Goal: Task Accomplishment & Management: Complete application form

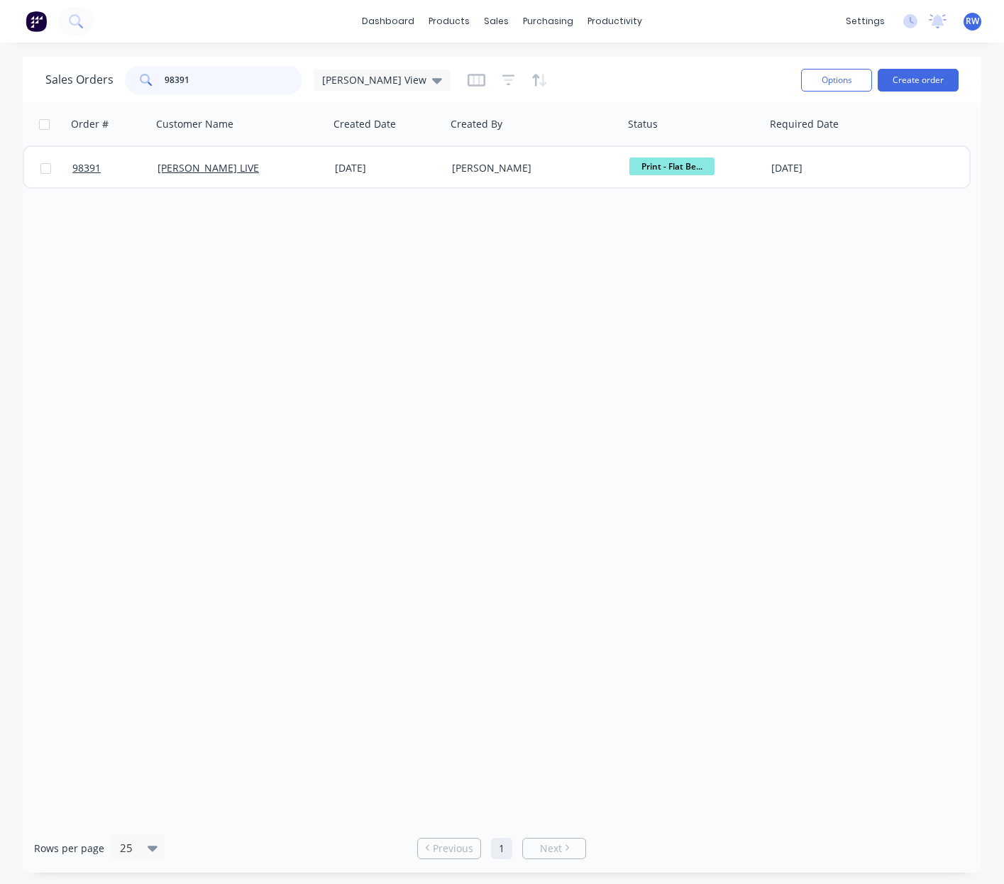
drag, startPoint x: 206, startPoint y: 80, endPoint x: 130, endPoint y: 74, distance: 76.9
click at [165, 74] on input "98391" at bounding box center [234, 80] width 138 height 28
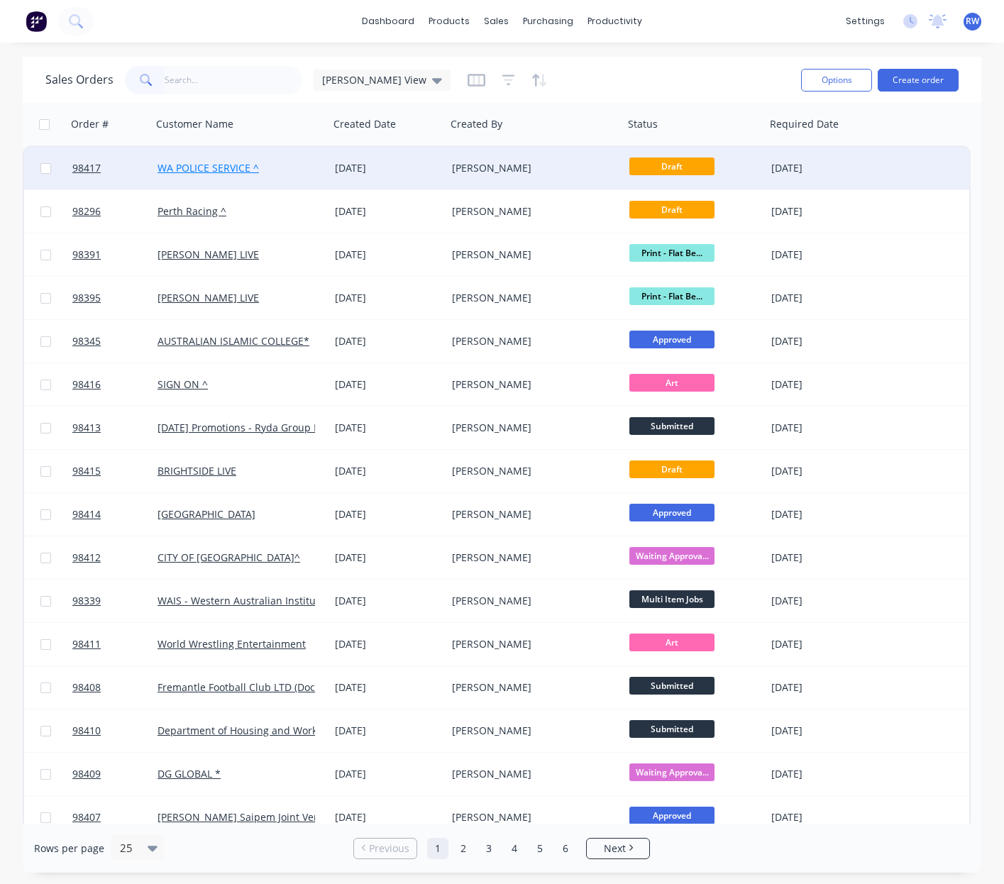
click at [188, 166] on link "WA POLICE SERVICE ^" at bounding box center [208, 167] width 101 height 13
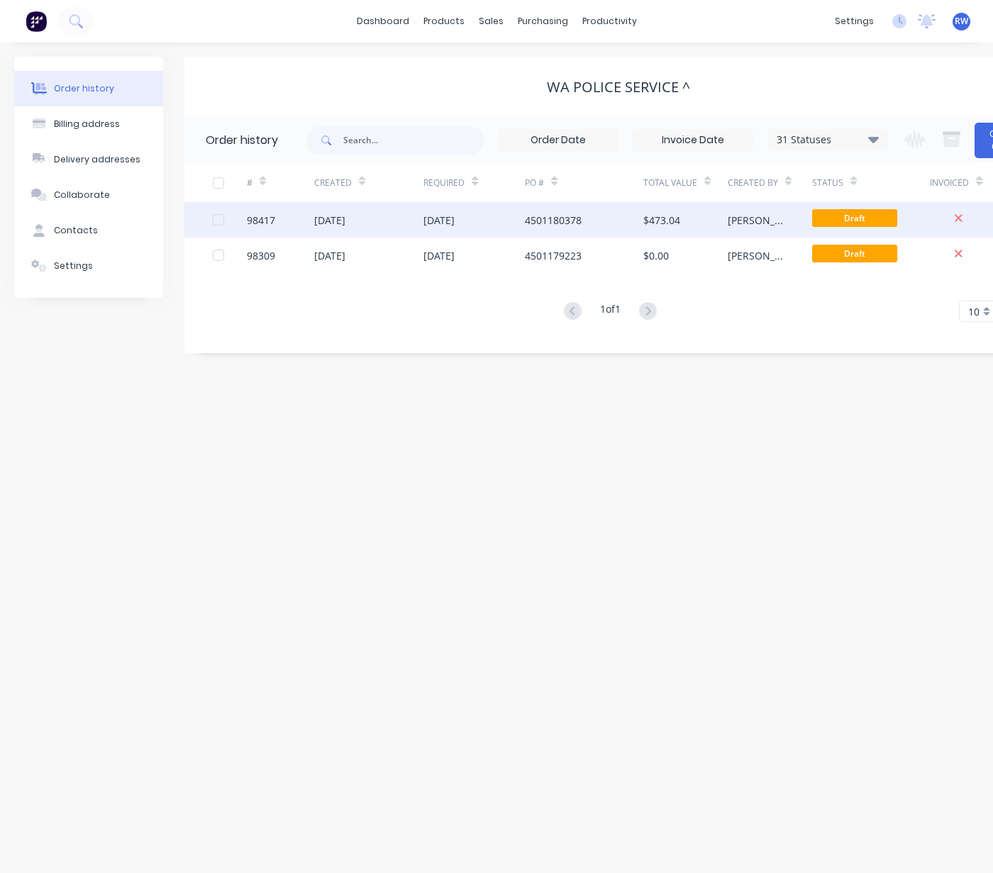
click at [253, 219] on div "98417" at bounding box center [261, 220] width 28 height 15
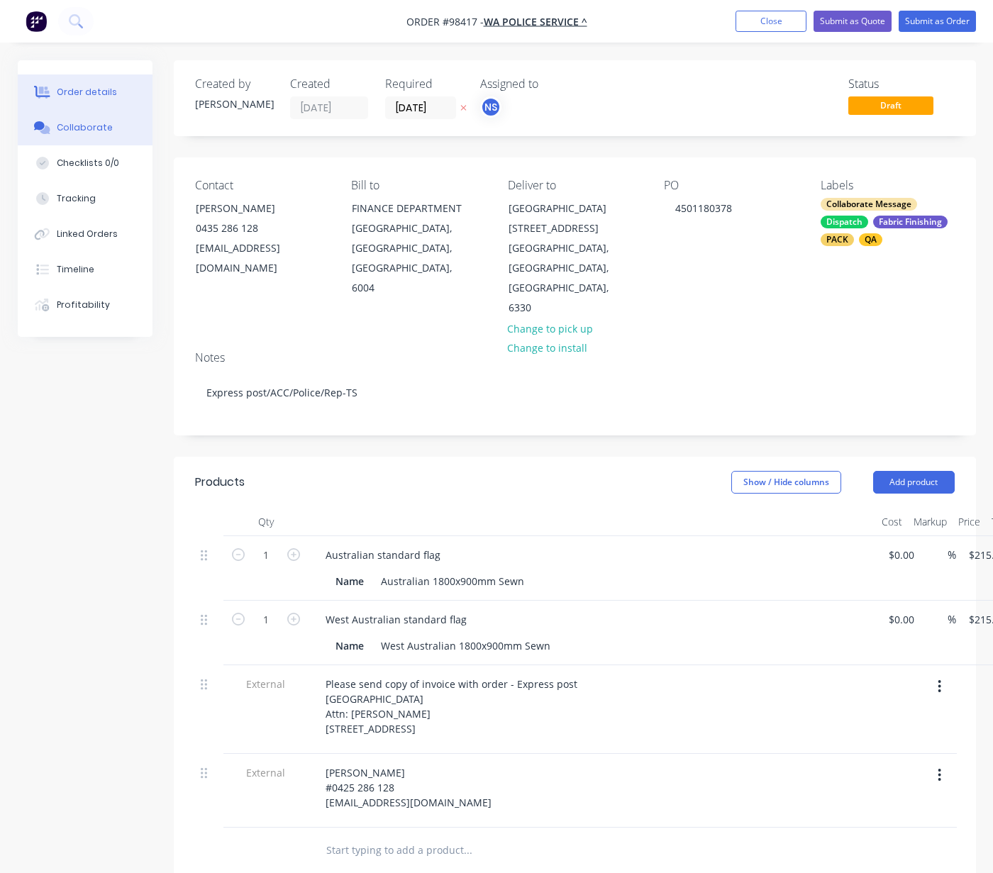
click at [79, 130] on div "Collaborate" at bounding box center [85, 127] width 56 height 13
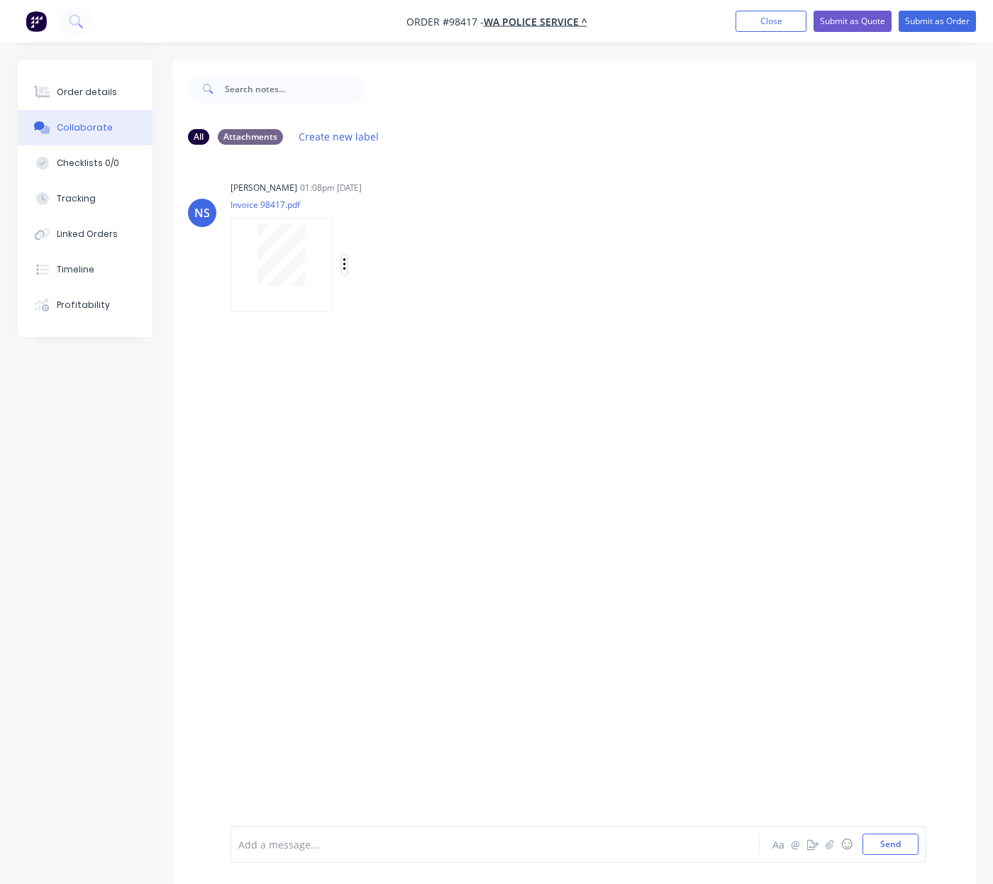
click at [346, 266] on icon "button" at bounding box center [345, 265] width 4 height 16
click at [402, 304] on button "Download" at bounding box center [438, 303] width 160 height 32
click at [87, 93] on div "Order details" at bounding box center [87, 92] width 60 height 13
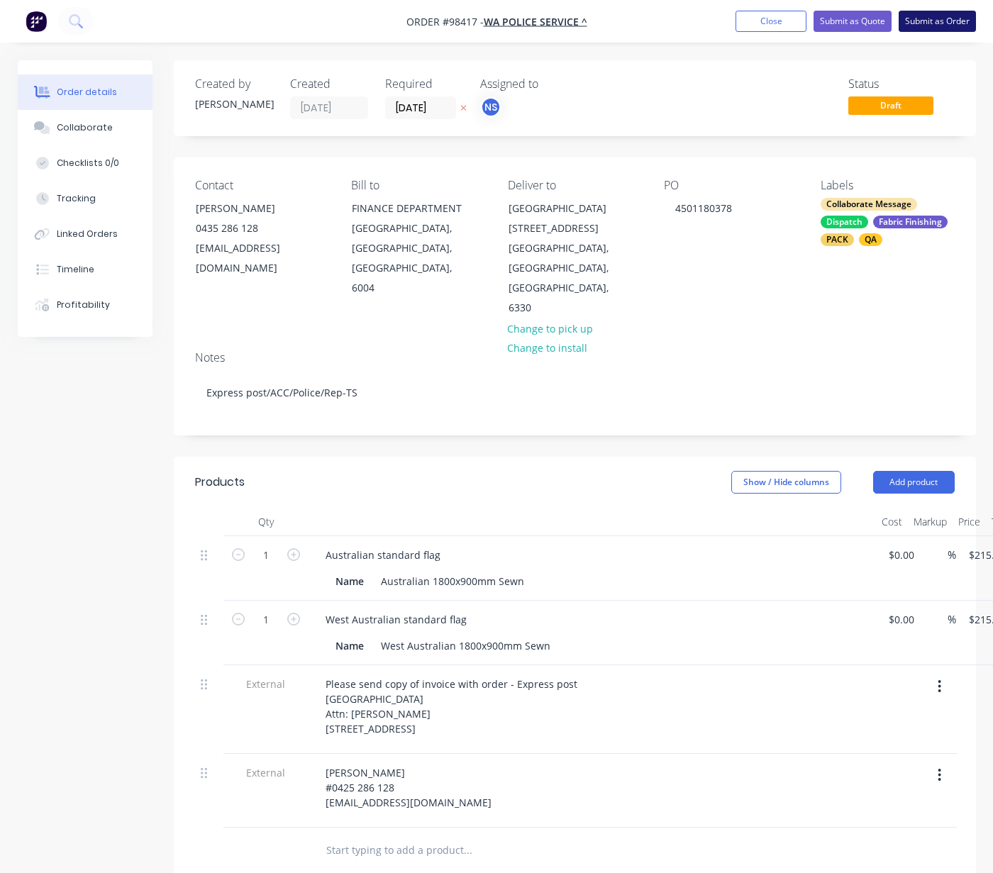
click at [939, 23] on button "Submit as Order" at bounding box center [937, 21] width 77 height 21
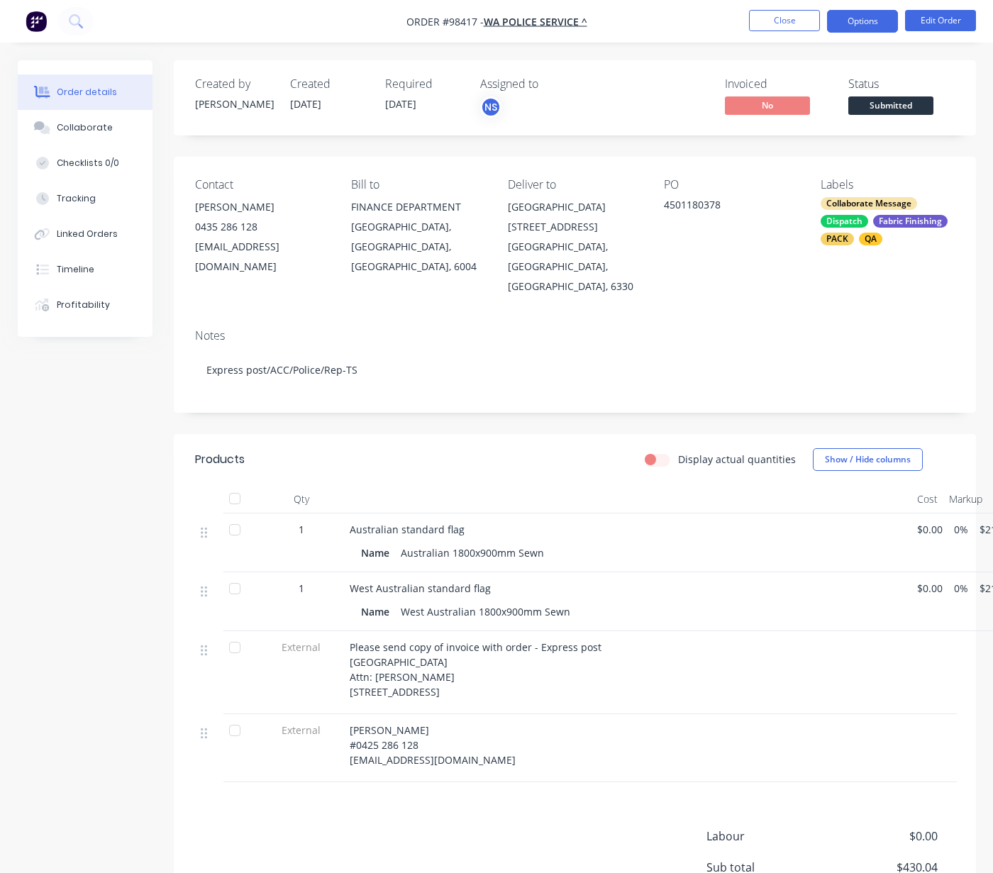
click at [852, 24] on button "Options" at bounding box center [862, 21] width 71 height 23
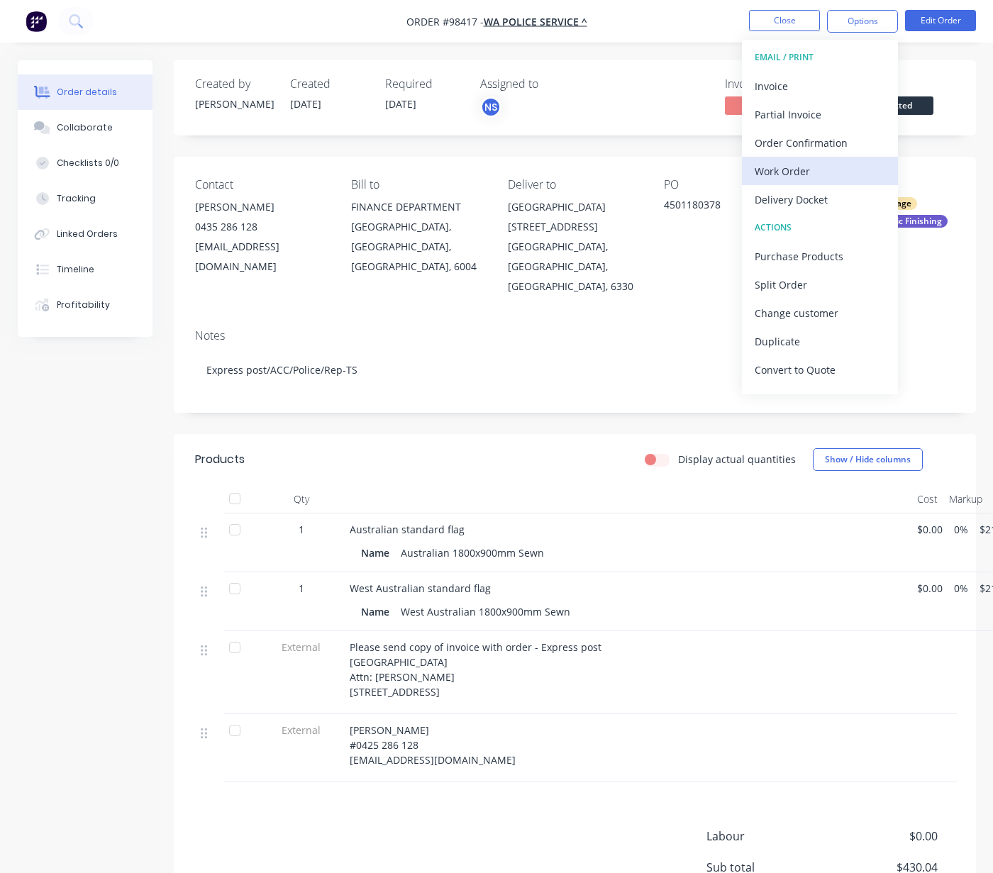
click at [829, 172] on div "Work Order" at bounding box center [820, 171] width 131 height 21
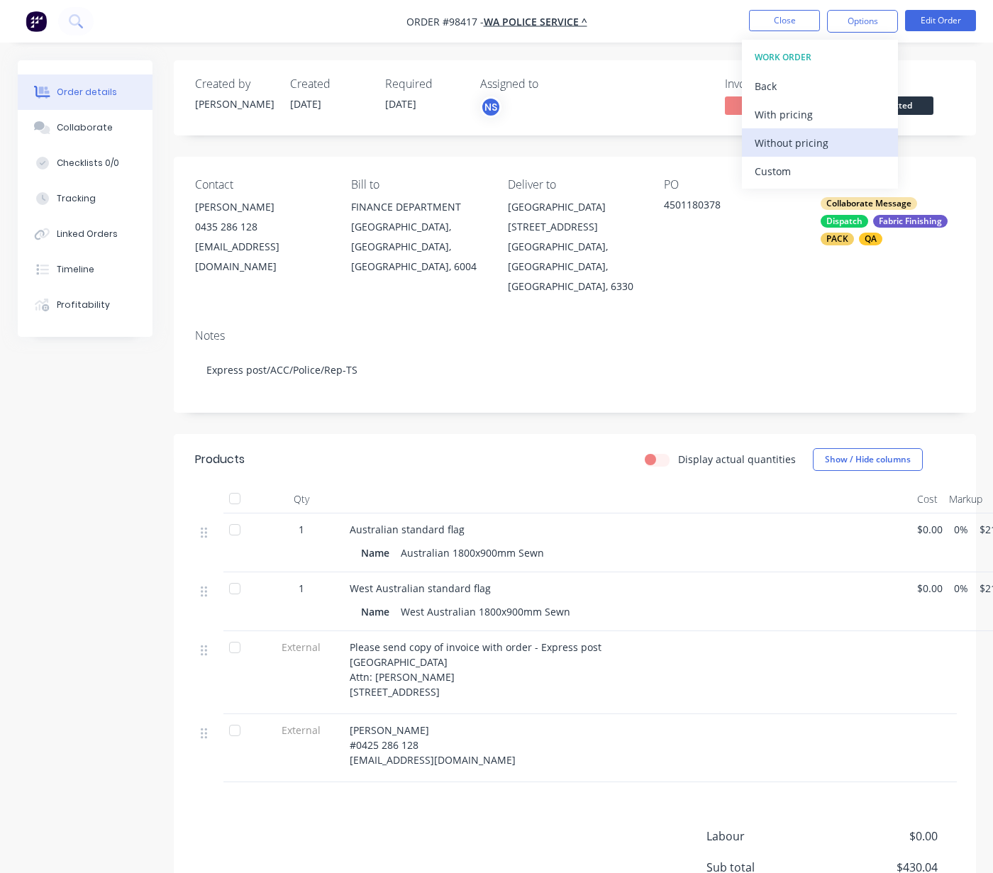
click at [807, 147] on div "Without pricing" at bounding box center [820, 143] width 131 height 21
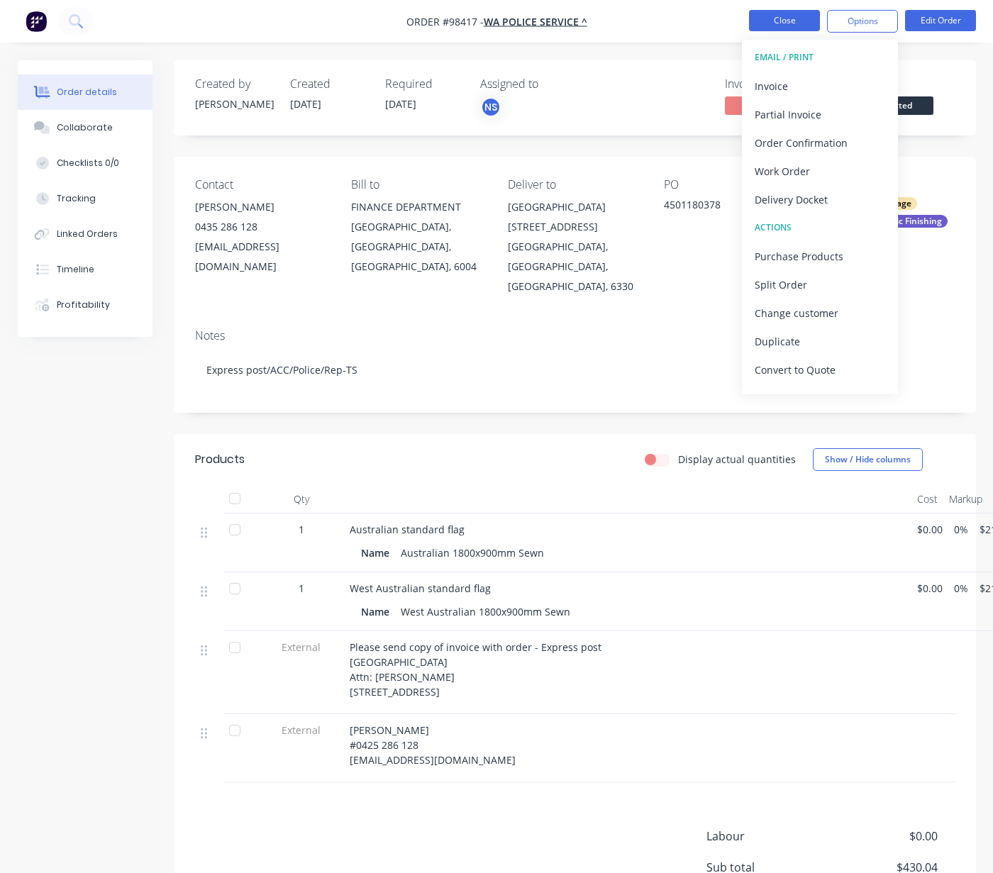
click at [780, 20] on button "Close" at bounding box center [784, 20] width 71 height 21
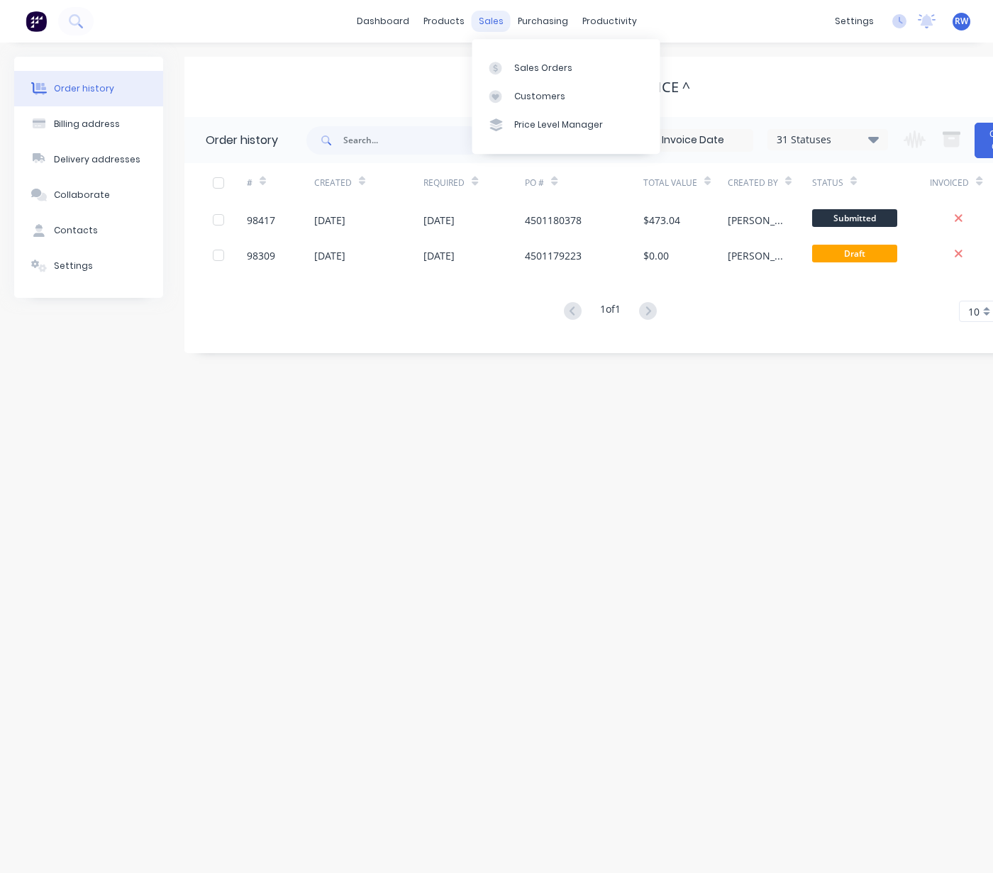
click at [487, 23] on div "sales" at bounding box center [491, 21] width 39 height 21
click at [528, 62] on div "Sales Orders" at bounding box center [543, 68] width 58 height 13
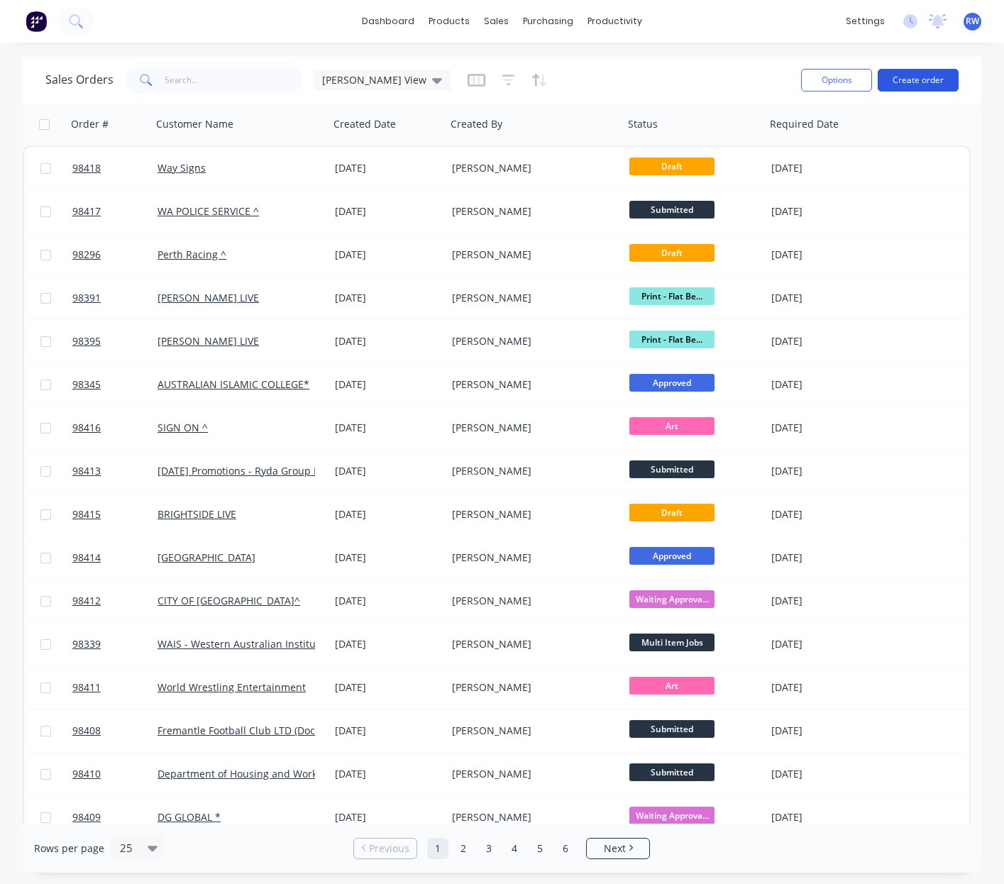
click at [910, 78] on button "Create order" at bounding box center [918, 80] width 81 height 23
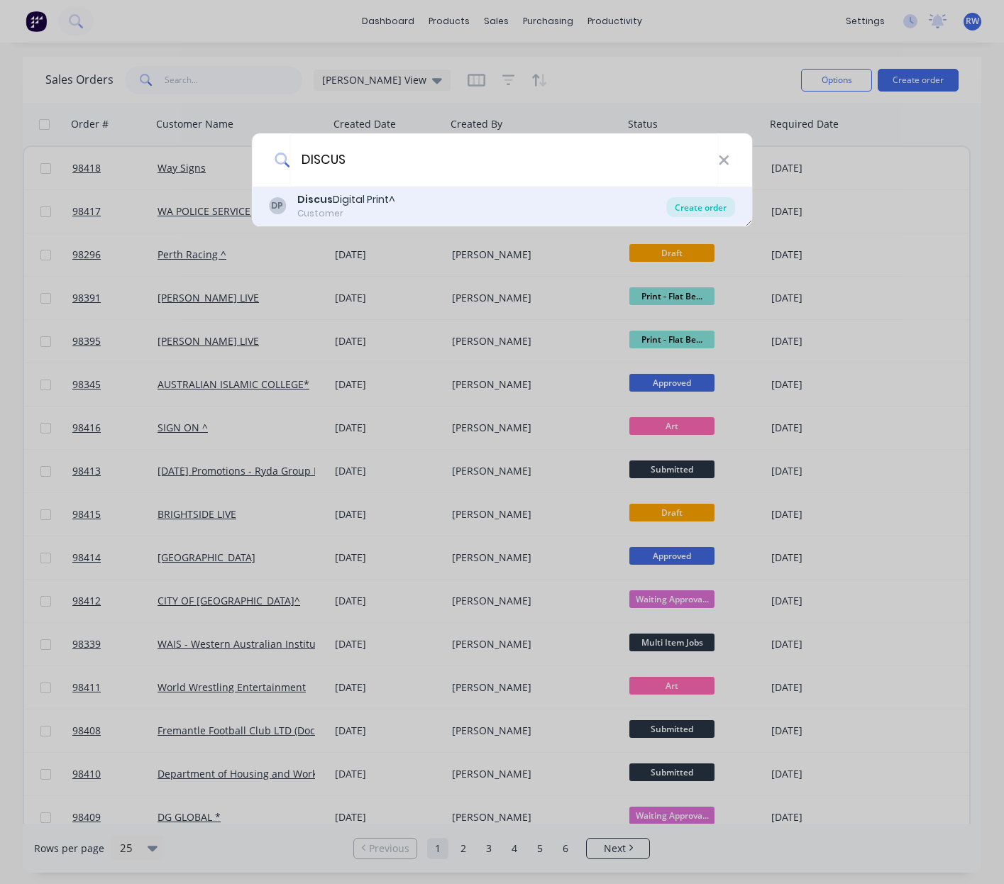
type input "DISCUS"
click at [701, 209] on div "Create order" at bounding box center [700, 207] width 69 height 20
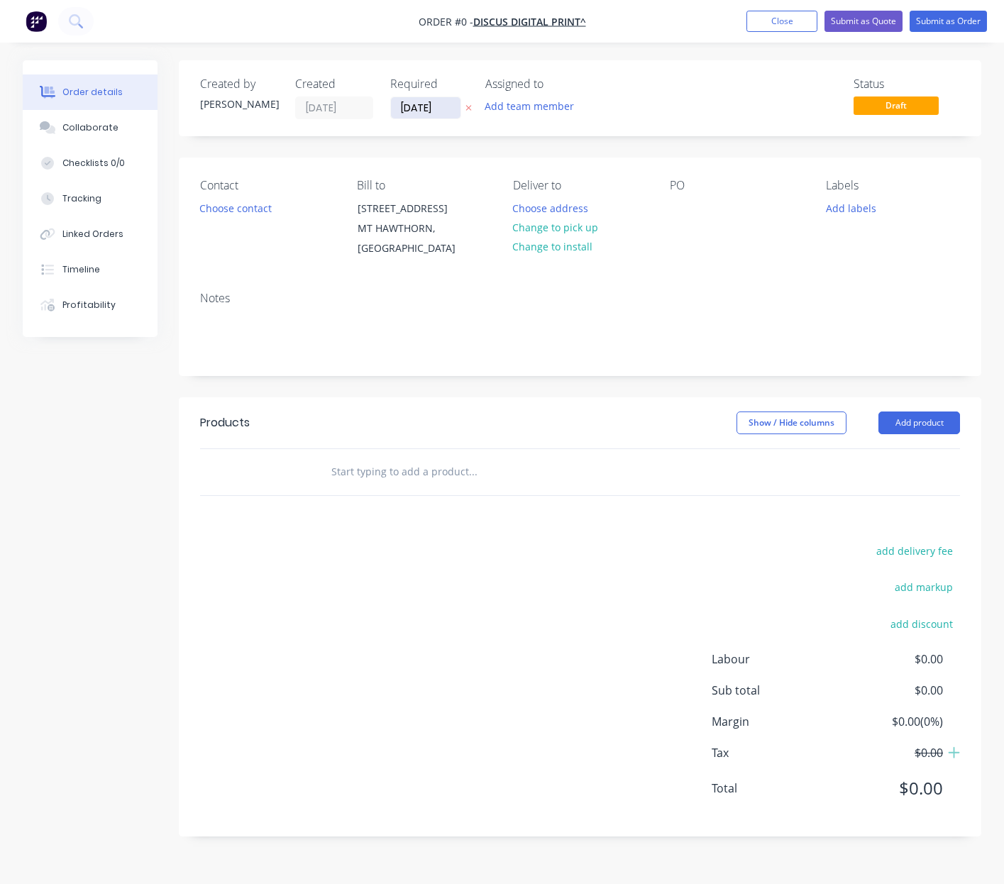
click at [447, 110] on input "[DATE]" at bounding box center [426, 107] width 70 height 21
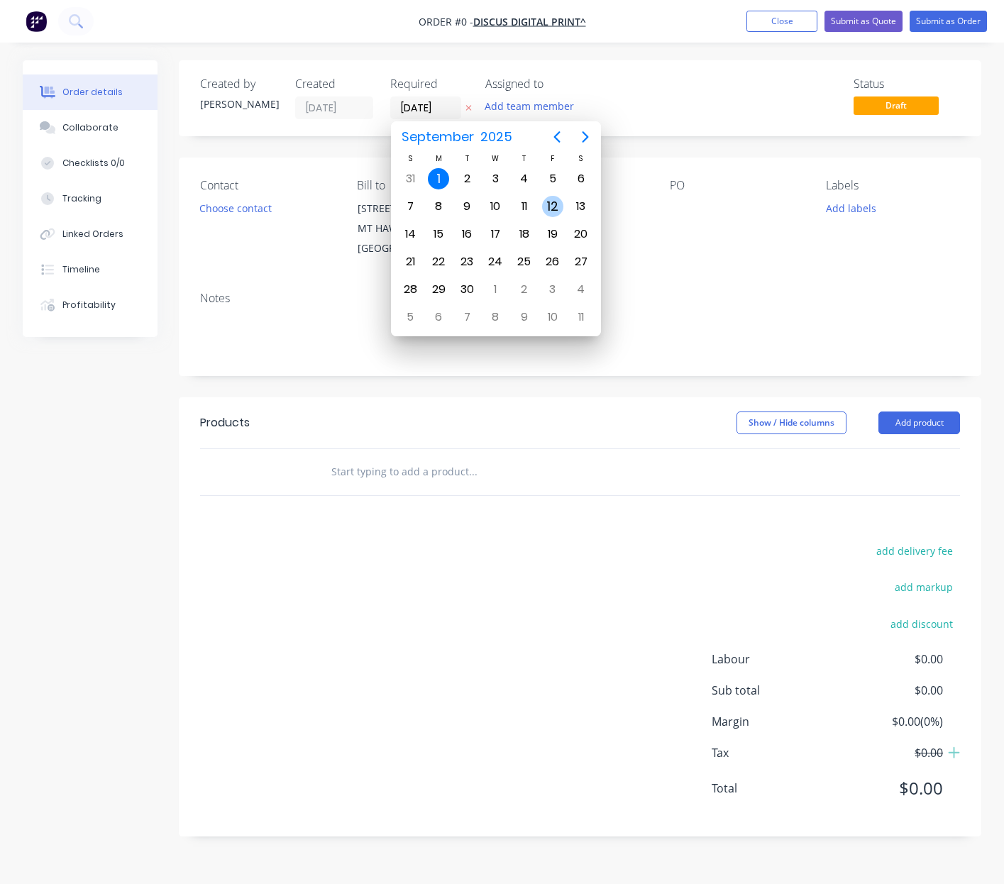
click at [554, 207] on div "12" at bounding box center [552, 206] width 21 height 21
type input "[DATE]"
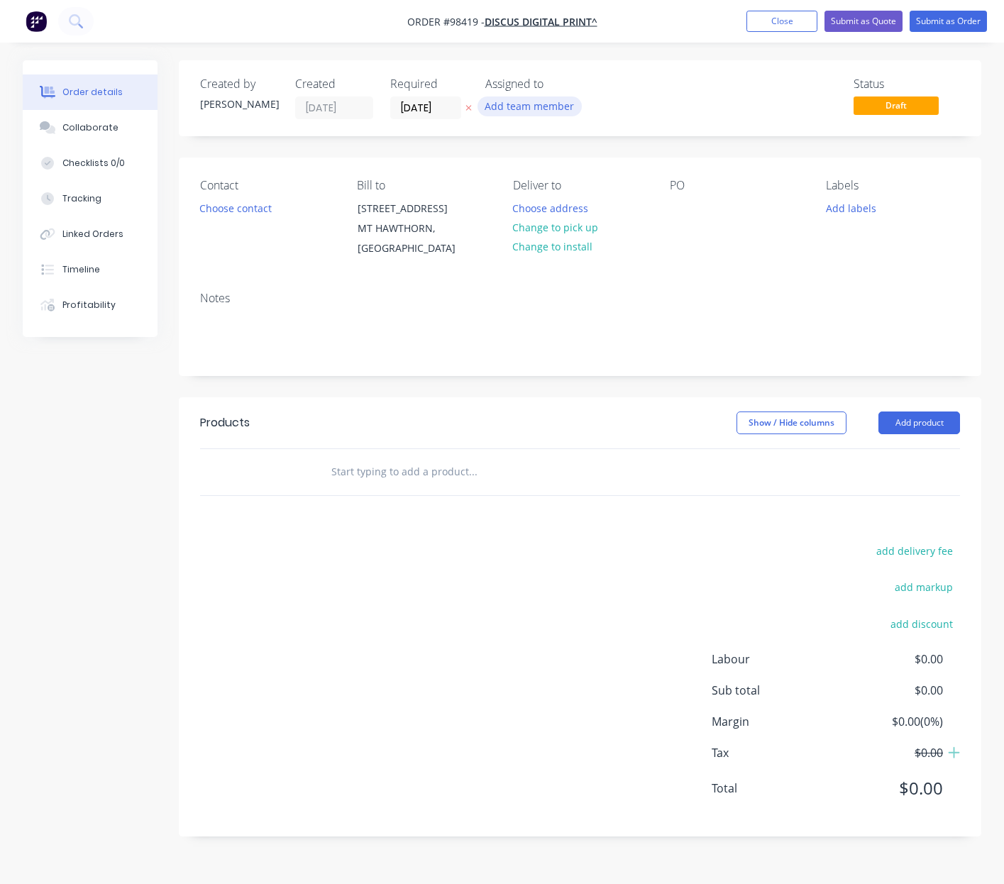
click at [523, 106] on button "Add team member" at bounding box center [529, 105] width 104 height 19
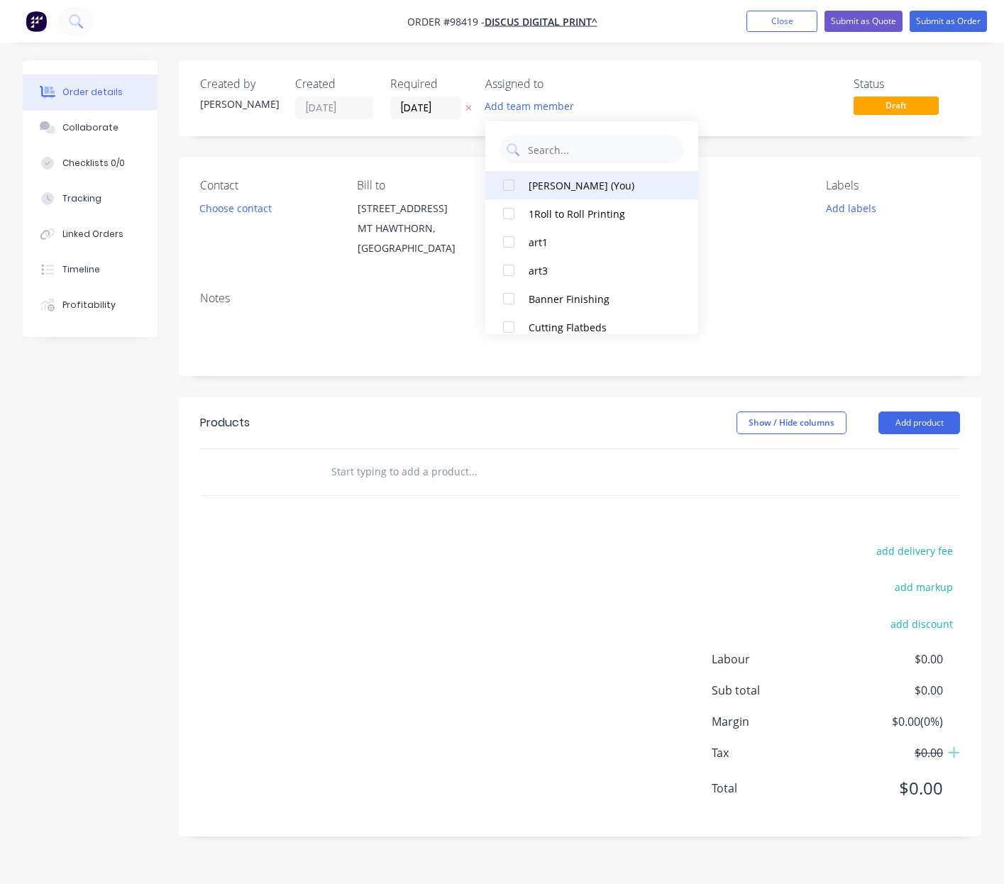
drag, startPoint x: 564, startPoint y: 188, endPoint x: 573, endPoint y: 188, distance: 8.5
click at [564, 188] on div "[PERSON_NAME] (You)" at bounding box center [600, 185] width 142 height 15
click at [241, 209] on button "Choose contact" at bounding box center [235, 207] width 87 height 19
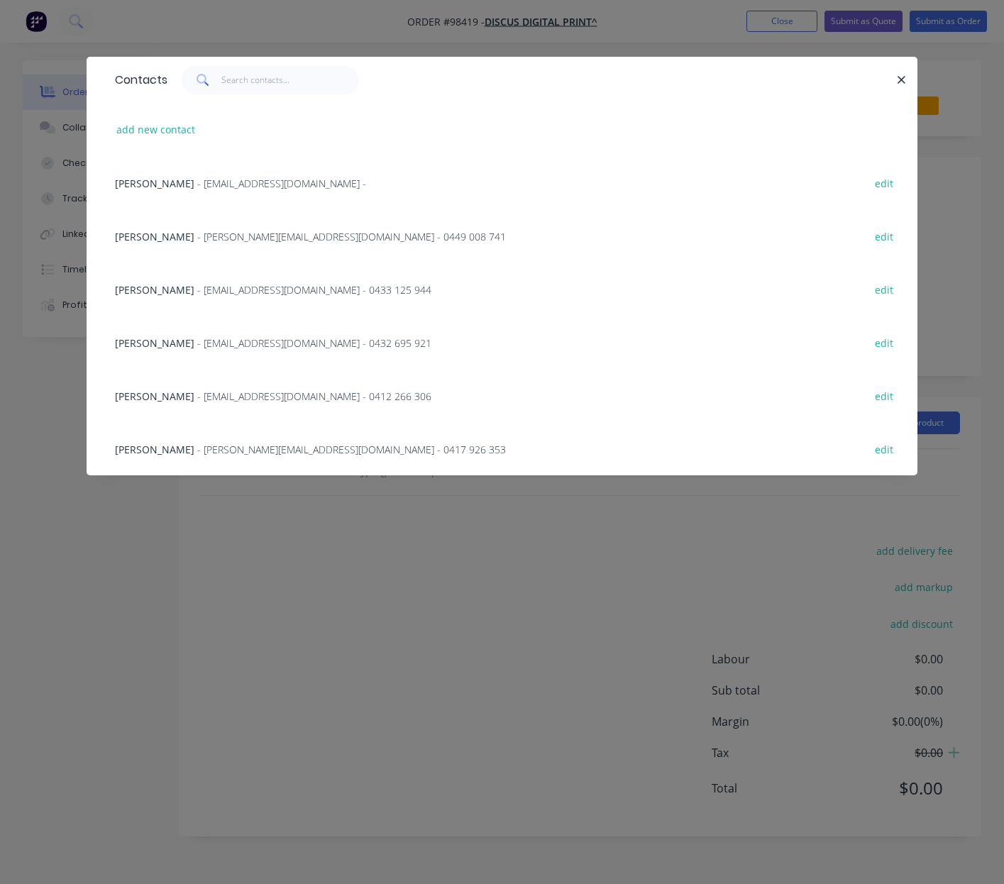
click at [205, 352] on div "[PERSON_NAME] - [EMAIL_ADDRESS][DOMAIN_NAME] - 0432 695 921 edit" at bounding box center [502, 342] width 788 height 53
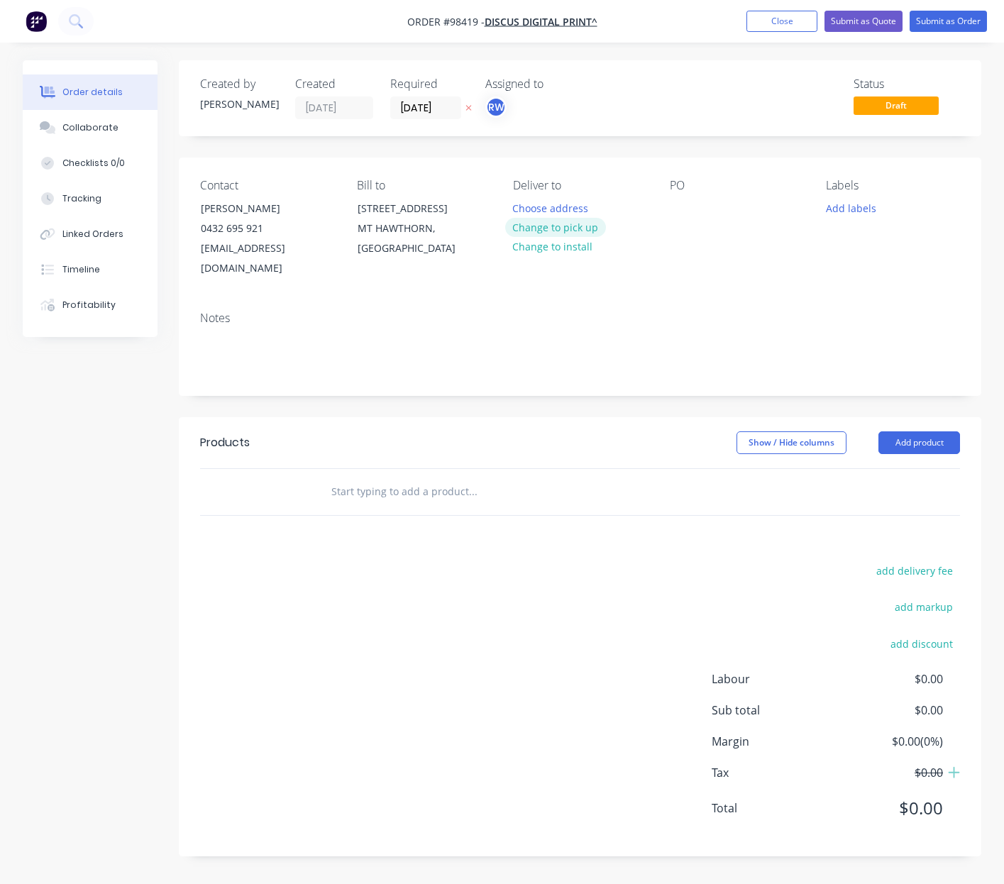
click at [556, 231] on button "Change to pick up" at bounding box center [555, 227] width 101 height 19
click at [673, 206] on div at bounding box center [681, 208] width 23 height 21
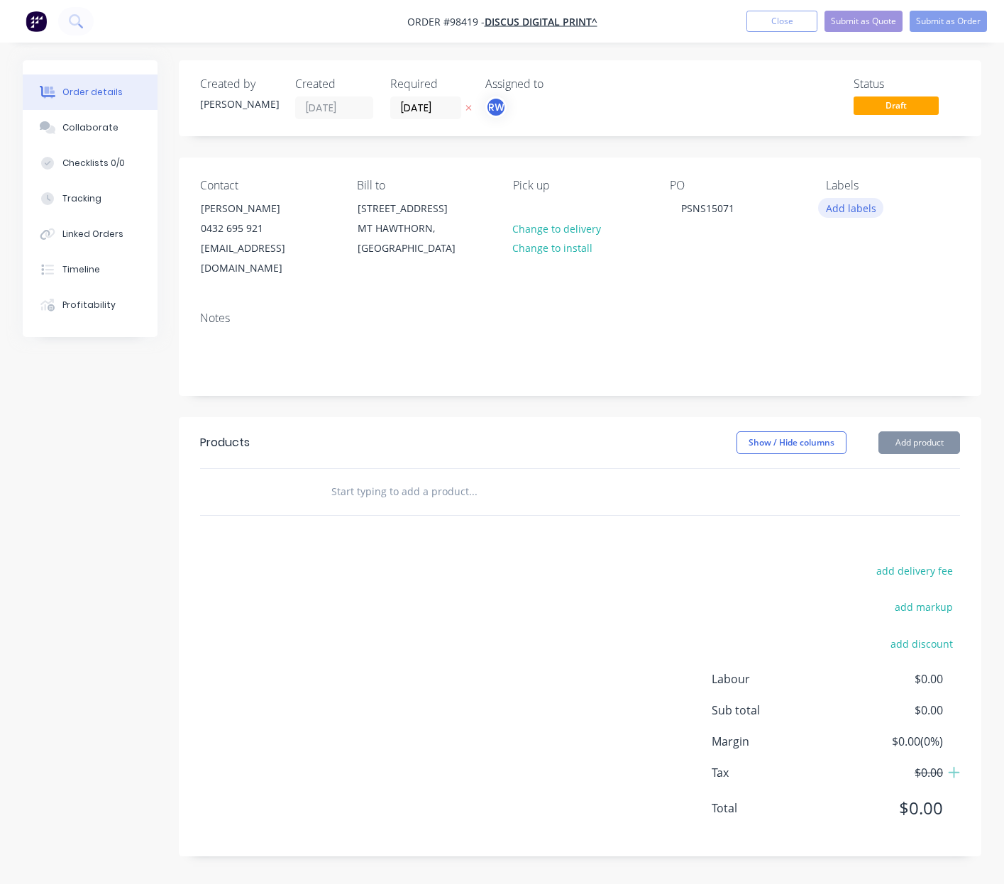
click at [851, 208] on button "Add labels" at bounding box center [850, 207] width 65 height 19
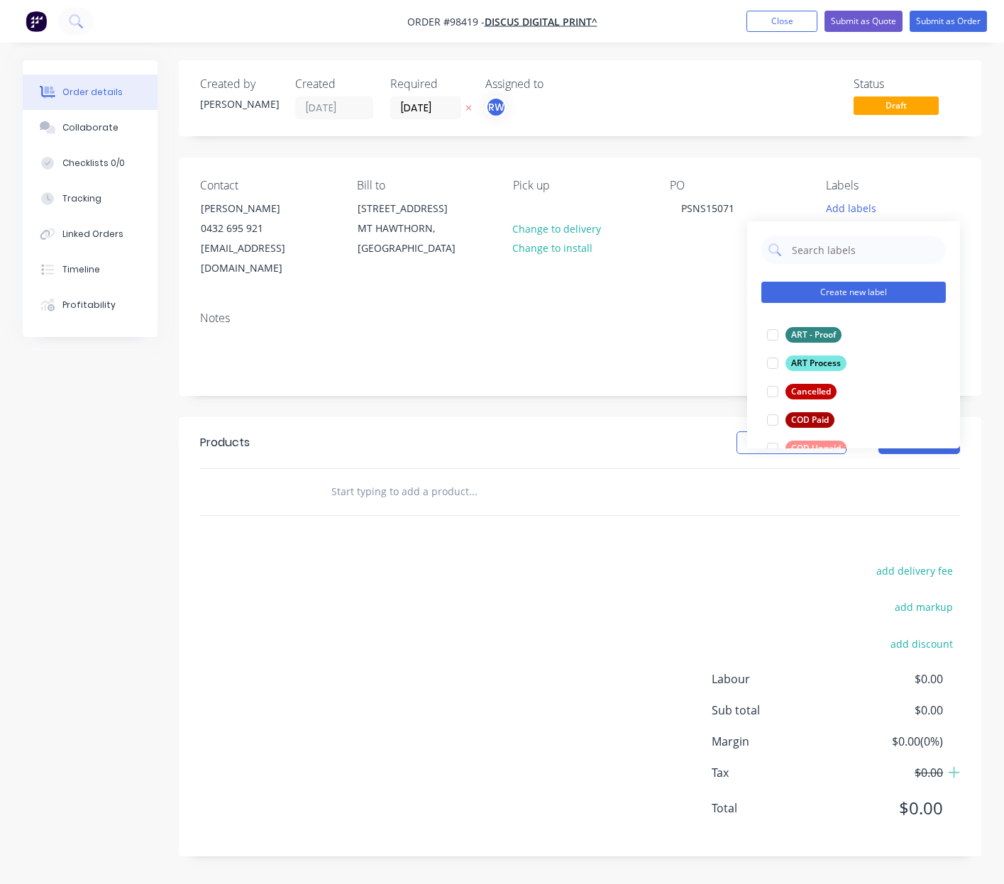
scroll to position [39, 0]
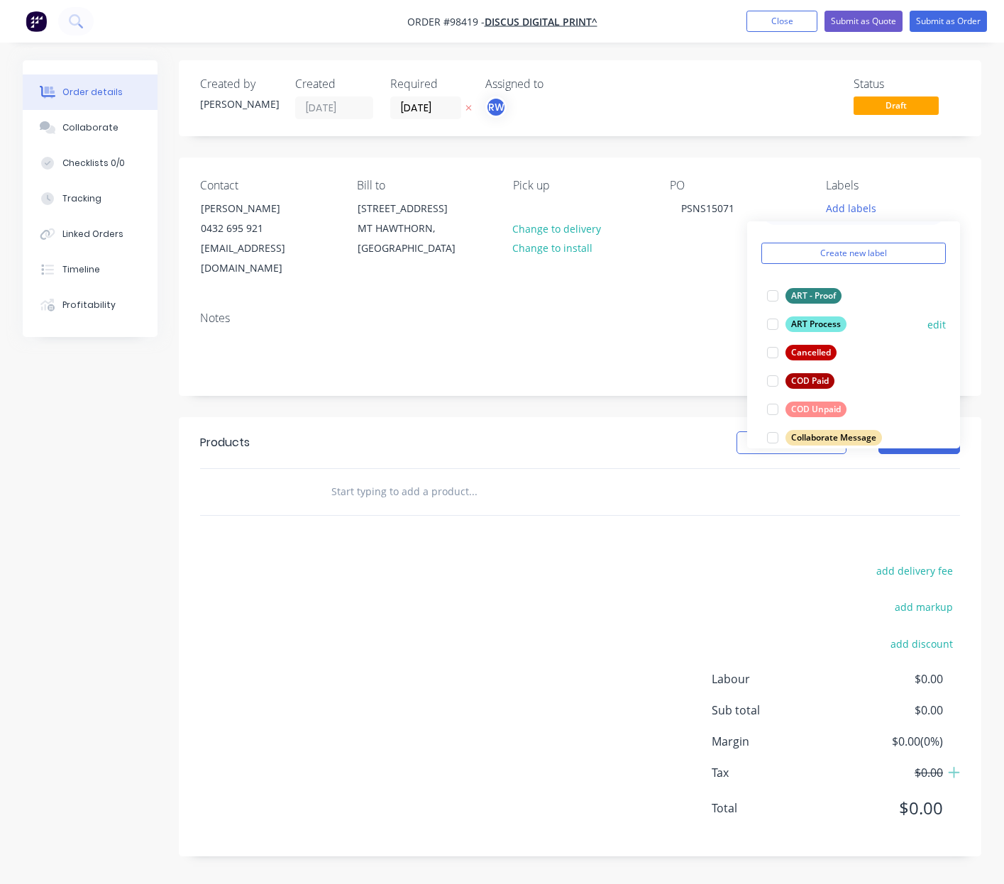
drag, startPoint x: 800, startPoint y: 295, endPoint x: 810, endPoint y: 325, distance: 31.2
click at [802, 297] on div "ART - Proof" at bounding box center [813, 296] width 56 height 16
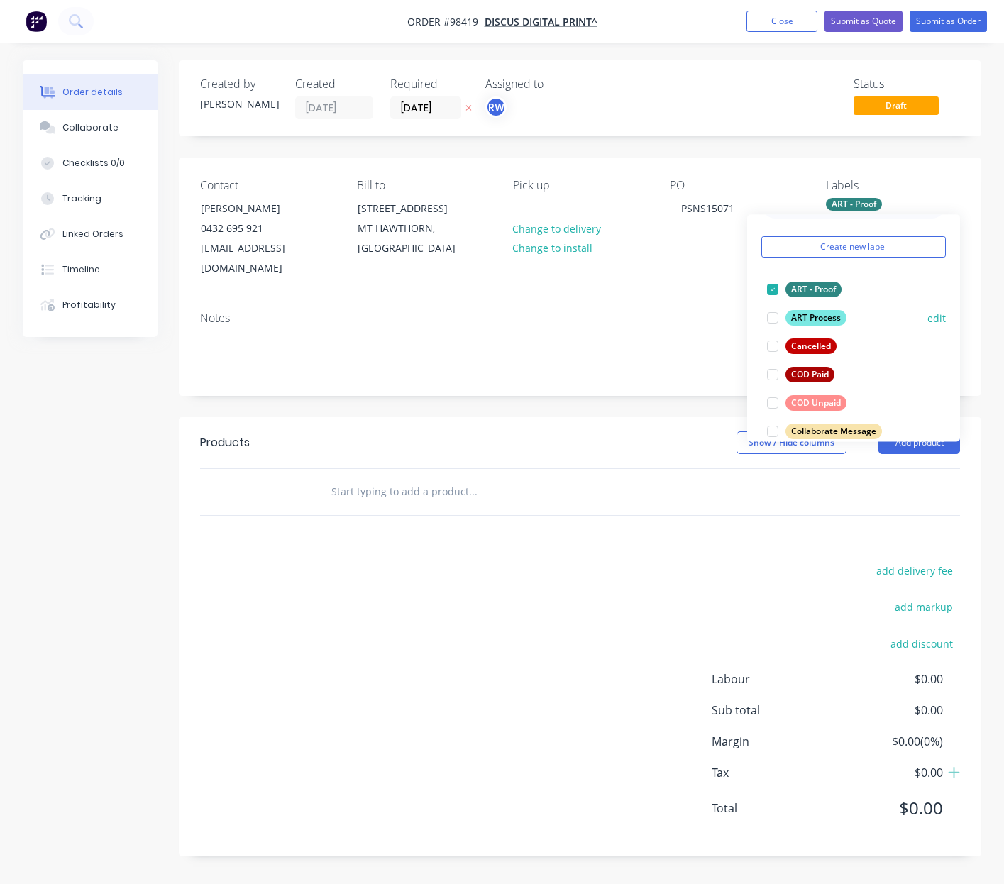
click at [807, 316] on div "ART Process" at bounding box center [815, 318] width 61 height 16
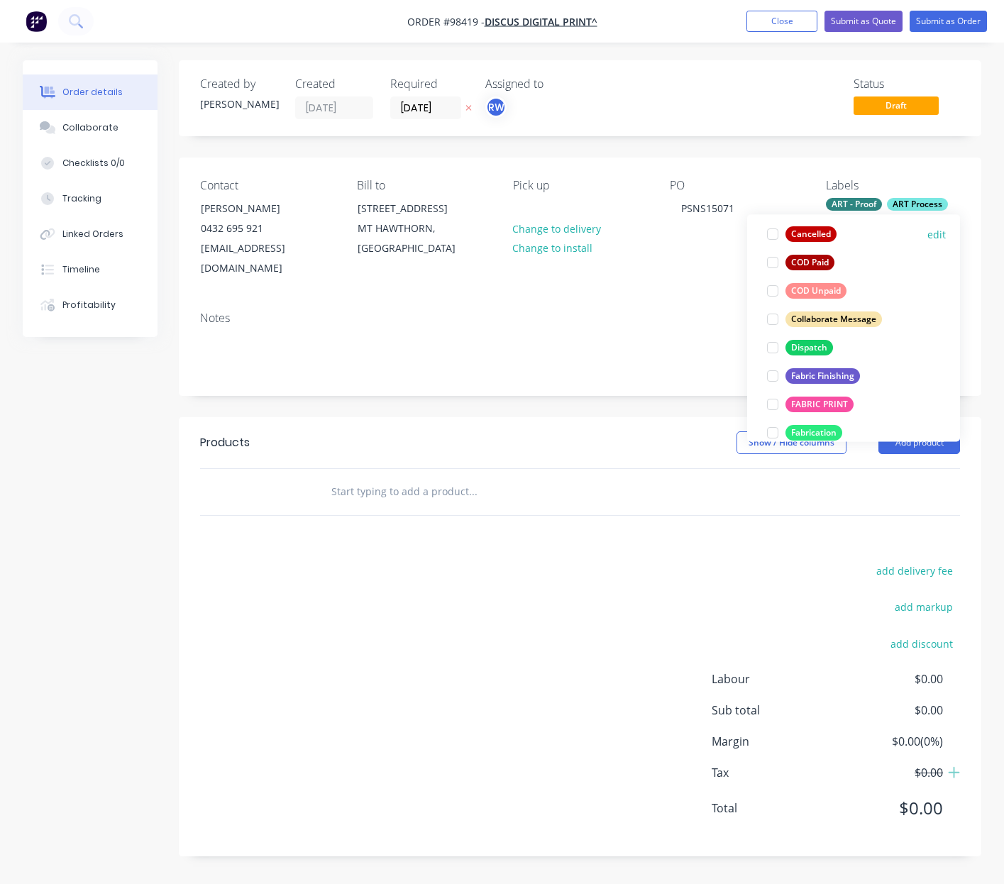
scroll to position [155, 0]
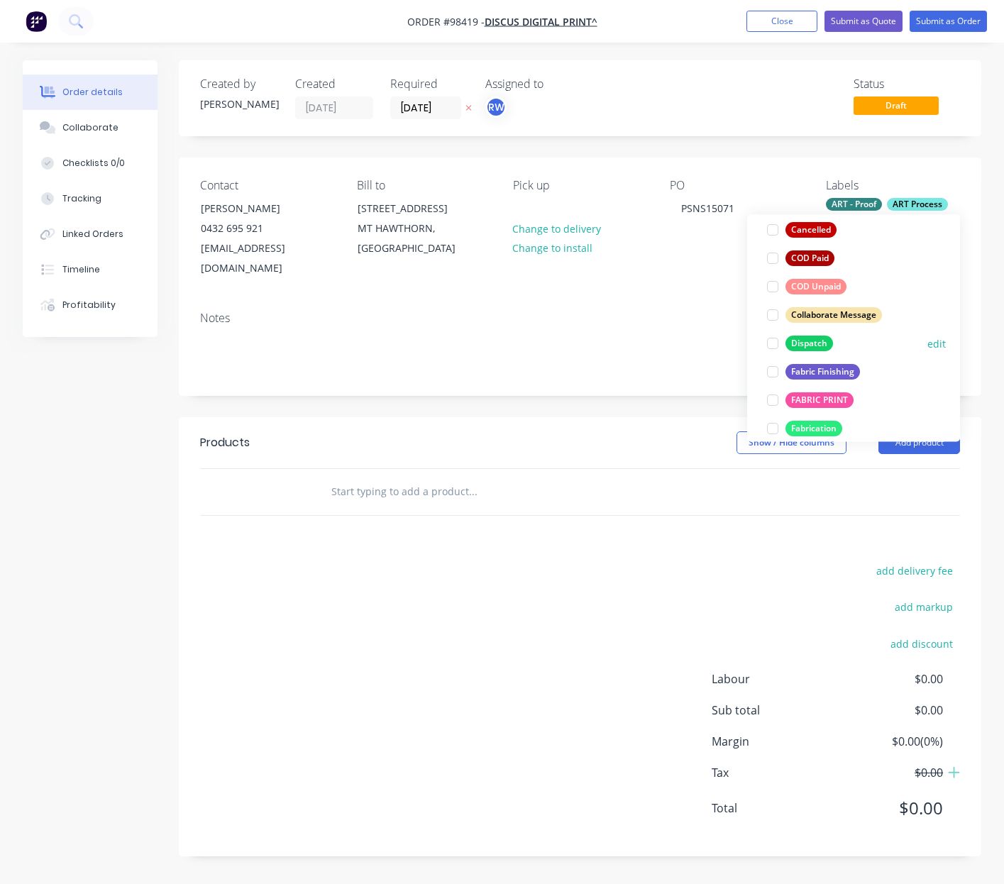
click at [805, 341] on div "Dispatch" at bounding box center [809, 344] width 48 height 16
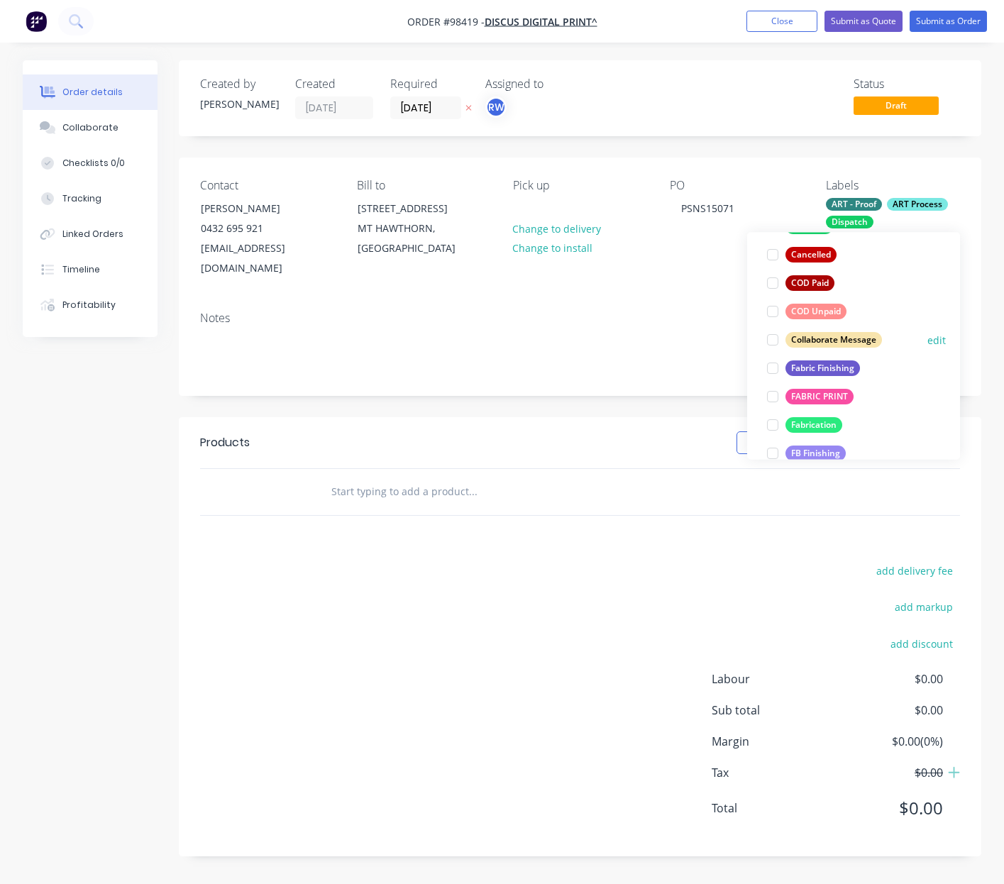
scroll to position [180, 0]
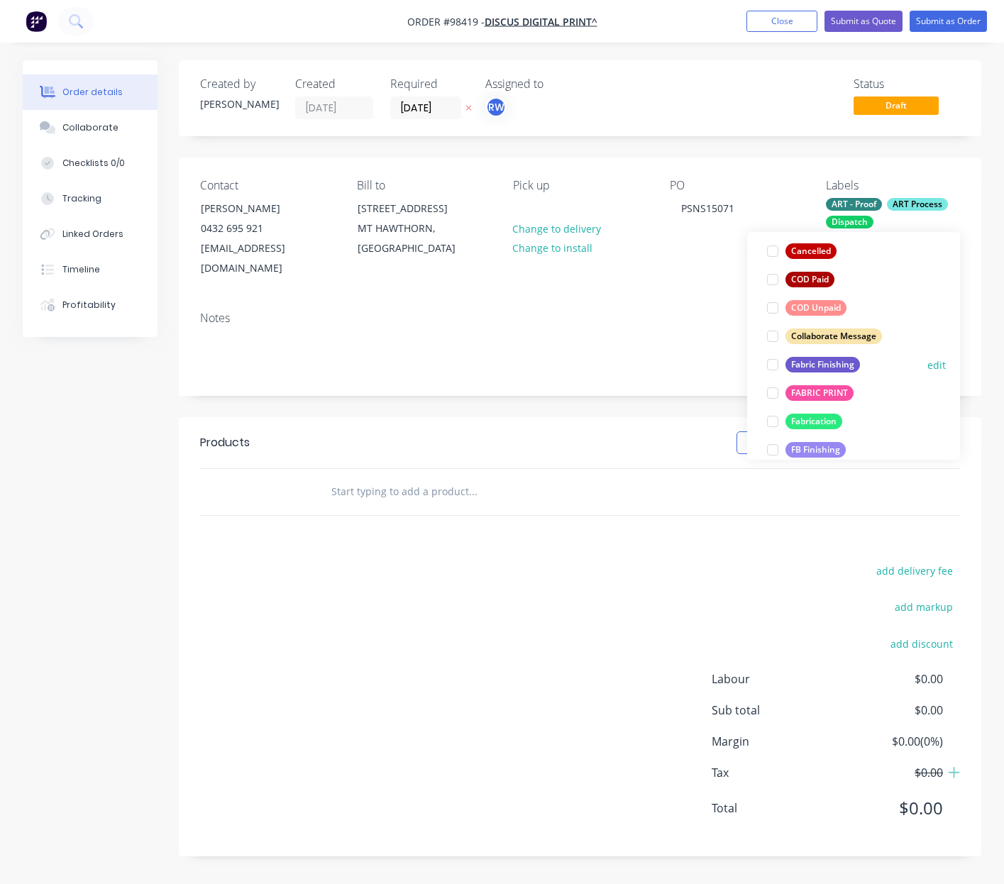
click at [822, 367] on div "Fabric Finishing" at bounding box center [822, 365] width 74 height 16
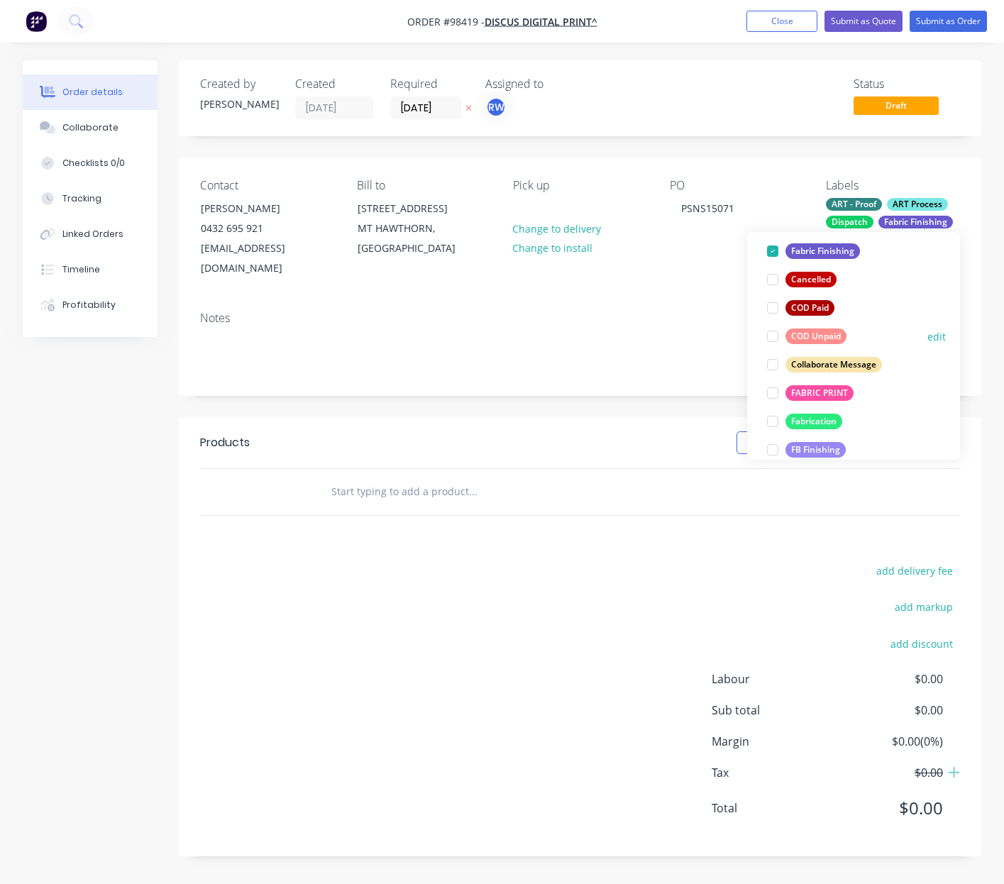
click at [833, 394] on div "FABRIC PRINT" at bounding box center [819, 393] width 68 height 16
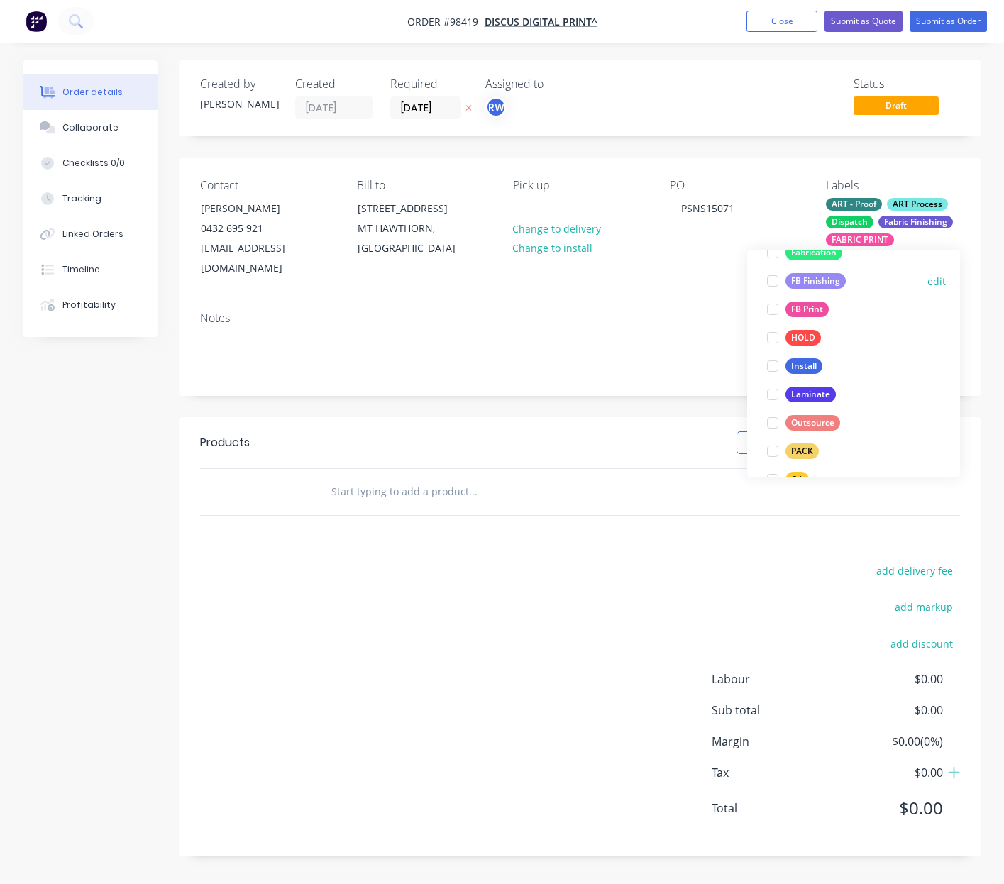
scroll to position [371, 0]
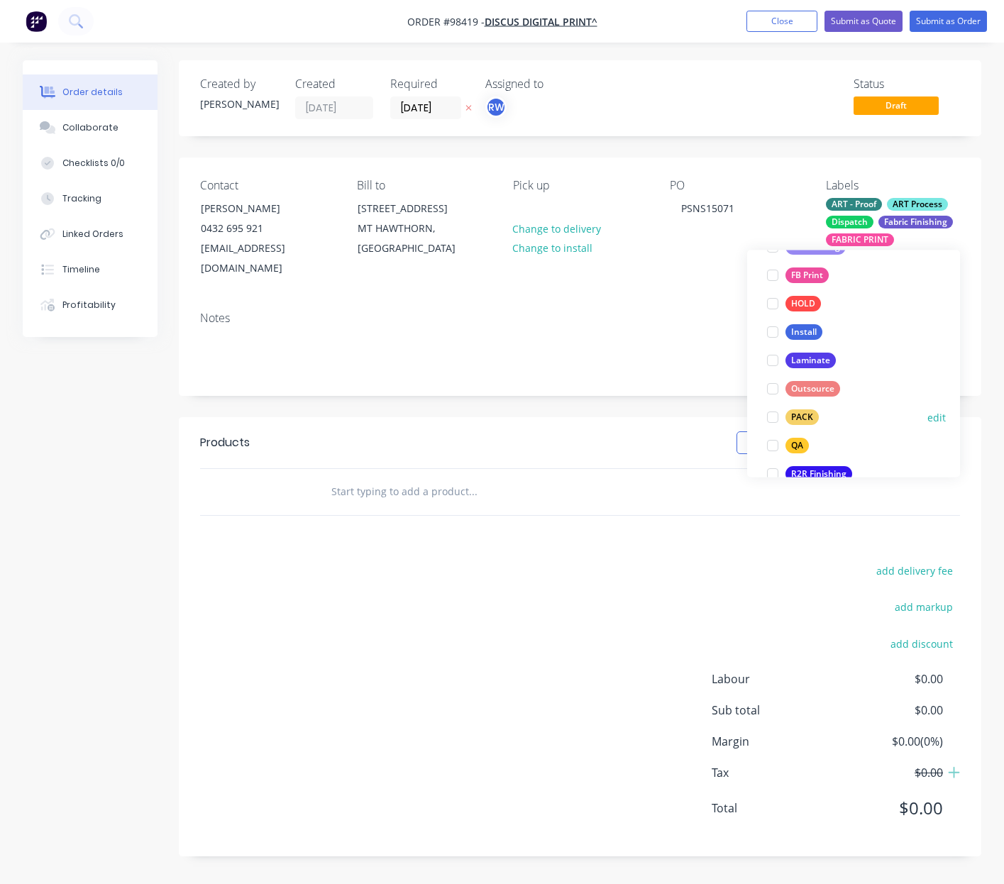
click at [802, 419] on div "PACK" at bounding box center [801, 418] width 33 height 16
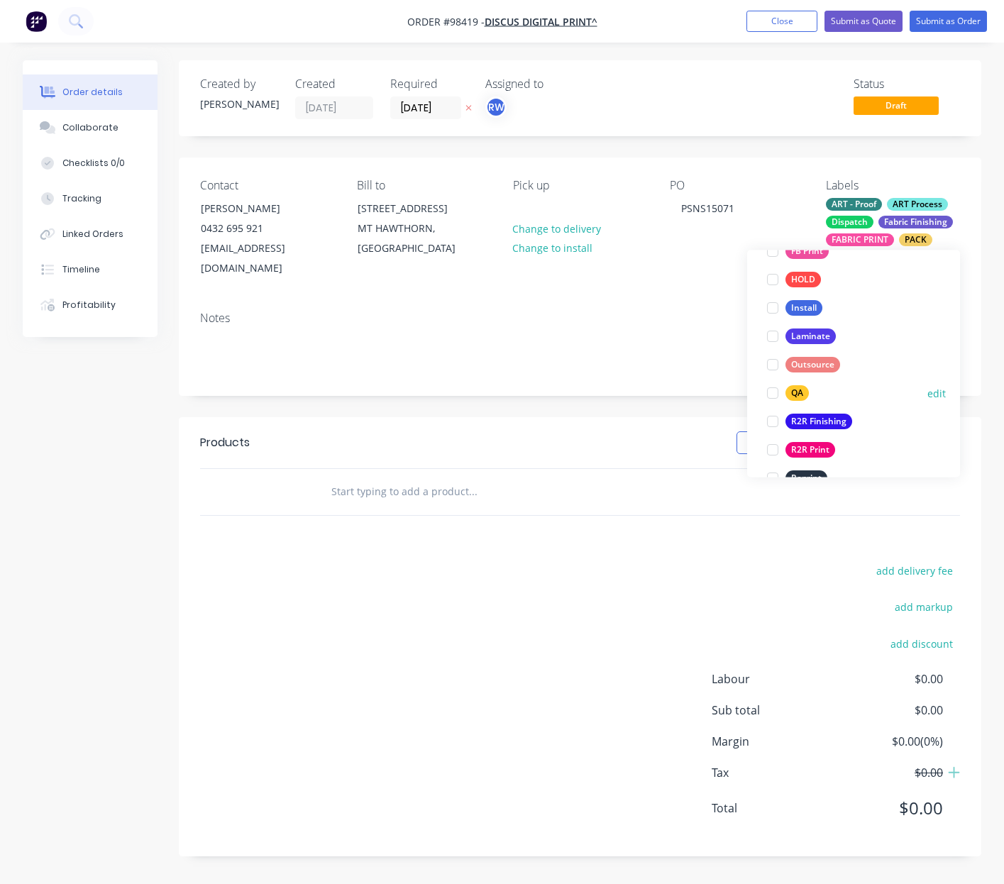
click at [795, 392] on div "QA" at bounding box center [796, 394] width 23 height 16
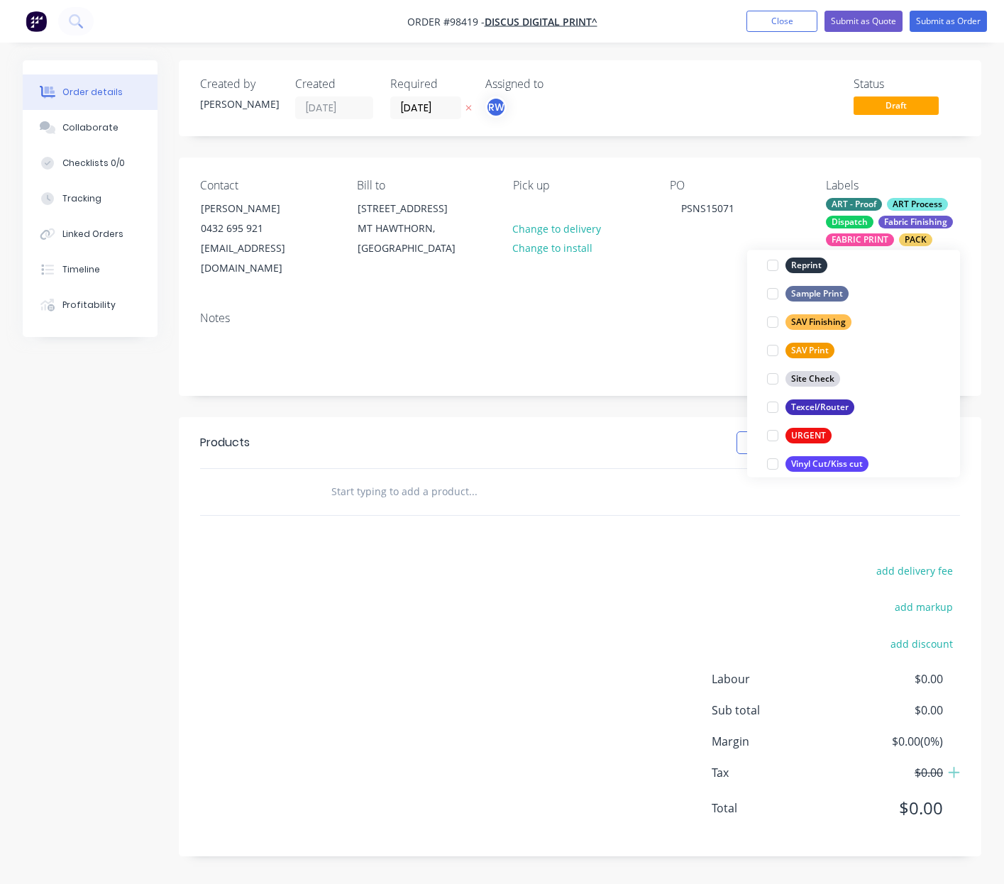
scroll to position [681, 0]
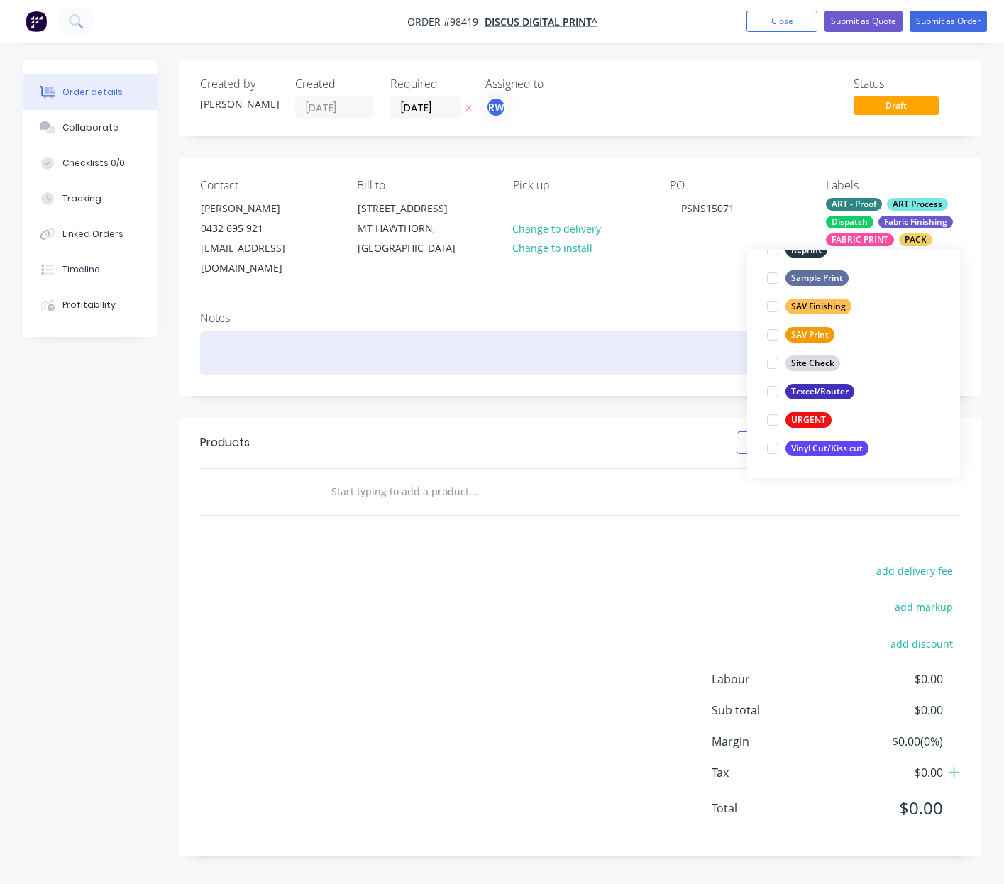
click at [281, 350] on div at bounding box center [580, 352] width 760 height 43
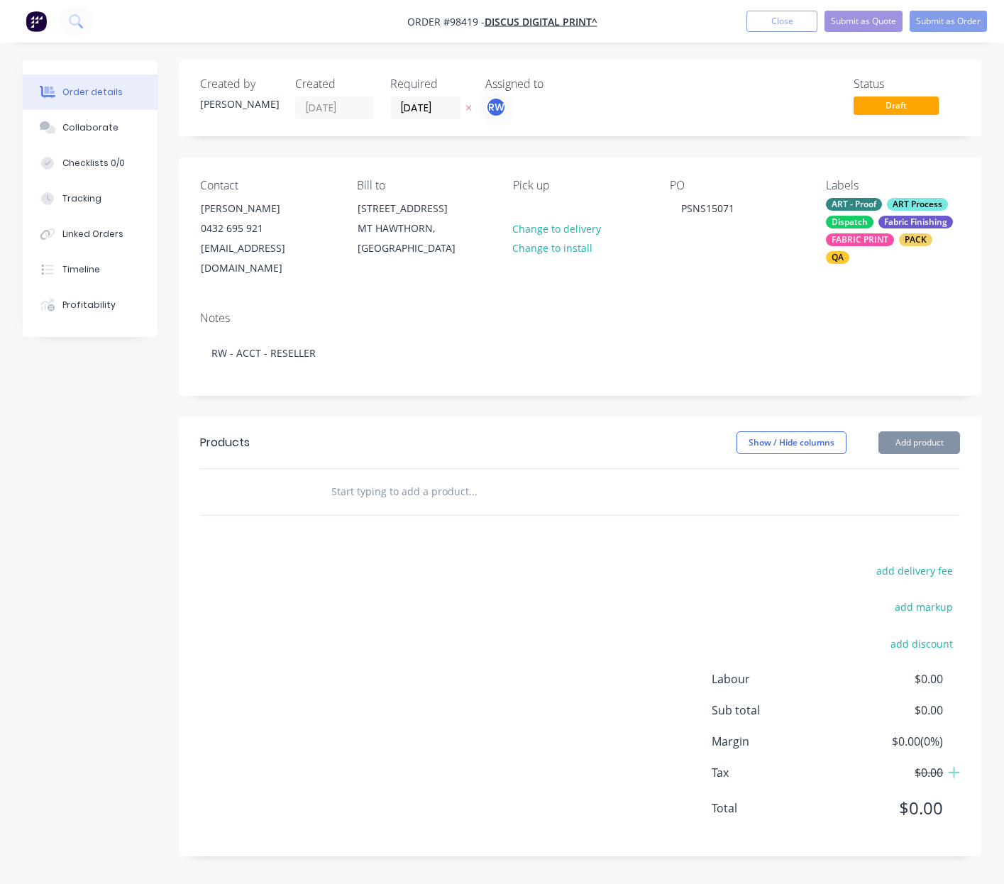
click at [370, 493] on input "text" at bounding box center [473, 491] width 284 height 28
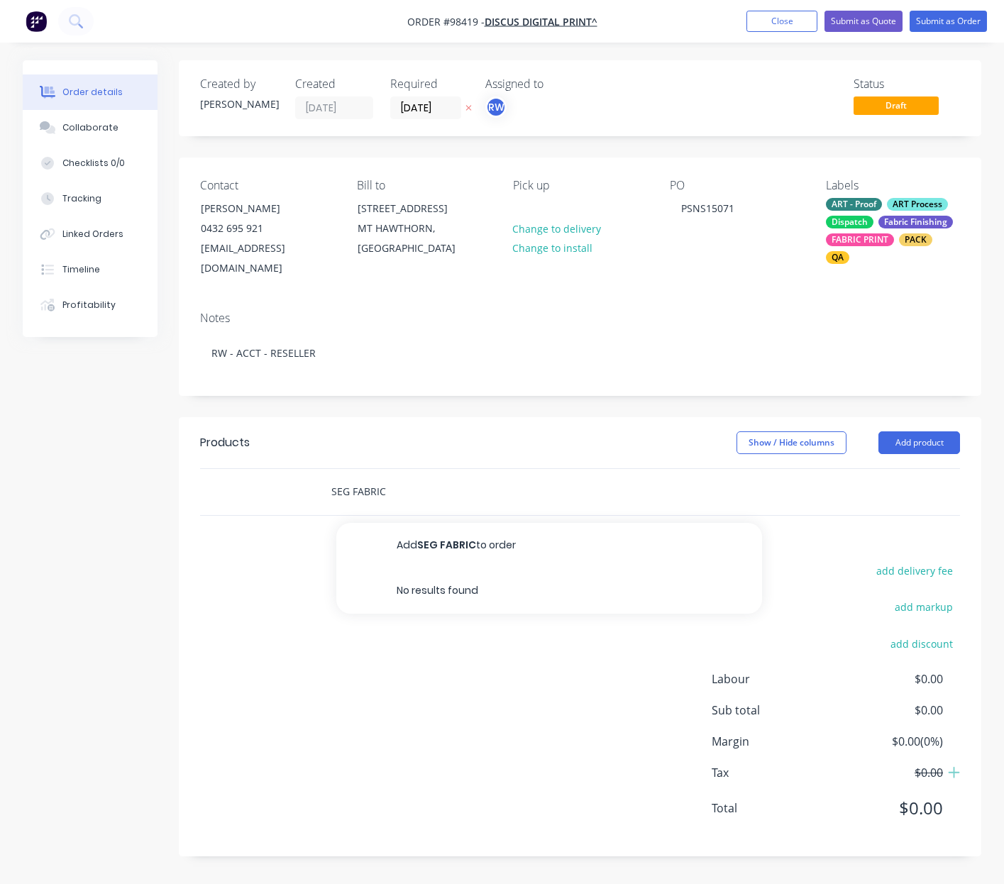
drag, startPoint x: 336, startPoint y: 495, endPoint x: 324, endPoint y: 496, distance: 12.1
click at [331, 496] on input "SEG FABRIC" at bounding box center [473, 491] width 284 height 28
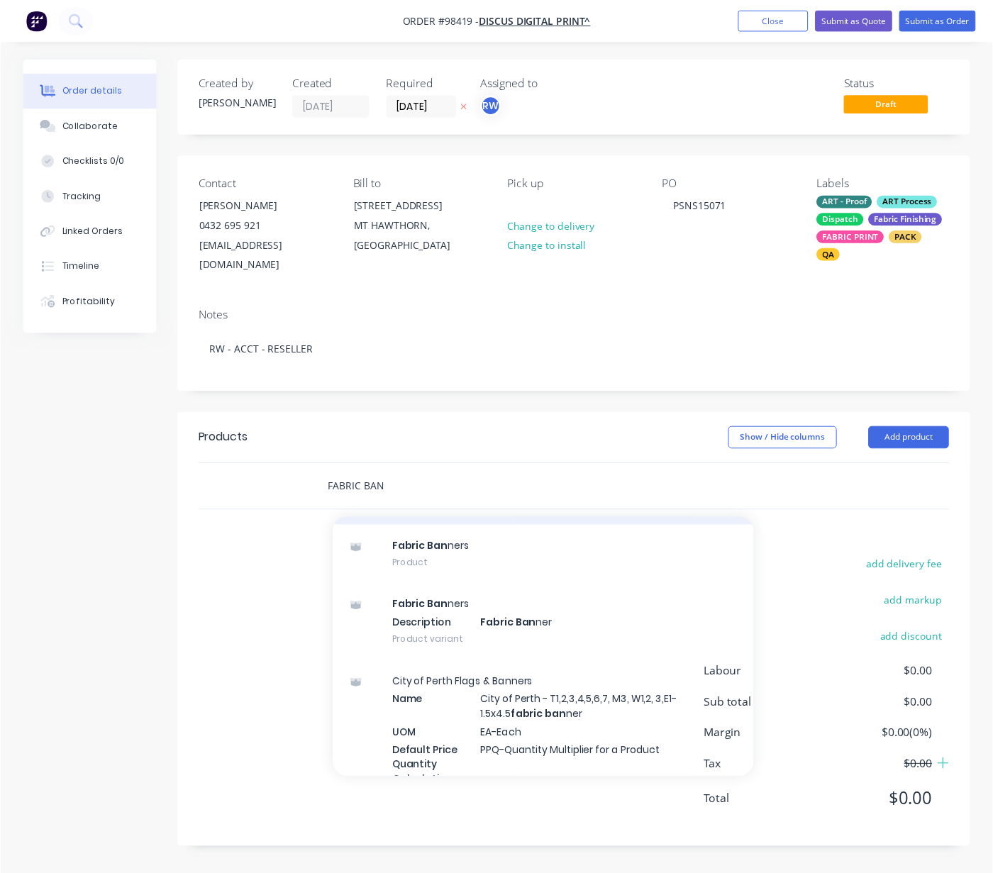
scroll to position [202, 0]
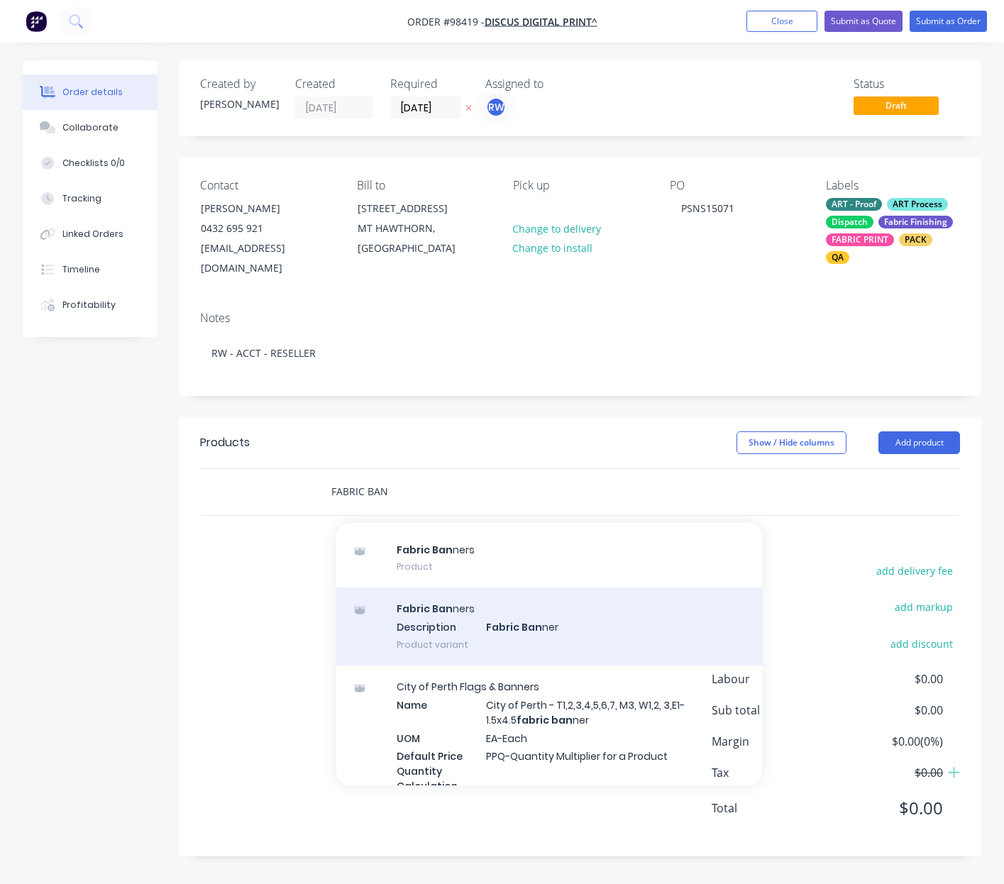
type input "FABRIC BAN"
click at [535, 626] on div "Fabric Ban ners Description Fabric Ban ner Product variant" at bounding box center [549, 626] width 426 height 78
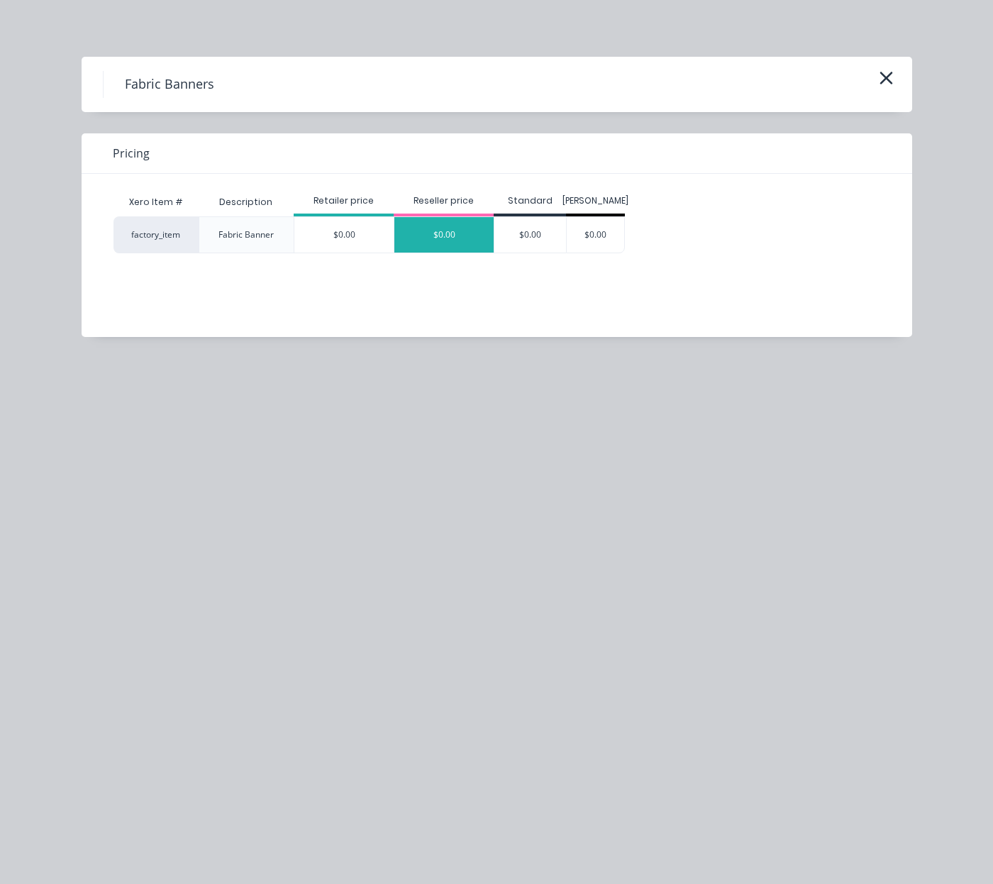
click at [434, 231] on div "$0.00" at bounding box center [443, 234] width 99 height 35
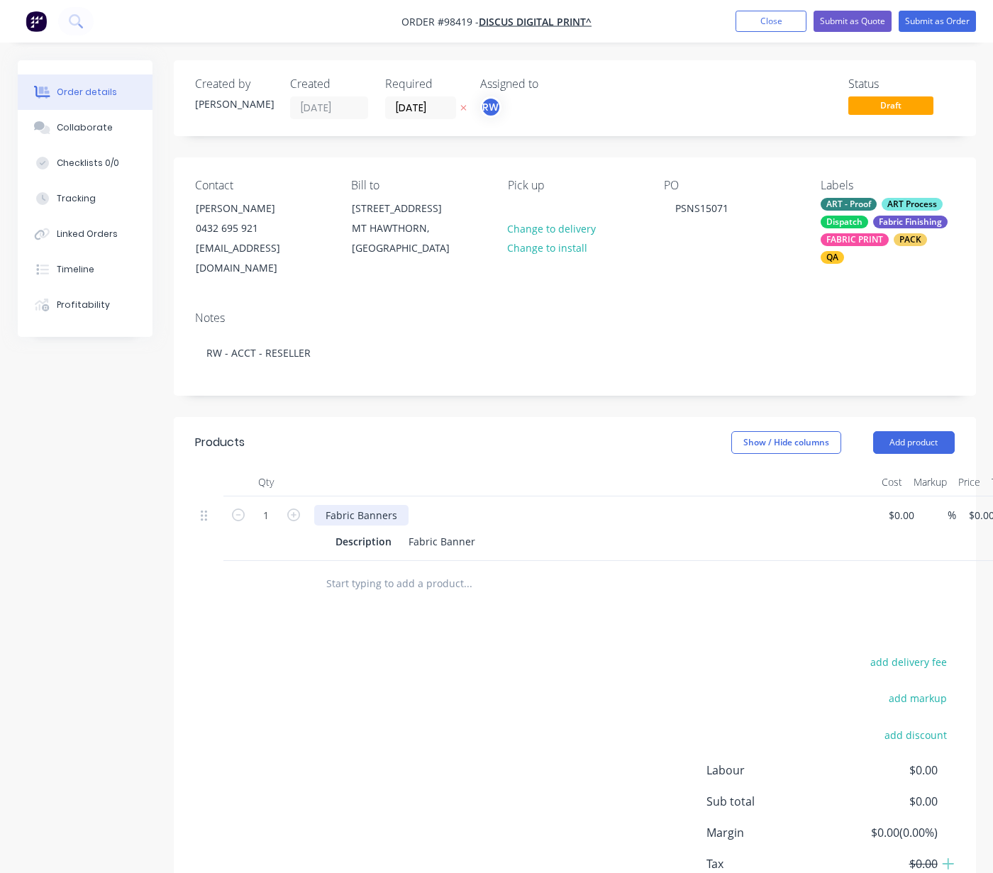
click at [399, 517] on div "Fabric Banners" at bounding box center [361, 515] width 94 height 21
drag, startPoint x: 436, startPoint y: 543, endPoint x: 409, endPoint y: 542, distance: 27.0
click at [409, 542] on div "Fabric Banner" at bounding box center [442, 541] width 78 height 21
click at [457, 547] on div "Fabric Banner" at bounding box center [442, 541] width 78 height 21
drag, startPoint x: 473, startPoint y: 543, endPoint x: 407, endPoint y: 545, distance: 65.3
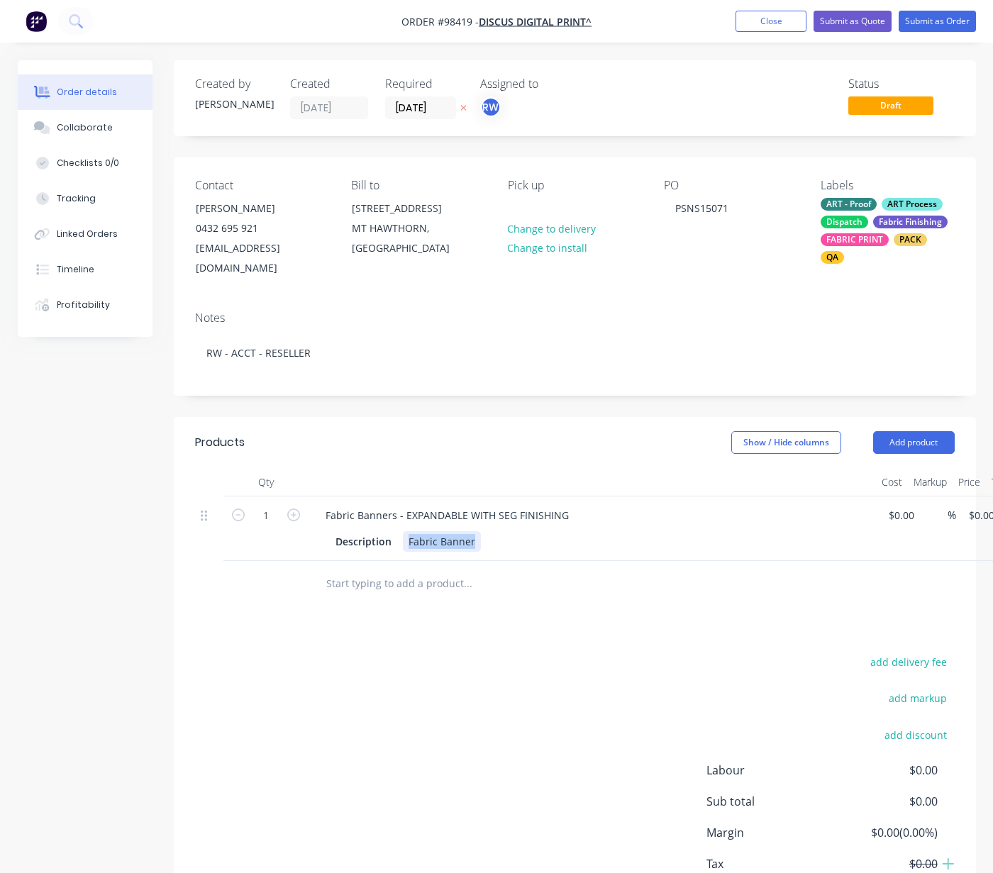
click at [407, 545] on div "Fabric Banner" at bounding box center [442, 541] width 78 height 21
click at [429, 541] on div "3000X2400MM" at bounding box center [443, 541] width 81 height 21
drag, startPoint x: 470, startPoint y: 542, endPoint x: 491, endPoint y: 548, distance: 21.5
click at [471, 542] on div "3000MM W X2400MM" at bounding box center [460, 541] width 114 height 21
drag, startPoint x: 511, startPoint y: 543, endPoint x: 521, endPoint y: 551, distance: 13.2
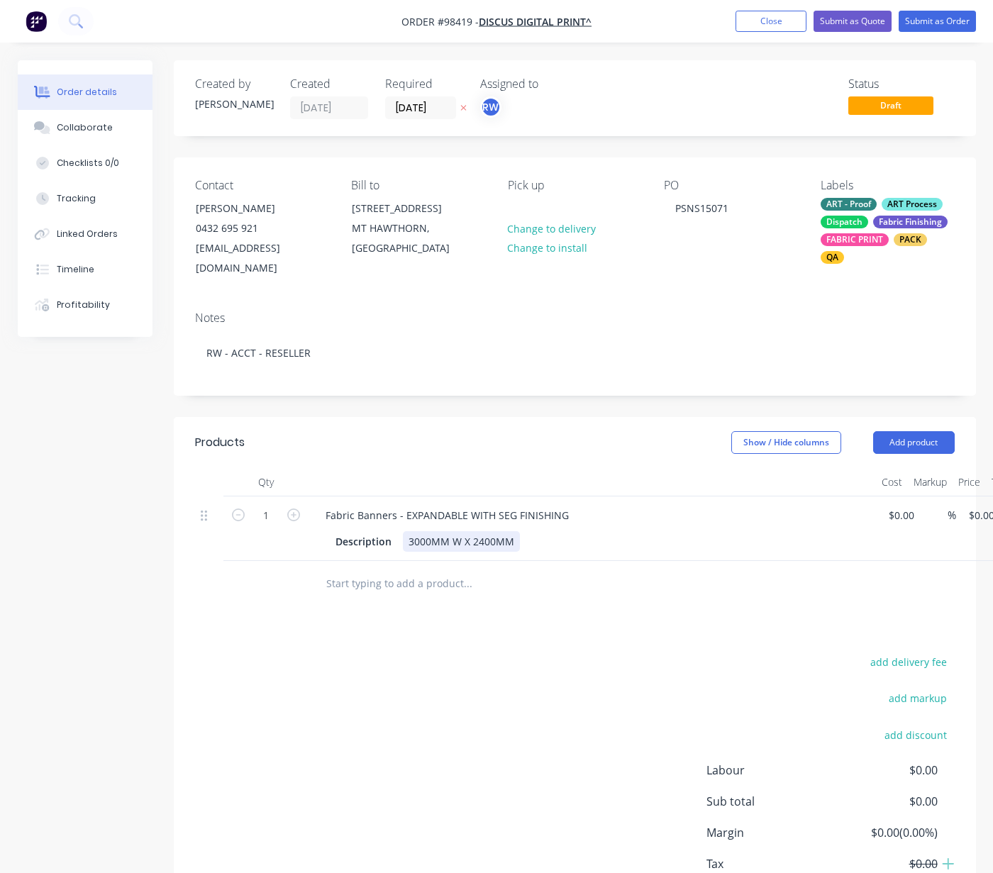
click at [512, 543] on div "3000MM W X 2400MM" at bounding box center [461, 541] width 117 height 21
drag, startPoint x: 390, startPoint y: 539, endPoint x: 328, endPoint y: 543, distance: 61.8
click at [330, 543] on div "Description" at bounding box center [363, 541] width 67 height 21
click at [402, 543] on div "RASWA - POLIE PAVILLION" at bounding box center [398, 541] width 137 height 21
click at [270, 515] on input "1" at bounding box center [266, 515] width 37 height 21
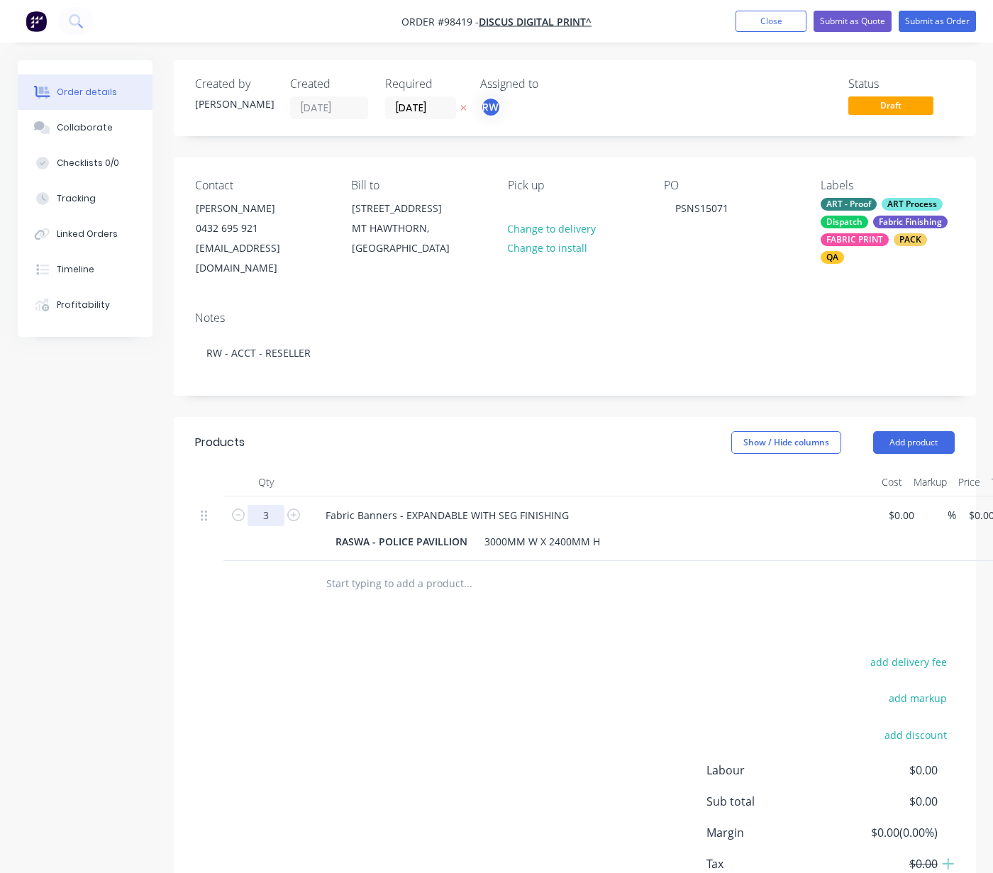
scroll to position [0, 87]
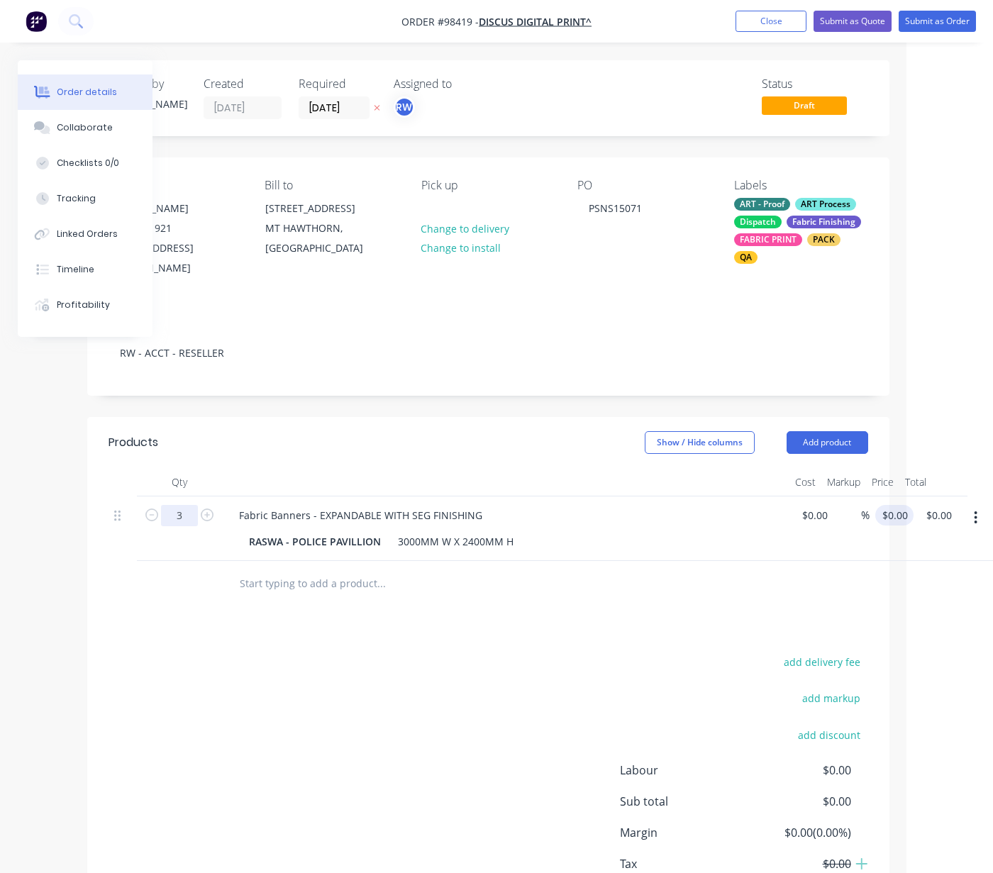
type input "3"
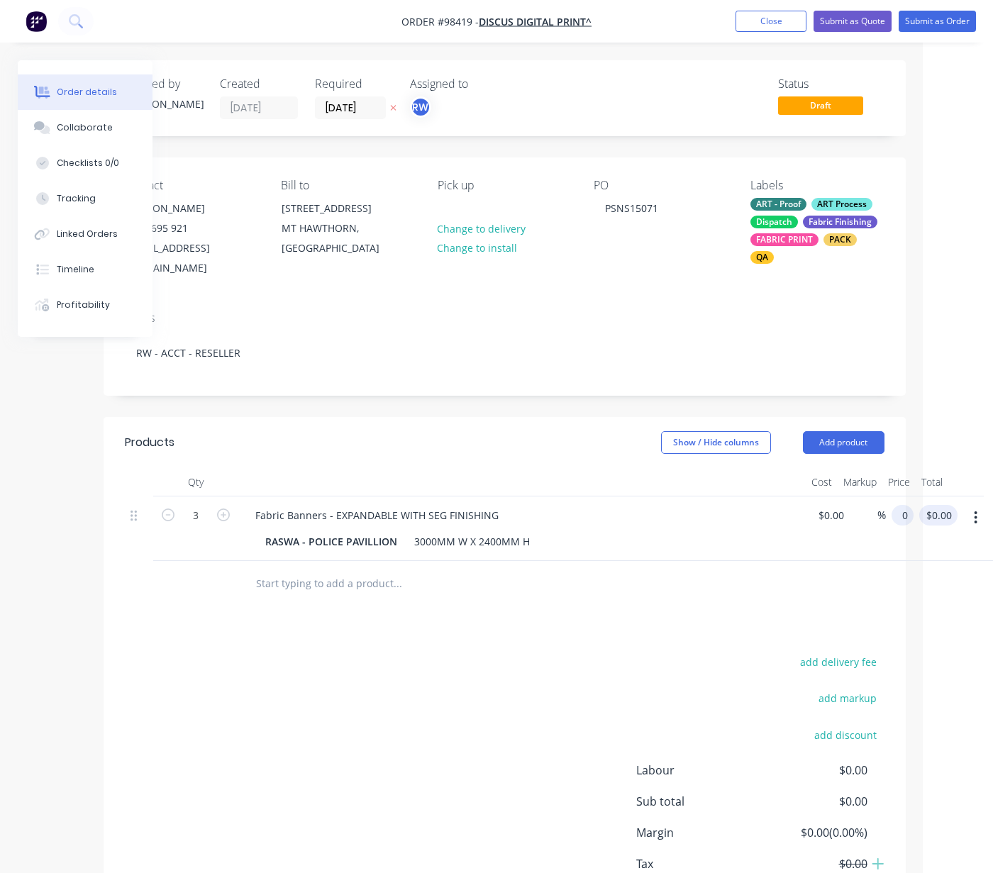
drag, startPoint x: 882, startPoint y: 514, endPoint x: 925, endPoint y: 514, distance: 43.3
click at [914, 514] on input "0" at bounding box center [906, 515] width 16 height 21
type input "468"
type input "0.00"
type input "$468.00"
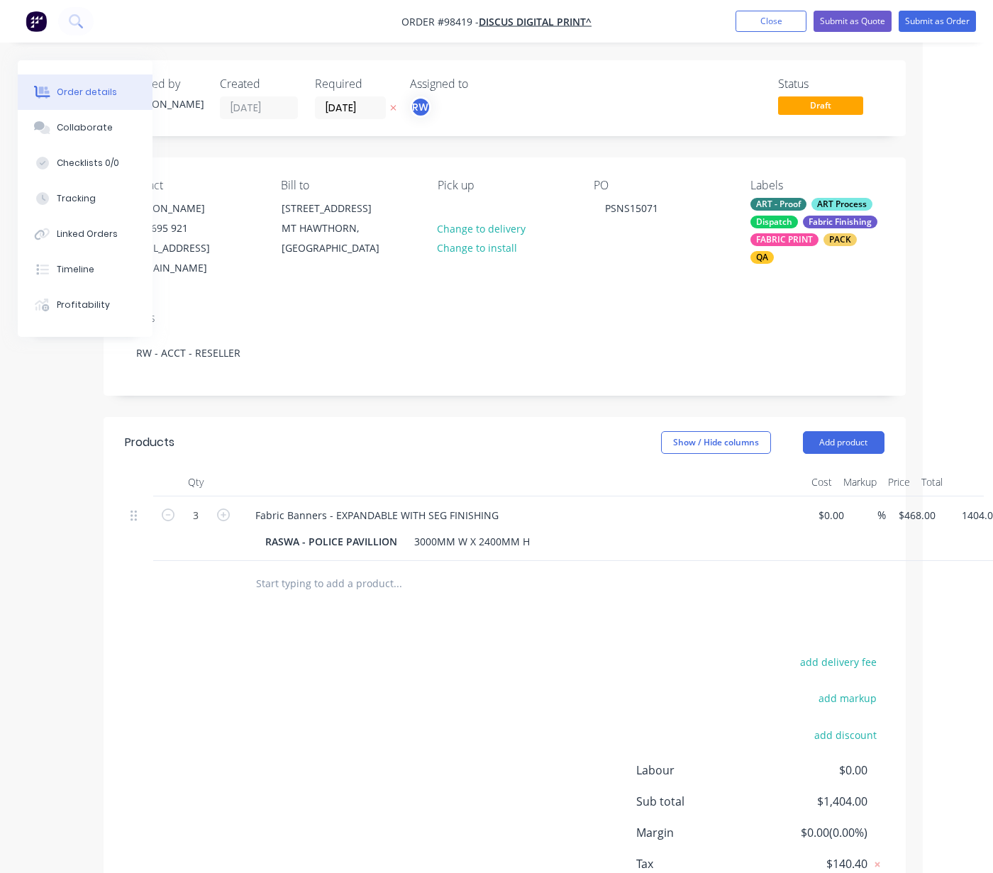
type input "$1,404.00"
click at [331, 587] on input "text" at bounding box center [397, 584] width 284 height 28
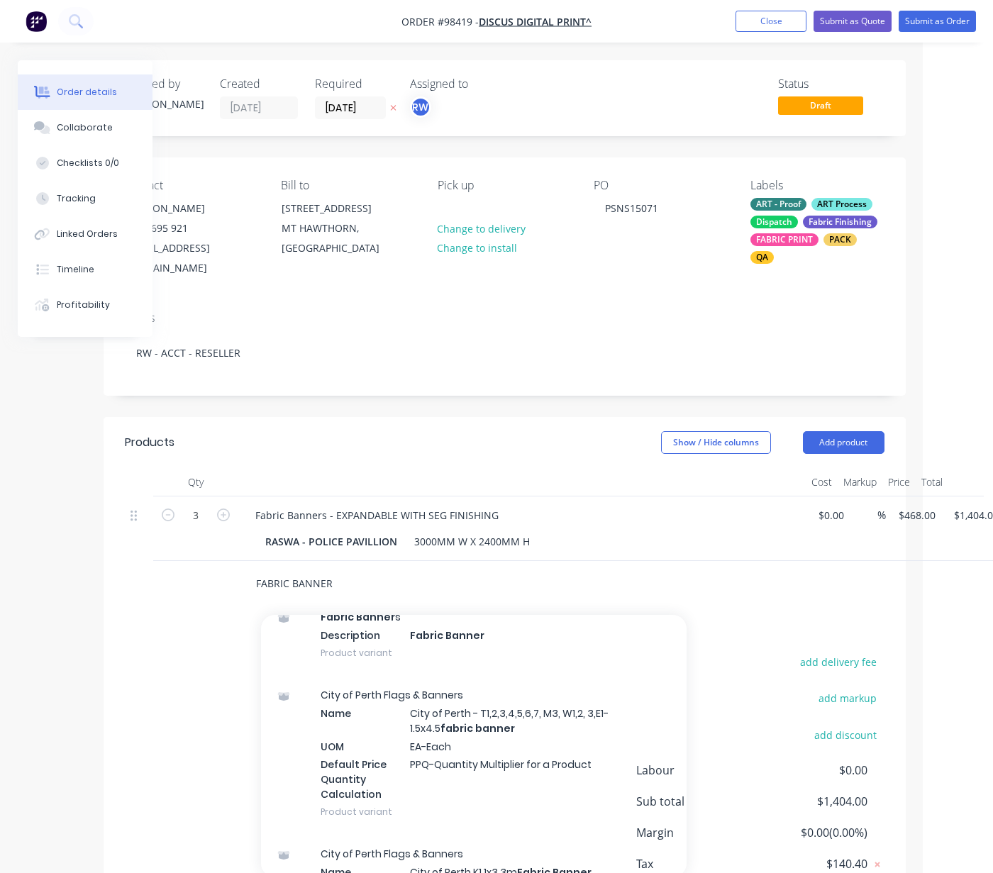
scroll to position [227, 0]
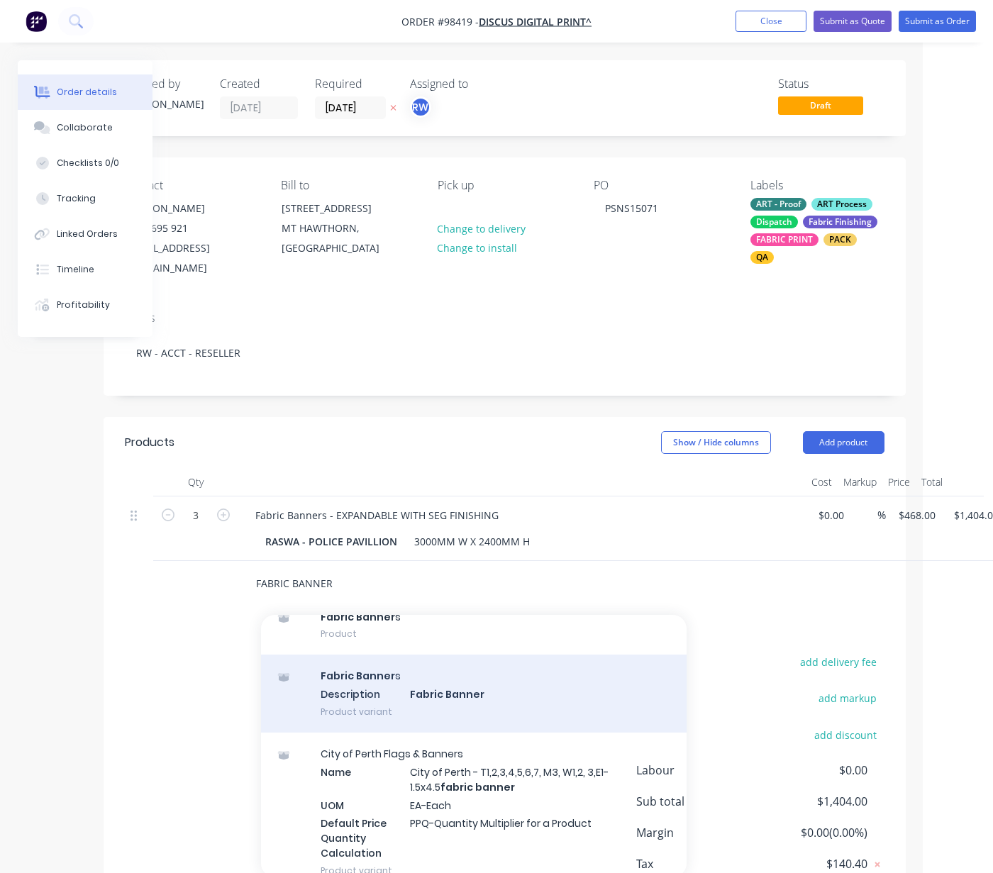
type input "FABRIC BANNER"
click at [443, 703] on div "Fabric Banner s Description Fabric Banner Product variant" at bounding box center [474, 694] width 426 height 78
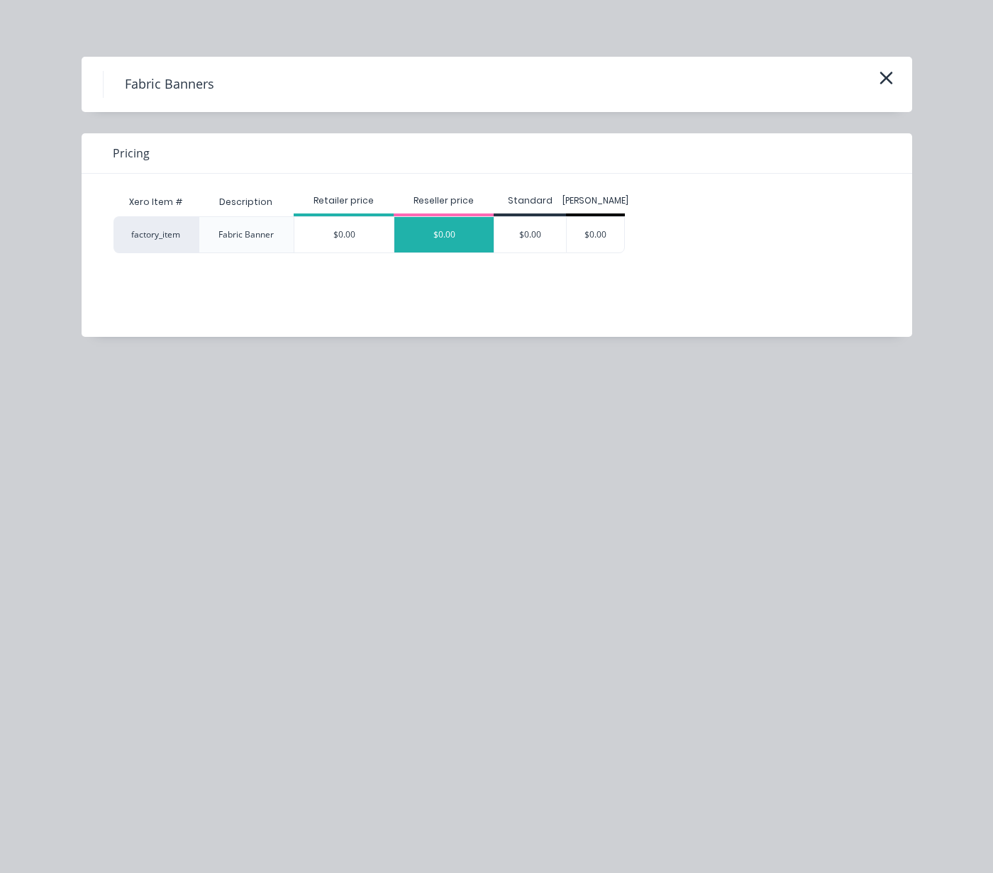
click at [436, 233] on div "$0.00" at bounding box center [443, 234] width 99 height 35
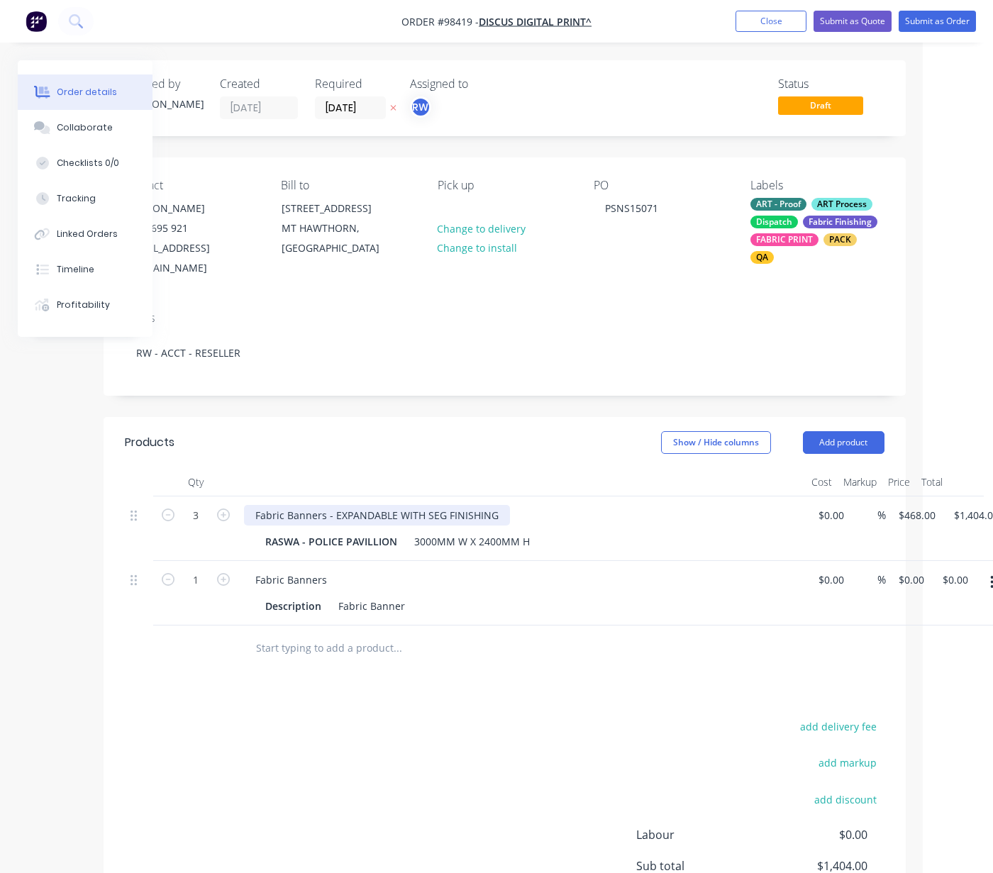
click at [497, 519] on div "Fabric Banners - EXPANDABLE WITH SEG FINISHING" at bounding box center [377, 515] width 266 height 21
drag, startPoint x: 498, startPoint y: 515, endPoint x: 334, endPoint y: 518, distance: 163.9
click at [330, 516] on div "Fabric Banners - EXPANDABLE WITH SEG FINISHING" at bounding box center [377, 515] width 266 height 21
copy div "EXPANDABLE WITH SEG FINISHING"
drag, startPoint x: 330, startPoint y: 583, endPoint x: 346, endPoint y: 594, distance: 19.9
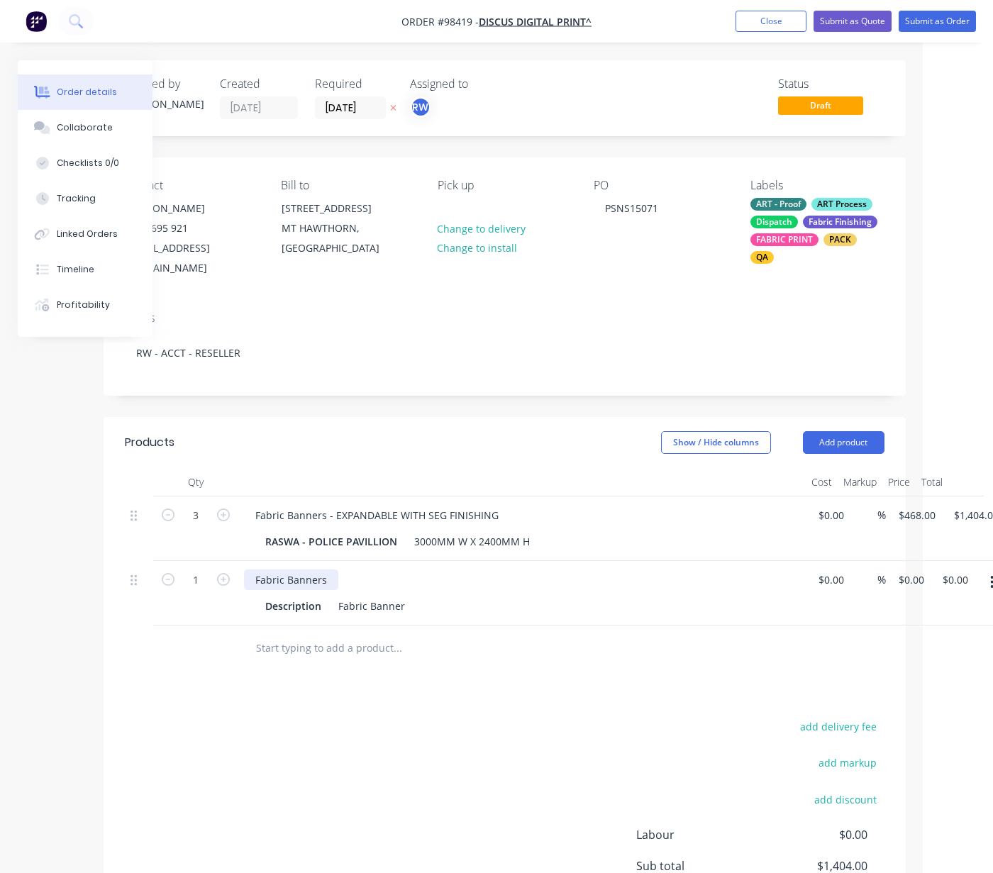
click at [330, 583] on div "Fabric Banners" at bounding box center [291, 580] width 94 height 21
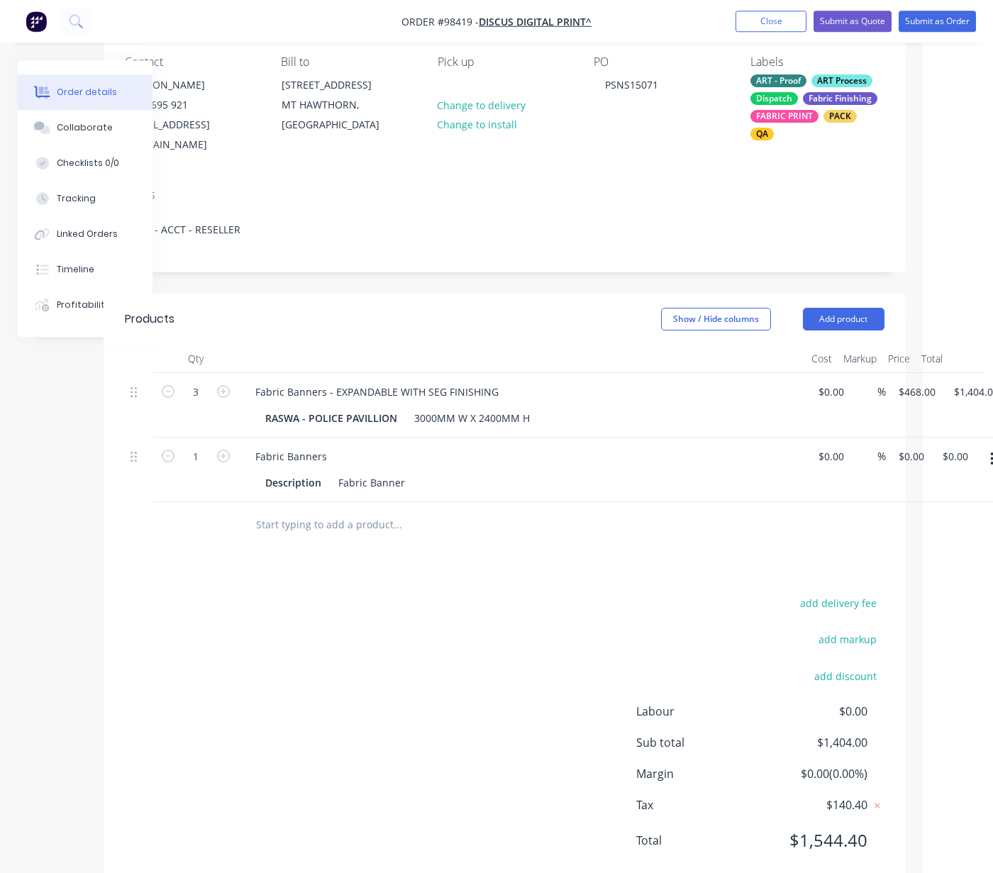
scroll to position [160, 70]
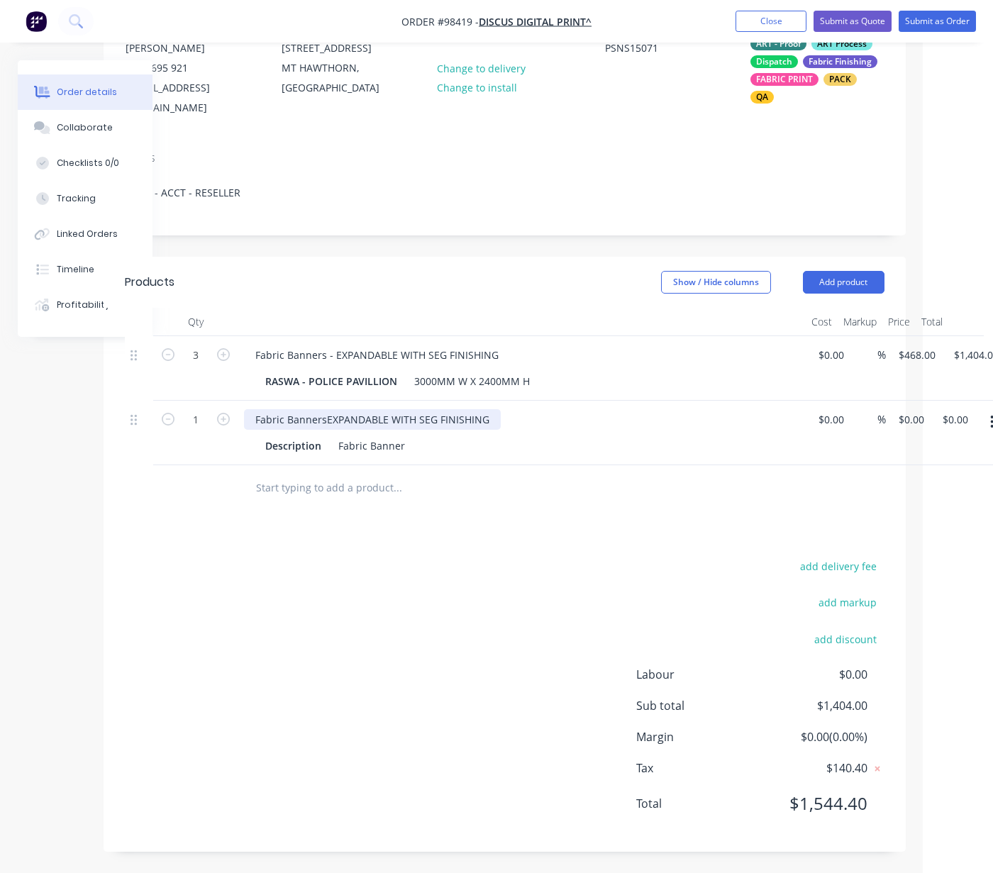
click at [323, 419] on div "Fabric Banners EXPANDABLE WITH SEG FINISHING" at bounding box center [372, 419] width 257 height 21
click at [399, 446] on div "Fabric Banner" at bounding box center [372, 446] width 78 height 21
drag, startPoint x: 400, startPoint y: 446, endPoint x: 328, endPoint y: 445, distance: 72.4
click at [333, 445] on div "Fabric Banner" at bounding box center [372, 446] width 78 height 21
drag, startPoint x: 319, startPoint y: 448, endPoint x: 260, endPoint y: 443, distance: 59.8
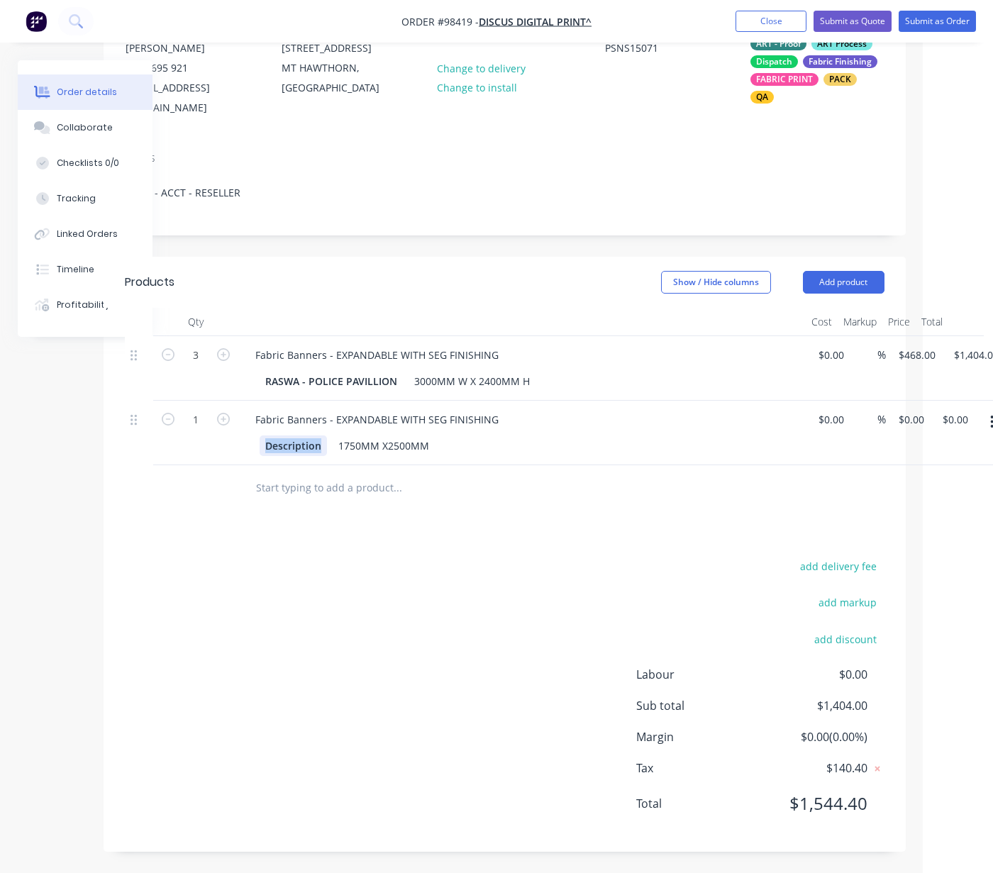
click at [260, 443] on div "Description" at bounding box center [293, 446] width 67 height 21
drag, startPoint x: 914, startPoint y: 426, endPoint x: 916, endPoint y: 434, distance: 7.4
click at [913, 426] on input "0" at bounding box center [906, 419] width 16 height 21
type input "$284.40"
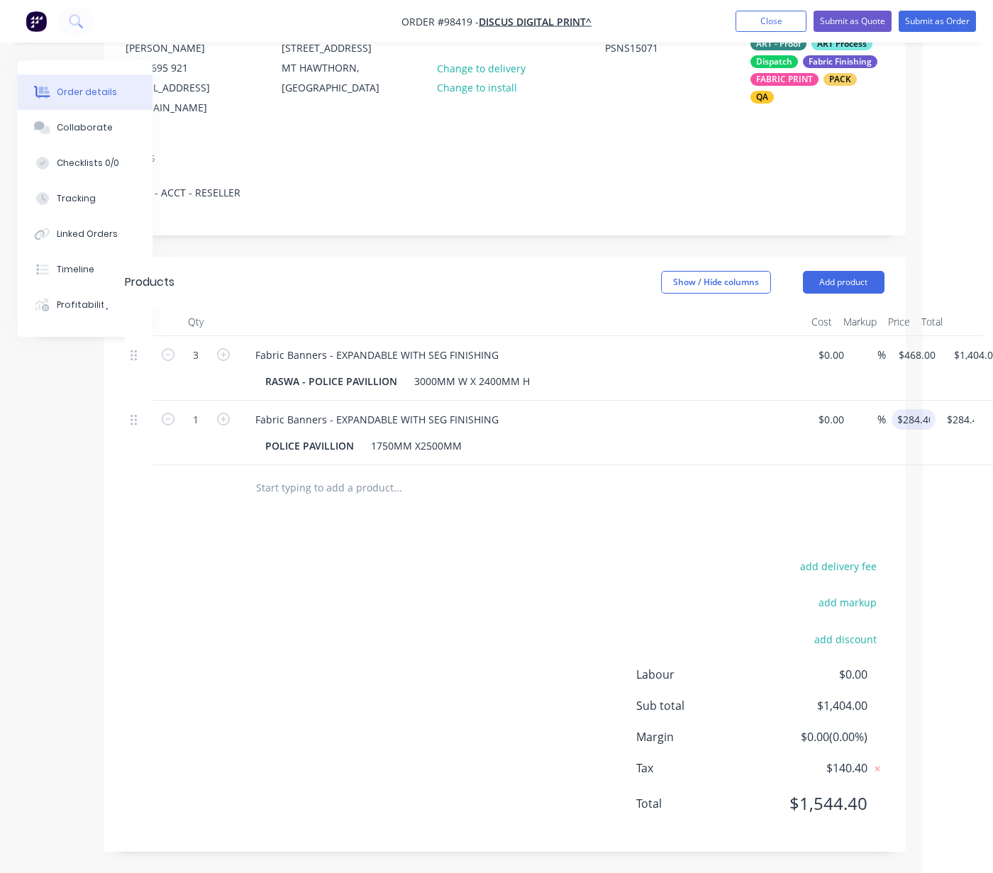
click at [333, 502] on input "text" at bounding box center [397, 488] width 284 height 28
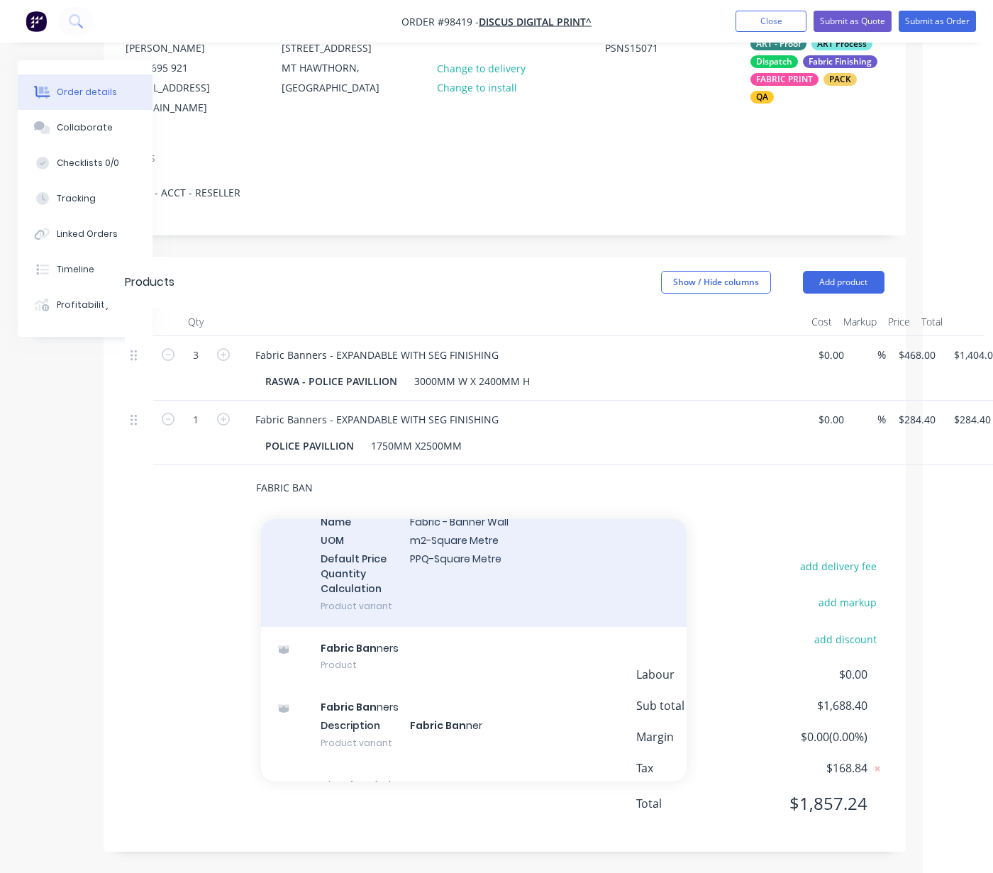
scroll to position [104, 0]
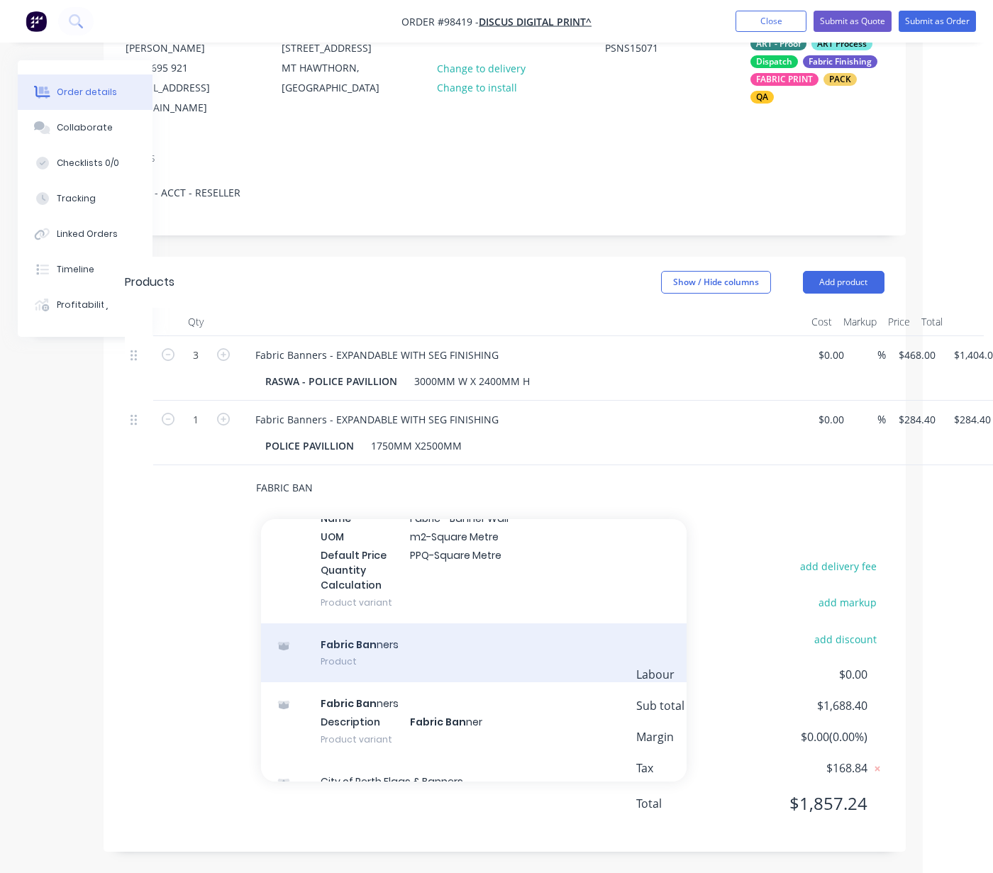
type input "FABRIC BAN"
click at [395, 661] on div "Fabric Ban ners Product" at bounding box center [474, 654] width 426 height 60
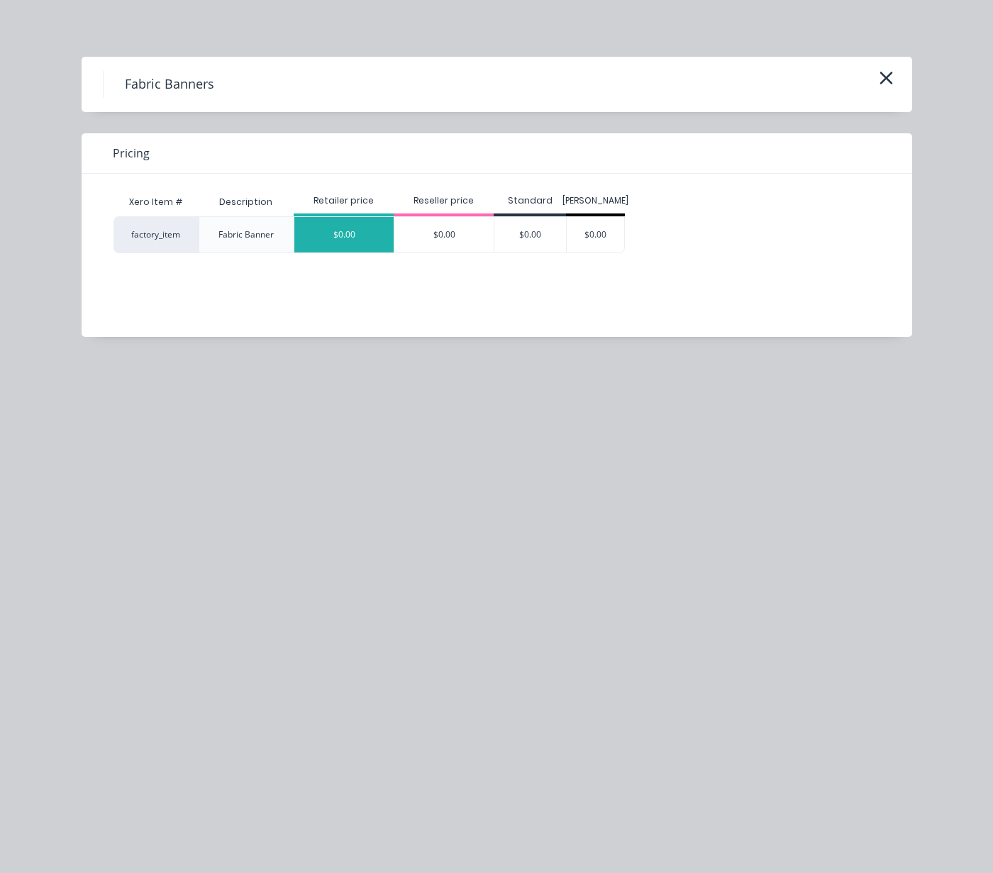
click at [335, 238] on div "$0.00" at bounding box center [343, 234] width 99 height 35
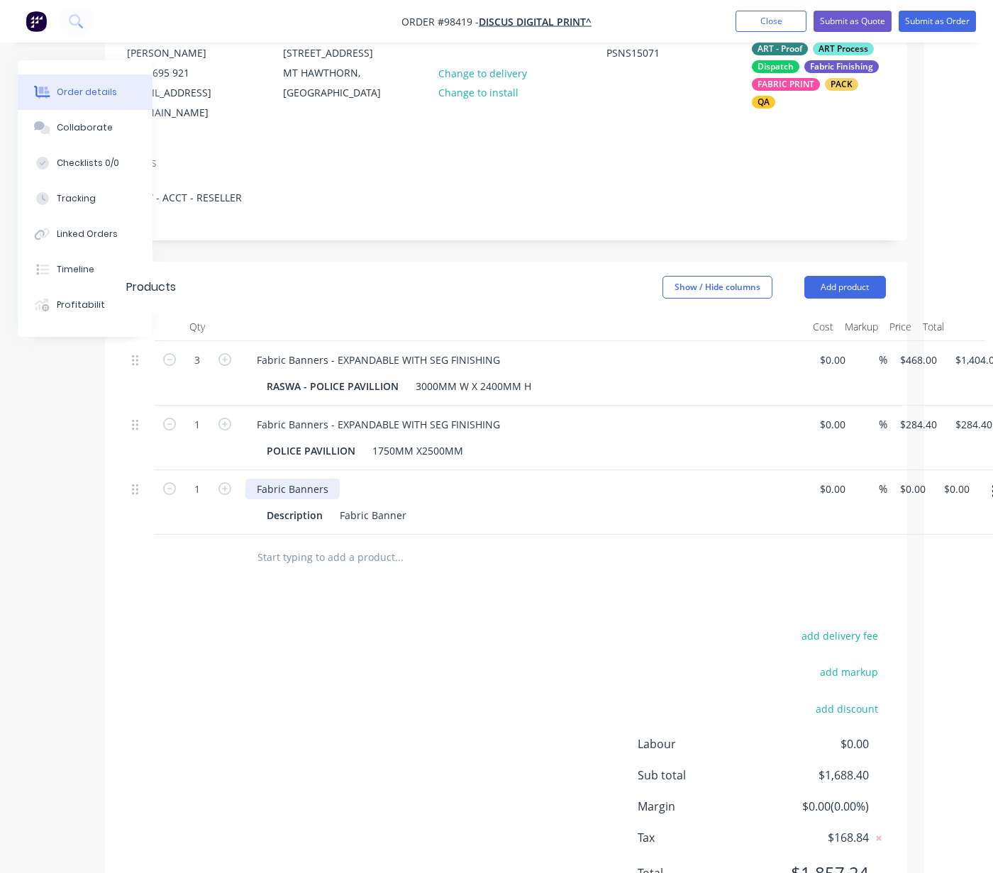
click at [334, 499] on div "Fabric Banners" at bounding box center [292, 489] width 94 height 21
click at [321, 526] on div "Description" at bounding box center [294, 515] width 67 height 21
drag, startPoint x: 316, startPoint y: 530, endPoint x: 247, endPoint y: 528, distance: 68.9
click at [261, 526] on div "Description" at bounding box center [294, 515] width 67 height 21
click at [431, 526] on div "Fabric Banner" at bounding box center [406, 515] width 78 height 21
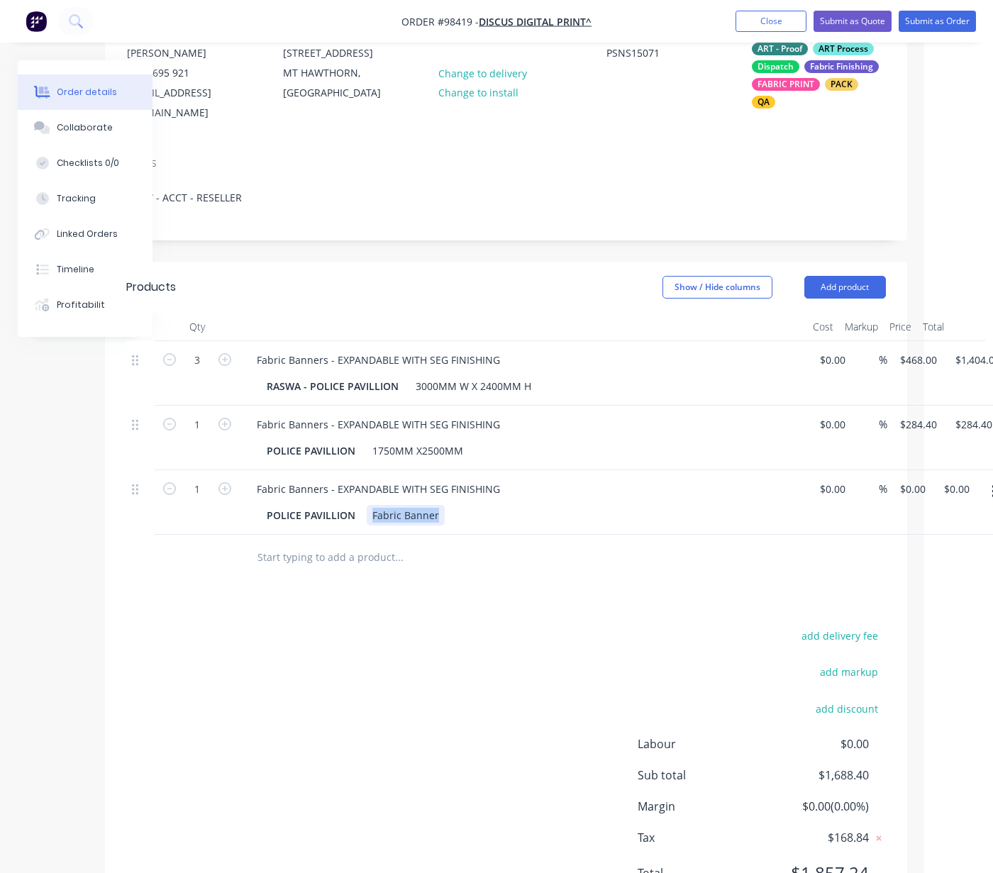
drag, startPoint x: 438, startPoint y: 531, endPoint x: 366, endPoint y: 527, distance: 71.7
click at [367, 526] on div "Fabric Banner" at bounding box center [406, 515] width 78 height 21
click at [915, 499] on input "0" at bounding box center [907, 489] width 16 height 21
type input "$0.00"
click at [946, 499] on input "0.00" at bounding box center [943, 489] width 33 height 21
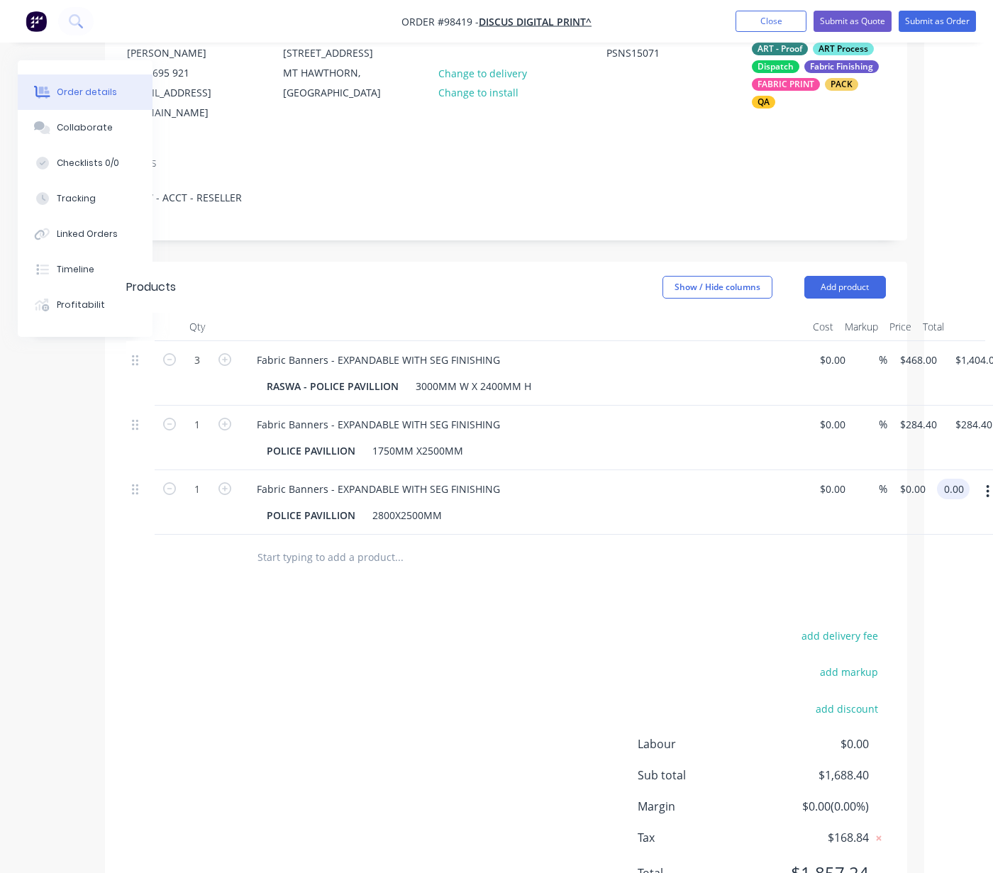
scroll to position [155, 117]
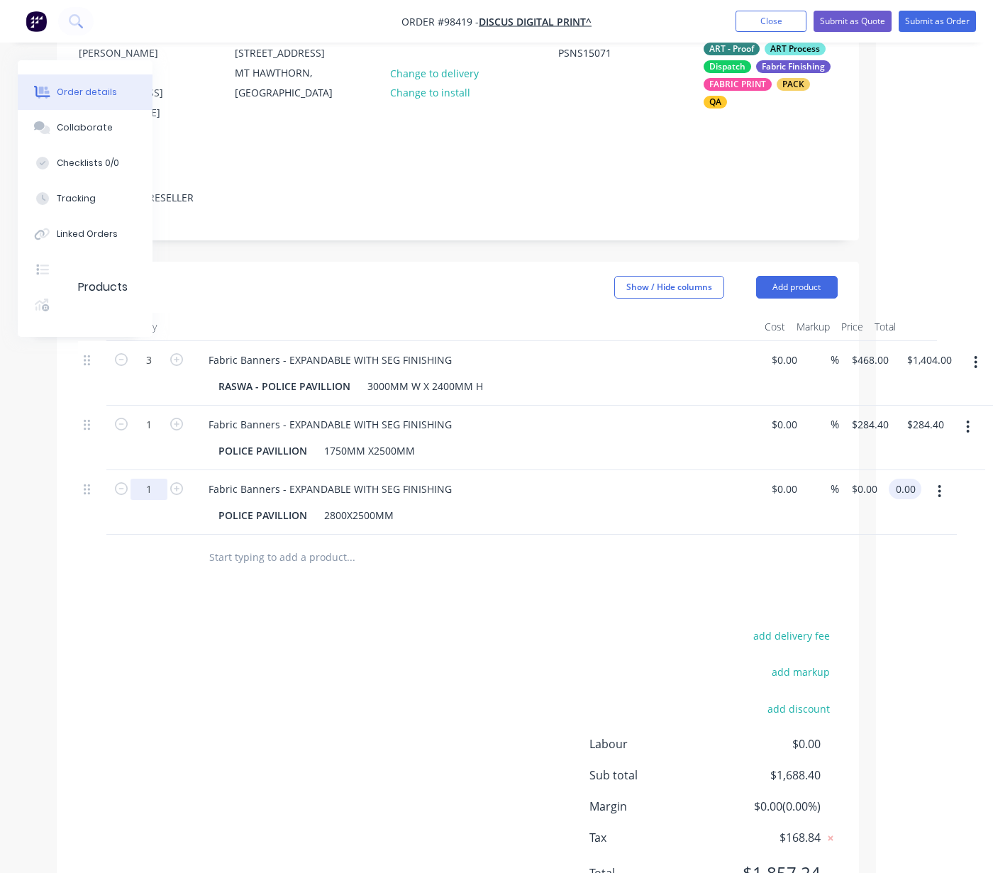
drag, startPoint x: 152, startPoint y: 505, endPoint x: 157, endPoint y: 512, distance: 8.7
click at [152, 371] on input "1" at bounding box center [149, 360] width 37 height 21
type input "$0.00"
type input "3"
click at [873, 499] on input "0" at bounding box center [867, 489] width 33 height 21
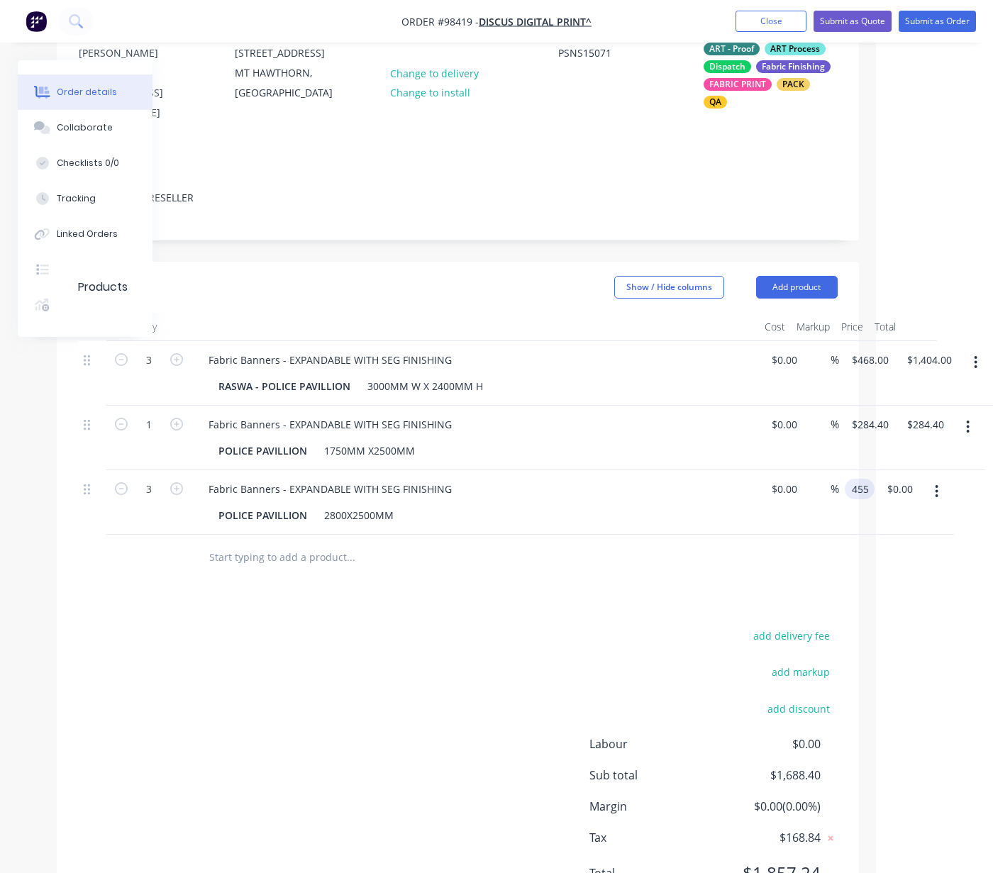
type input "$455.00"
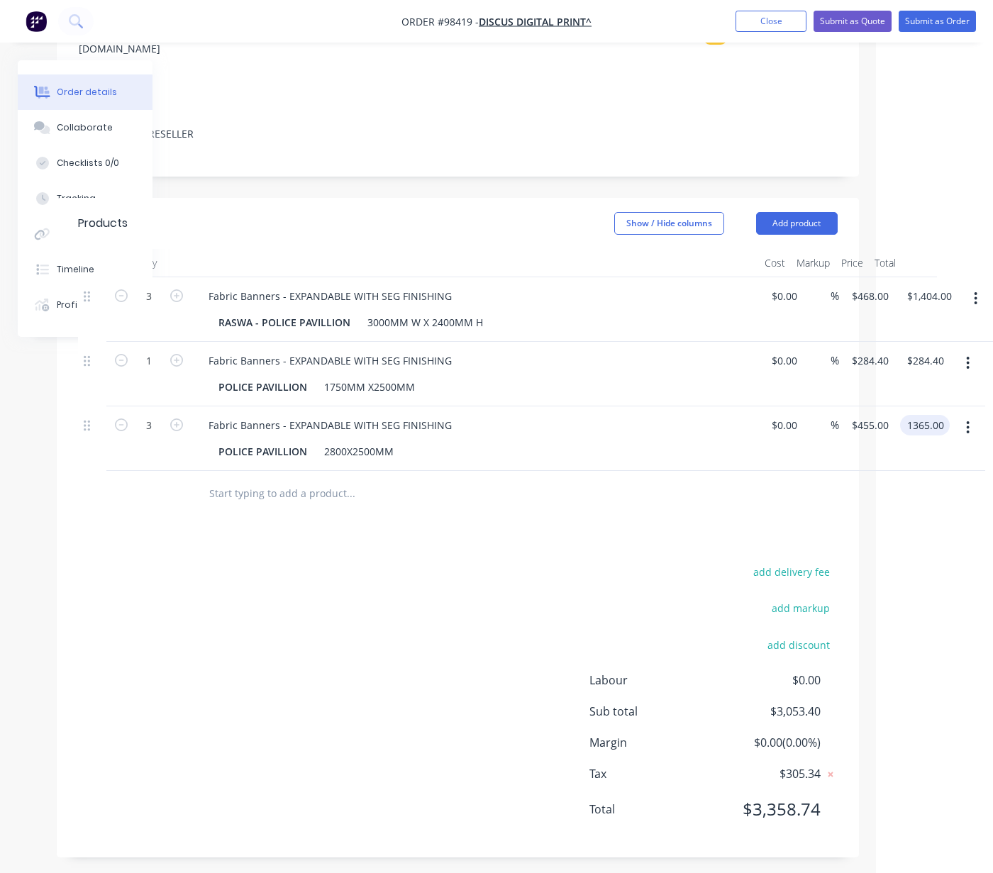
scroll to position [240, 117]
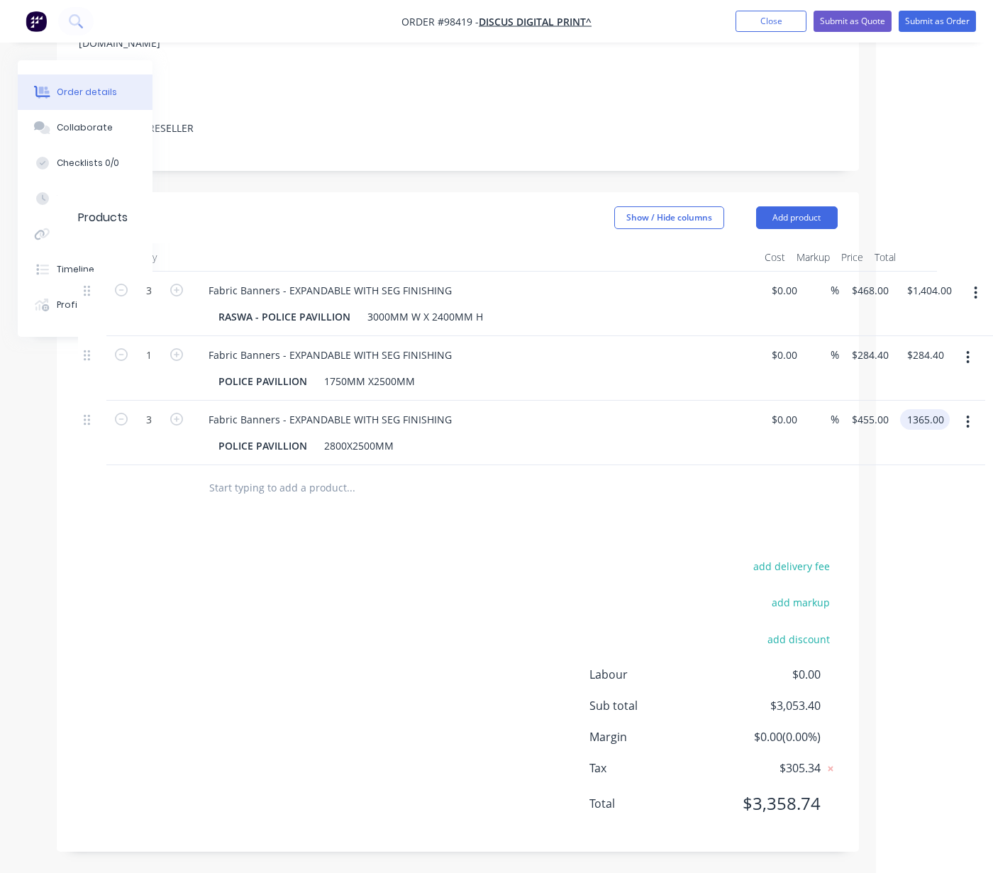
type input "$1,365.00"
click at [255, 490] on input "text" at bounding box center [351, 488] width 284 height 28
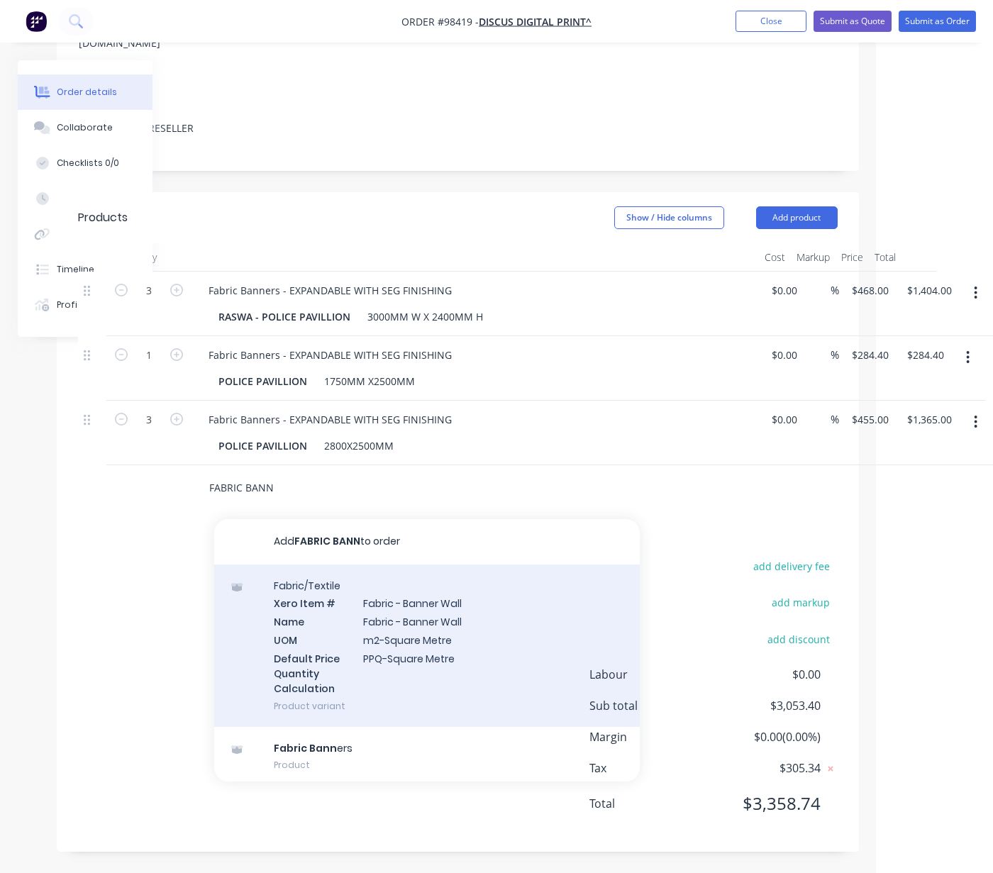
type input "FABRIC BANN"
click at [395, 637] on div "Fabric/Textile Xero Item # Fabric - Banner Wall Name Fabric - Banner Wall UOM m…" at bounding box center [427, 646] width 426 height 162
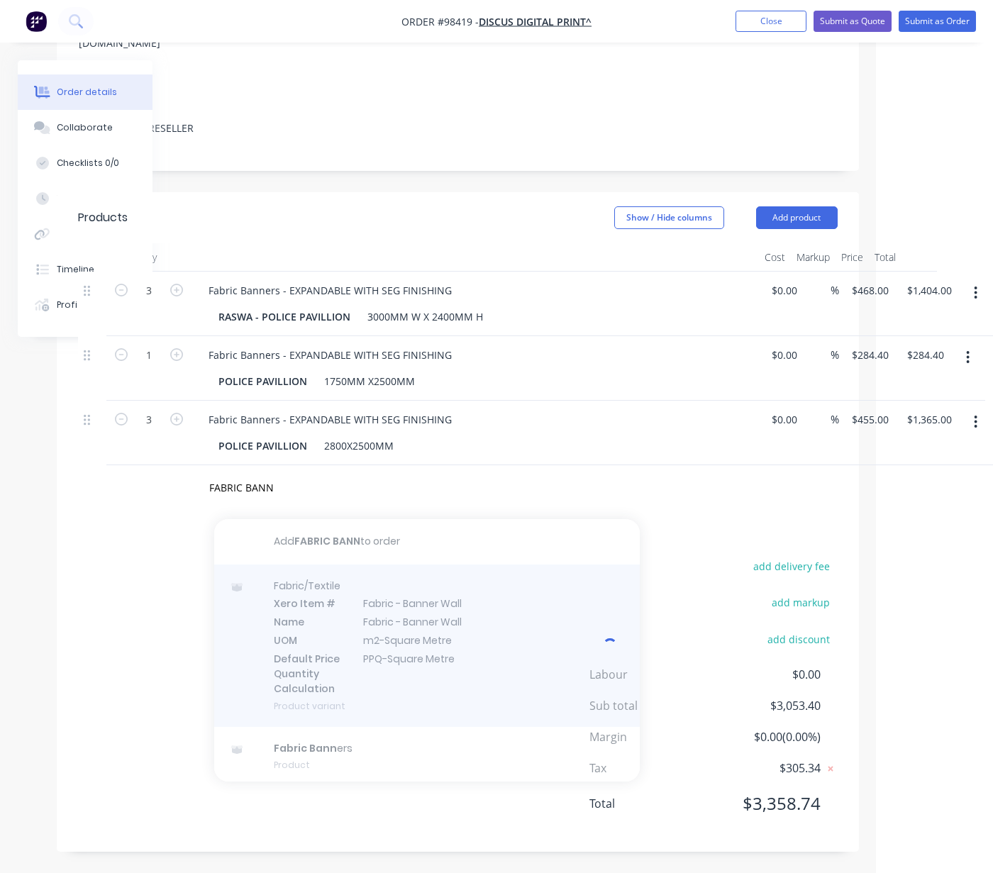
scroll to position [225, 114]
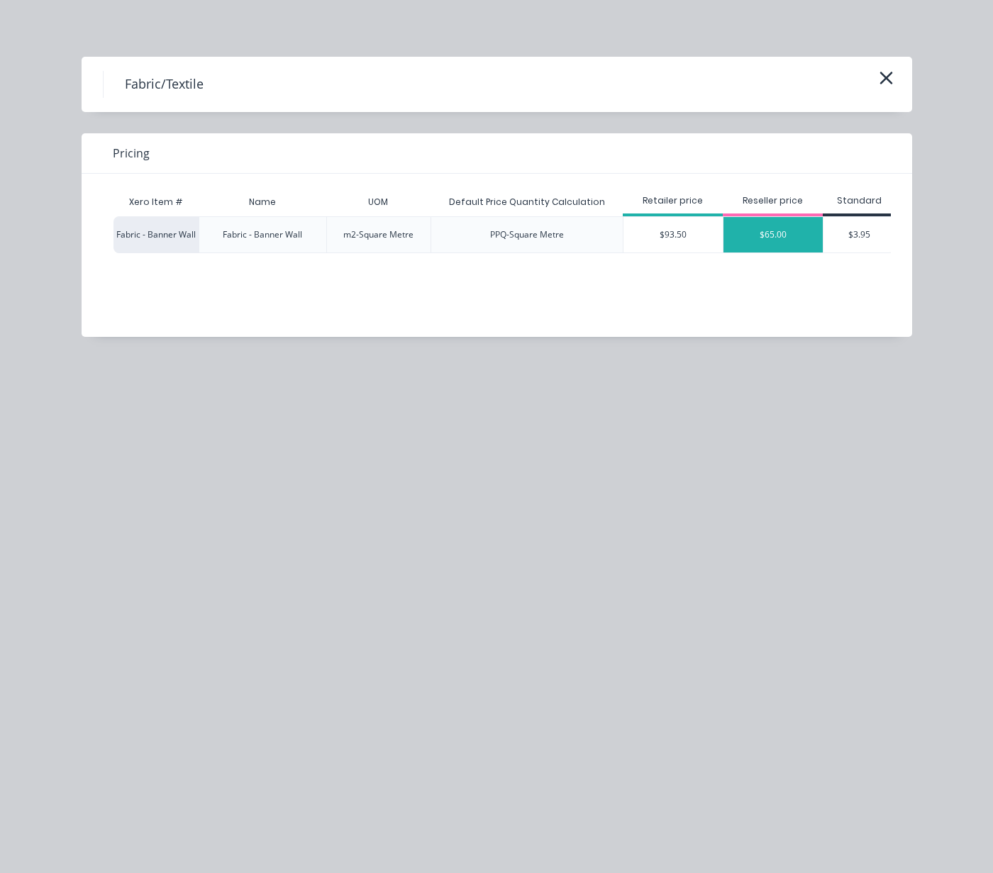
click at [754, 237] on div "$65.00" at bounding box center [773, 234] width 99 height 35
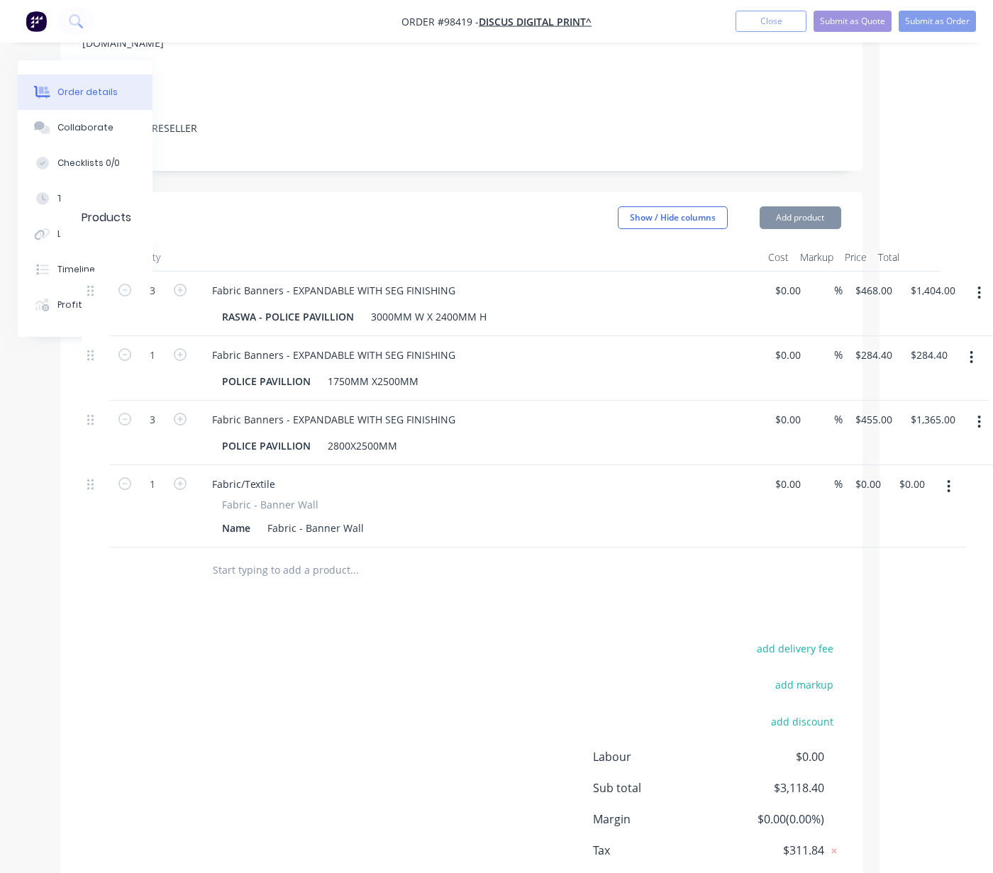
type input "$65.00"
click at [278, 495] on div "Fabric/Textile" at bounding box center [244, 484] width 86 height 21
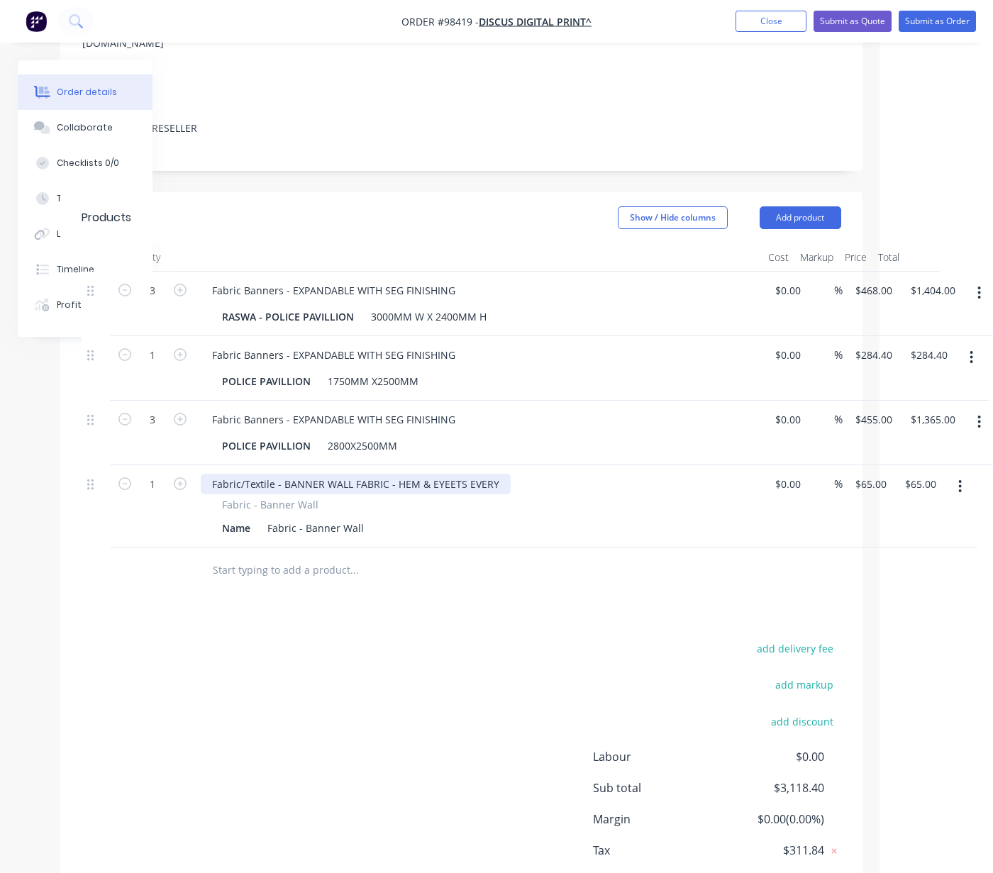
click at [444, 495] on div "Fabric/Textile - BANNER WALL FABRIC - HEM & EYEETS EVERY" at bounding box center [356, 484] width 310 height 21
click at [501, 495] on div "Fabric/Textile - BANNER WALL FABRIC - HEM & EYELETS EVERY" at bounding box center [358, 484] width 315 height 21
click at [293, 512] on span "Fabric - Banner Wall" at bounding box center [270, 504] width 96 height 15
click at [361, 539] on div "Fabric - Banner Wall" at bounding box center [316, 528] width 108 height 21
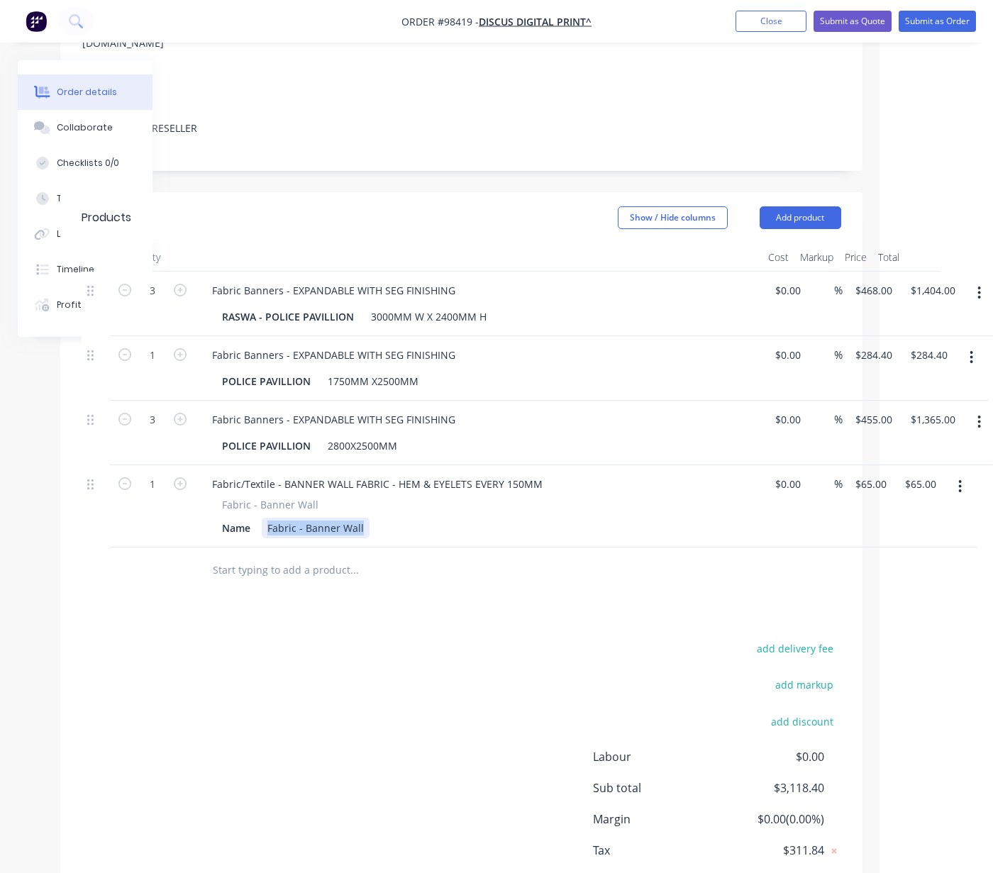
drag, startPoint x: 362, startPoint y: 541, endPoint x: 267, endPoint y: 543, distance: 94.4
click at [267, 539] on div "Fabric - Banner Wall" at bounding box center [316, 528] width 108 height 21
click at [252, 539] on div "Name" at bounding box center [236, 528] width 40 height 21
drag, startPoint x: 252, startPoint y: 543, endPoint x: 192, endPoint y: 541, distance: 59.6
click at [216, 539] on div "Name" at bounding box center [236, 528] width 40 height 21
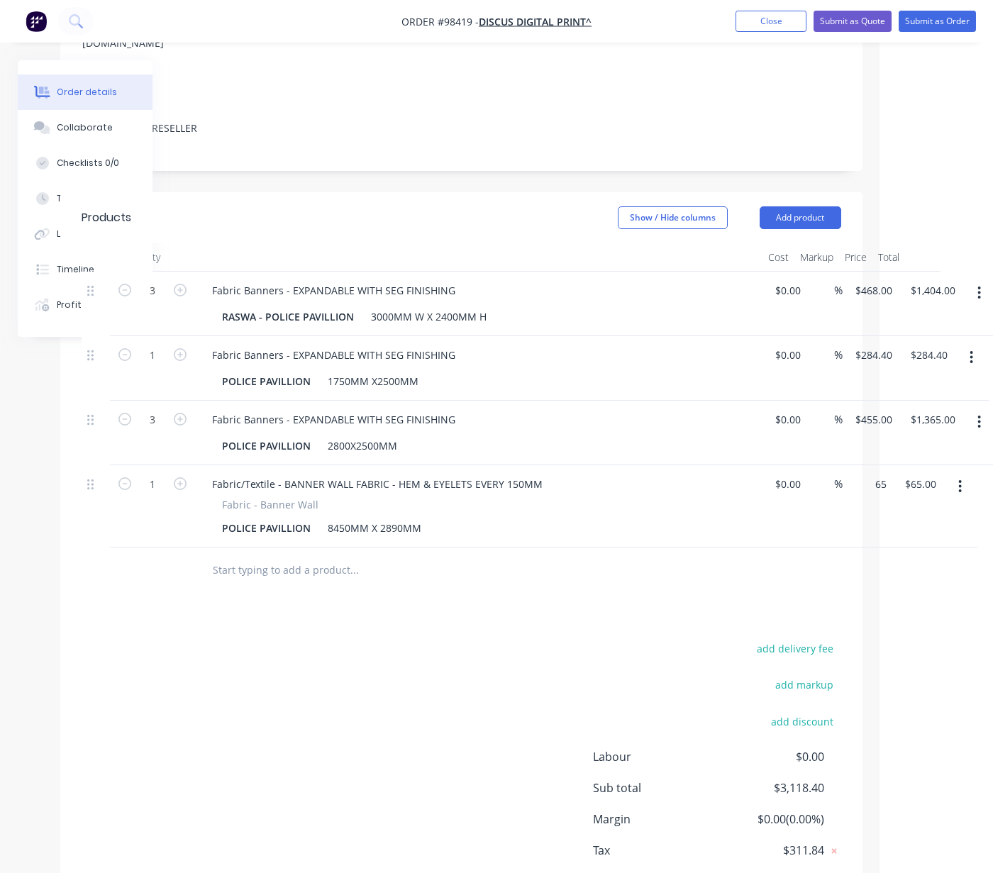
click at [879, 495] on input "65" at bounding box center [873, 484] width 38 height 21
type input "$1,925.00"
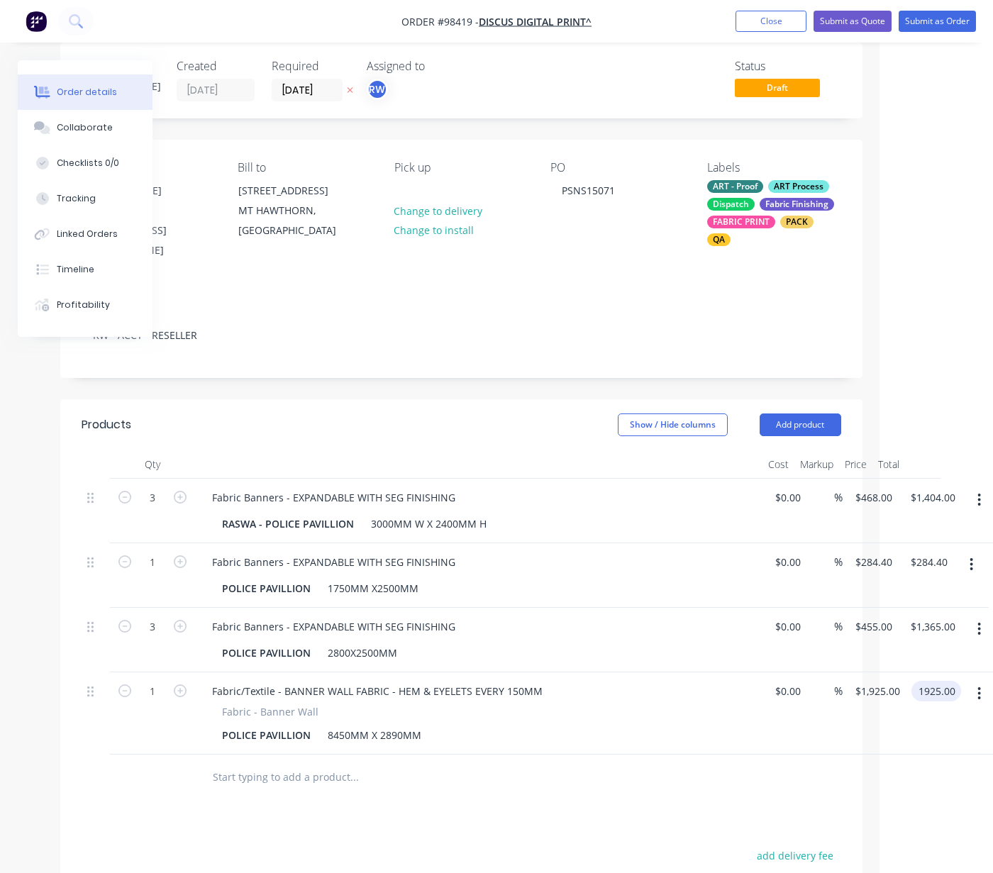
scroll to position [0, 114]
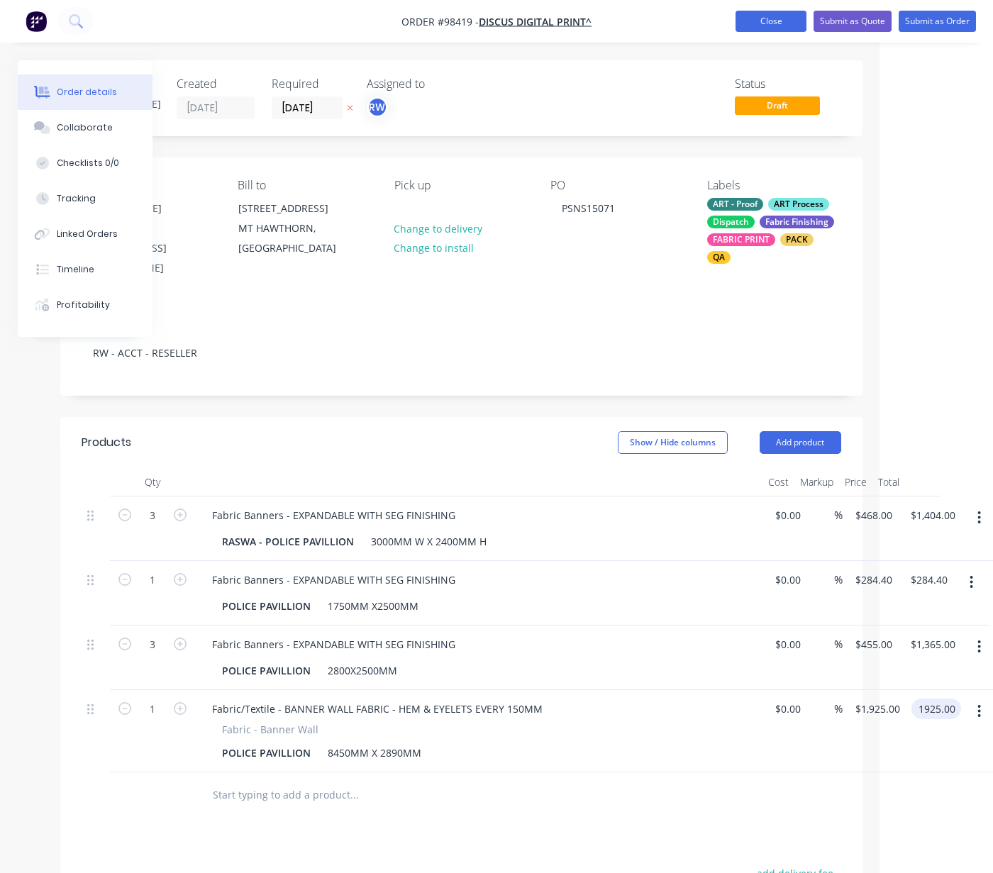
type input "$1,925.00"
click at [758, 24] on button "Close" at bounding box center [771, 21] width 71 height 21
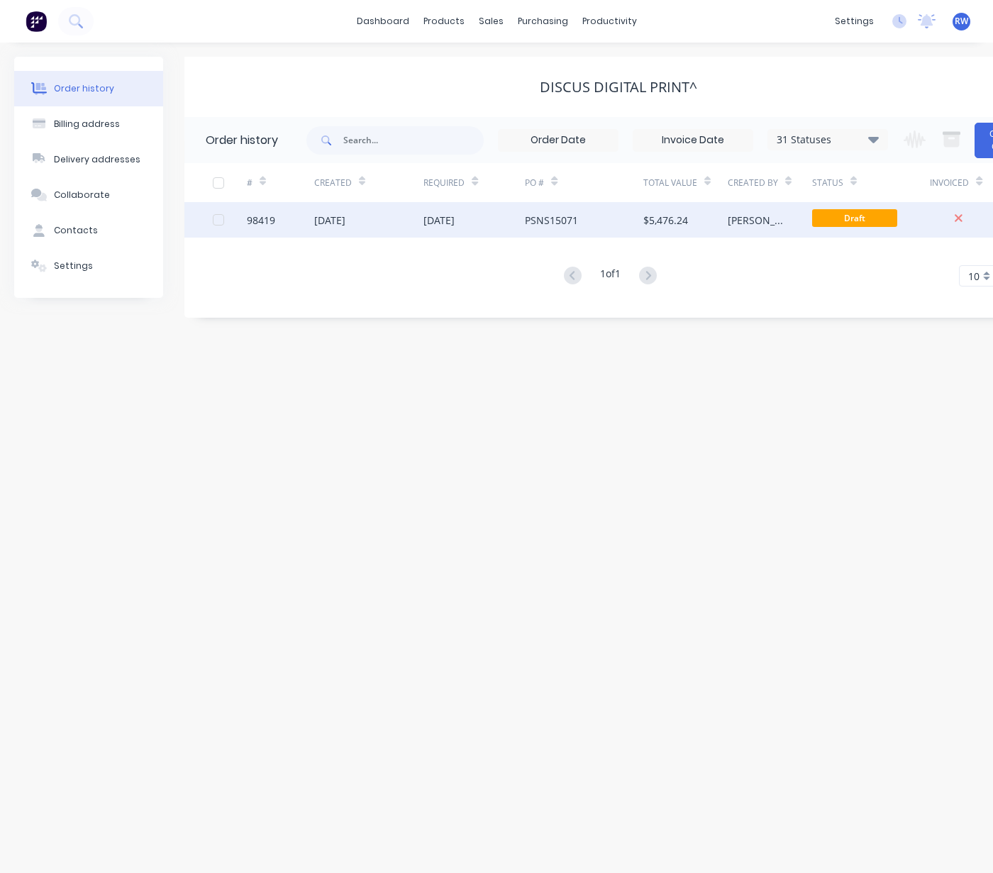
click at [264, 223] on div "98419" at bounding box center [261, 220] width 28 height 15
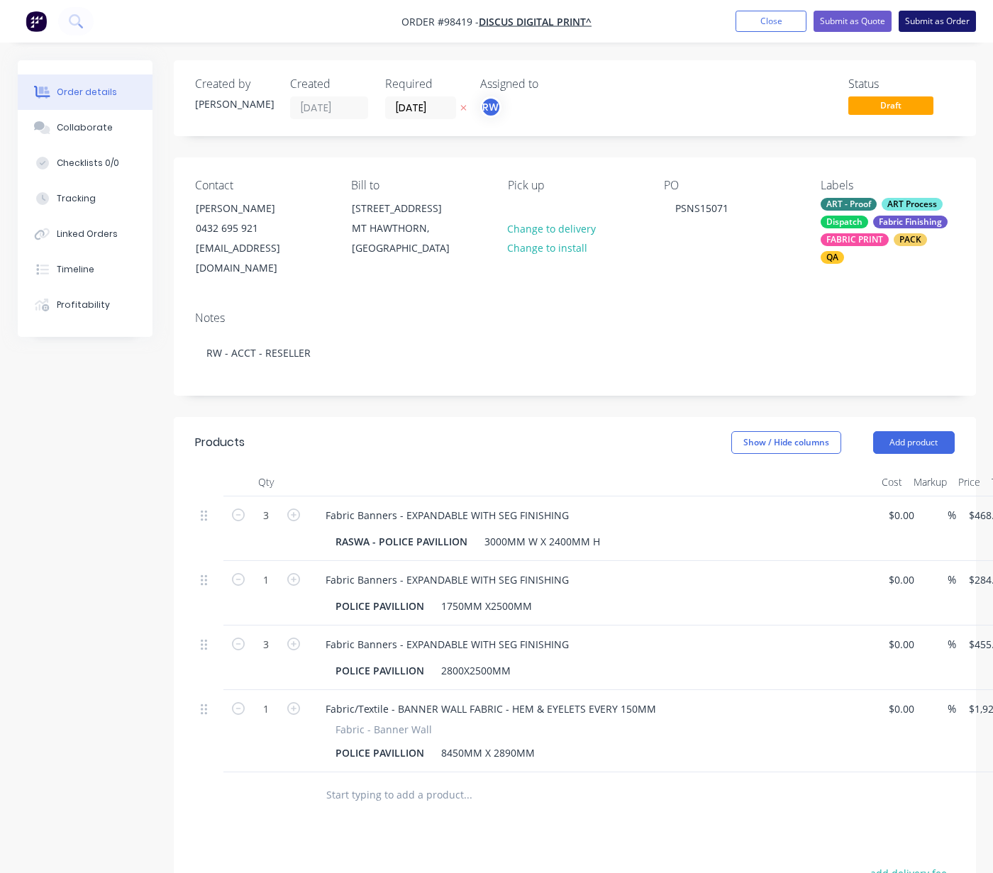
click at [927, 19] on button "Submit as Order" at bounding box center [937, 21] width 77 height 21
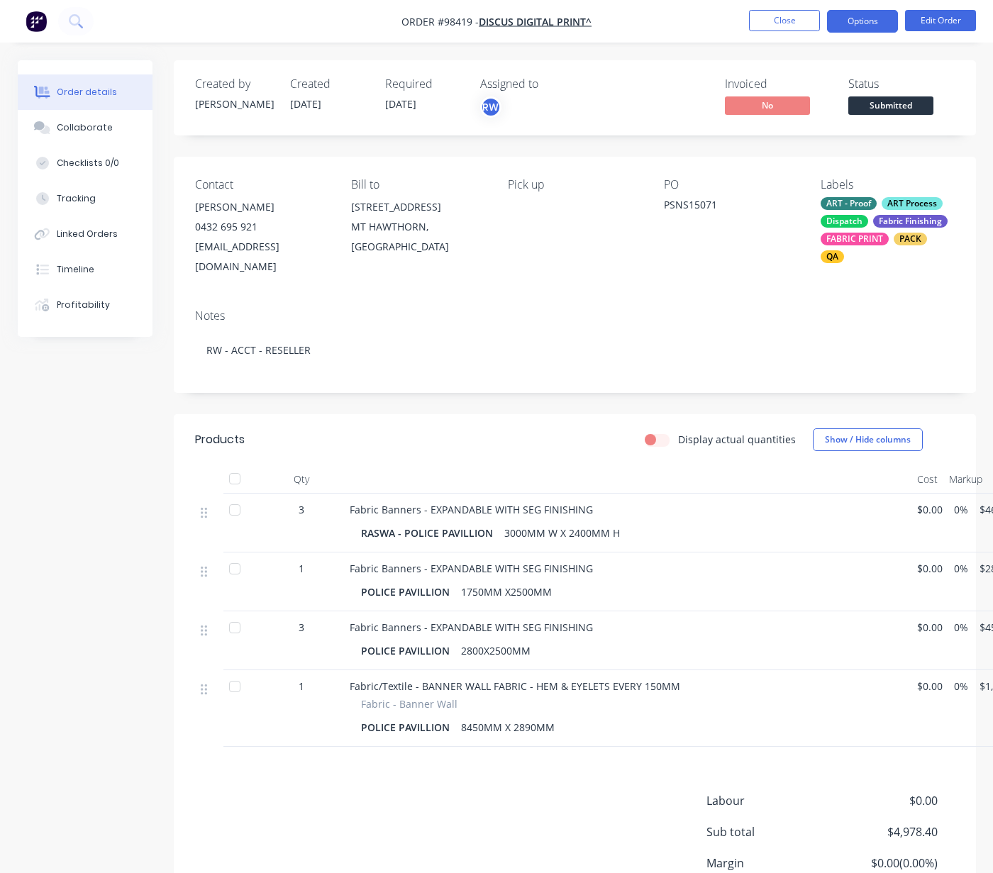
click at [852, 22] on button "Options" at bounding box center [862, 21] width 71 height 23
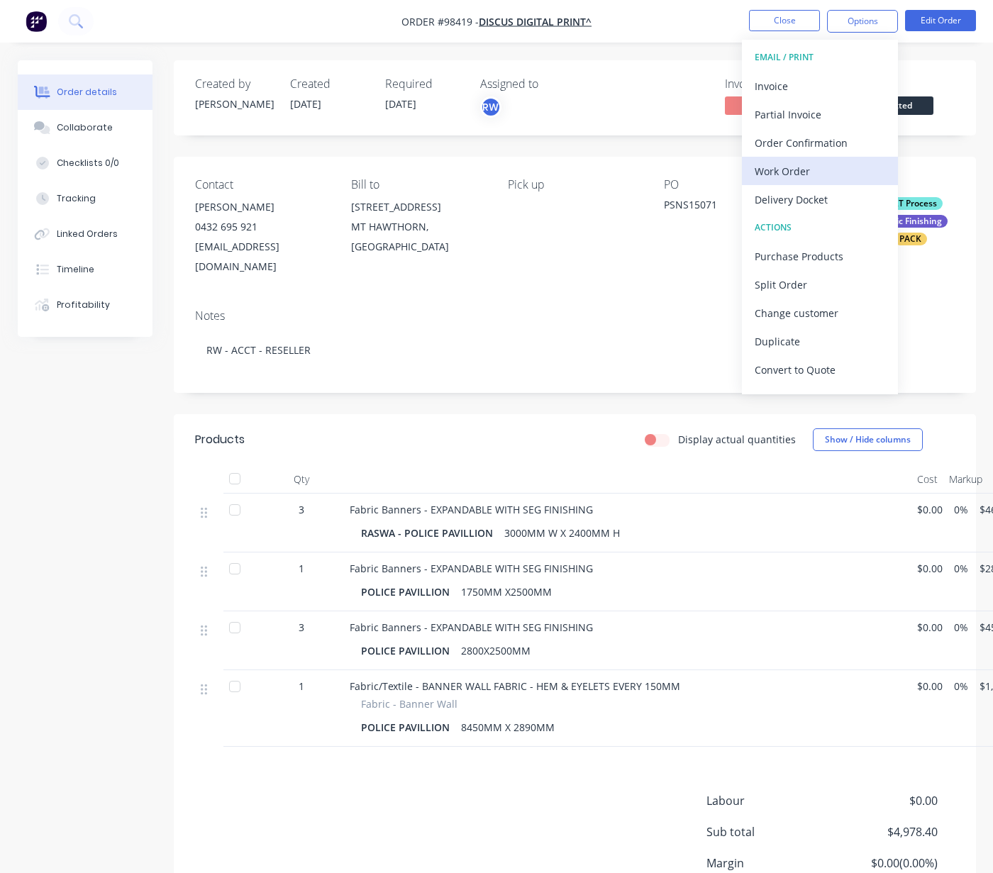
click at [778, 170] on div "Work Order" at bounding box center [820, 171] width 131 height 21
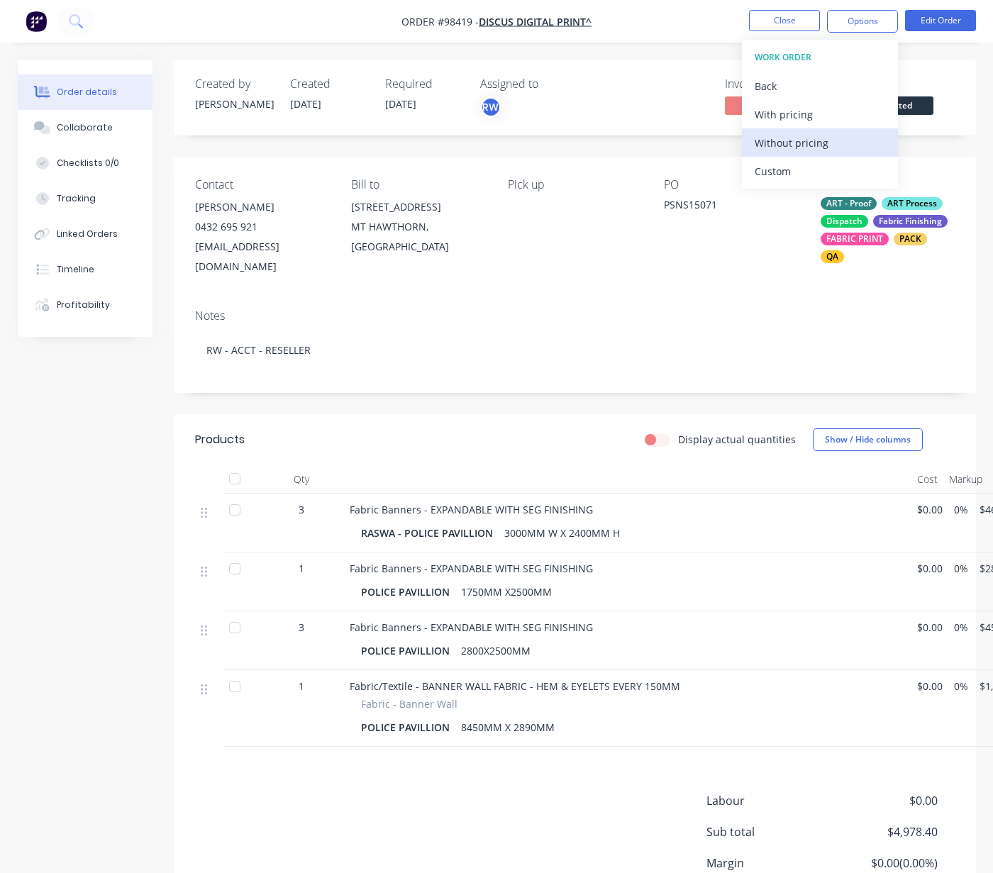
click at [785, 143] on div "Without pricing" at bounding box center [820, 143] width 131 height 21
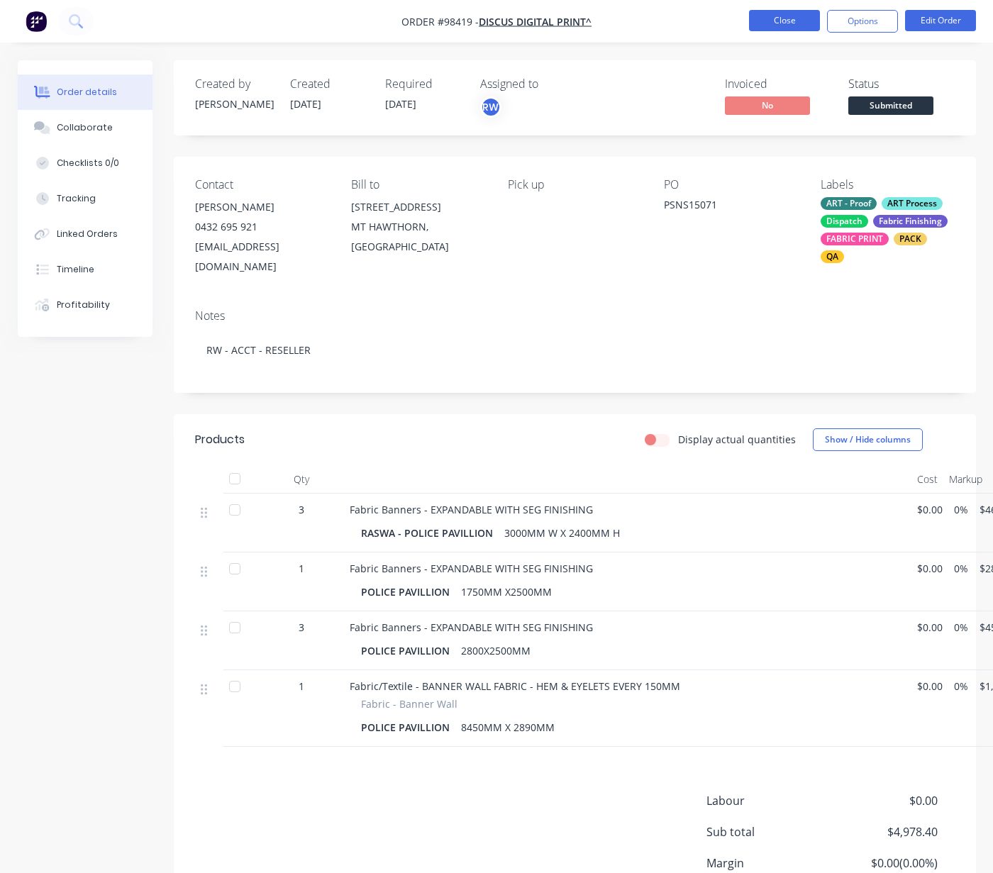
click at [776, 22] on button "Close" at bounding box center [784, 20] width 71 height 21
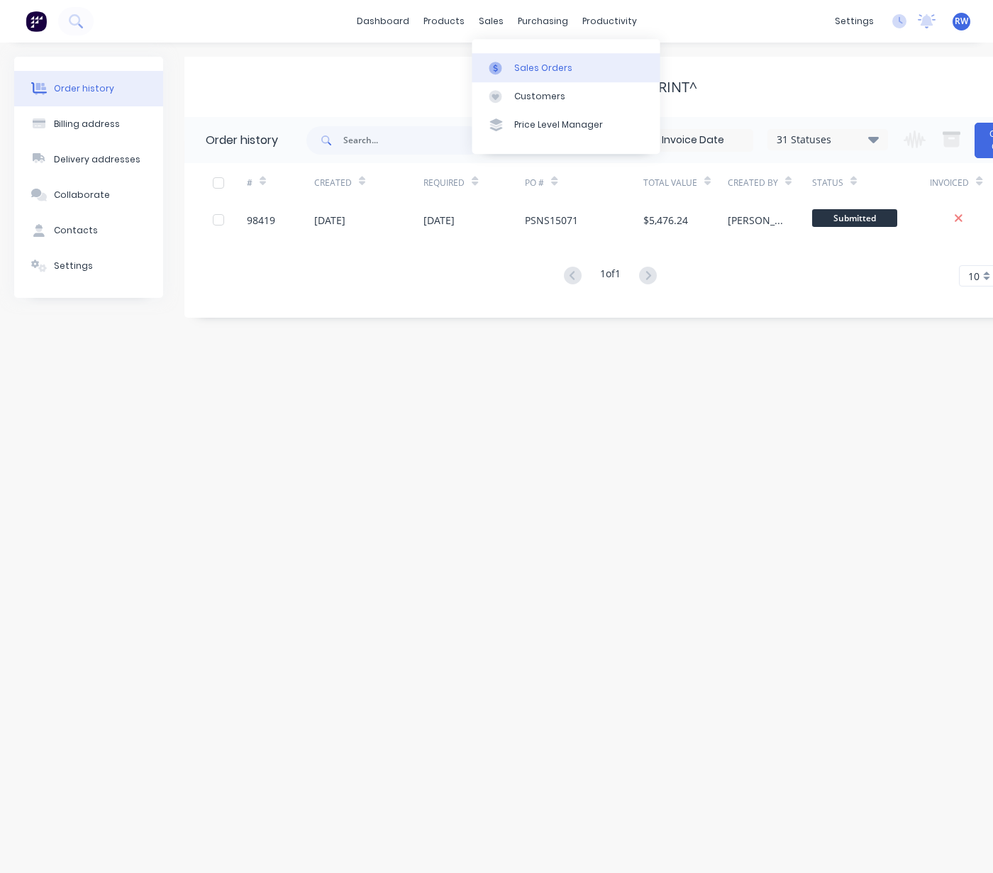
click at [529, 65] on div "Sales Orders" at bounding box center [543, 68] width 58 height 13
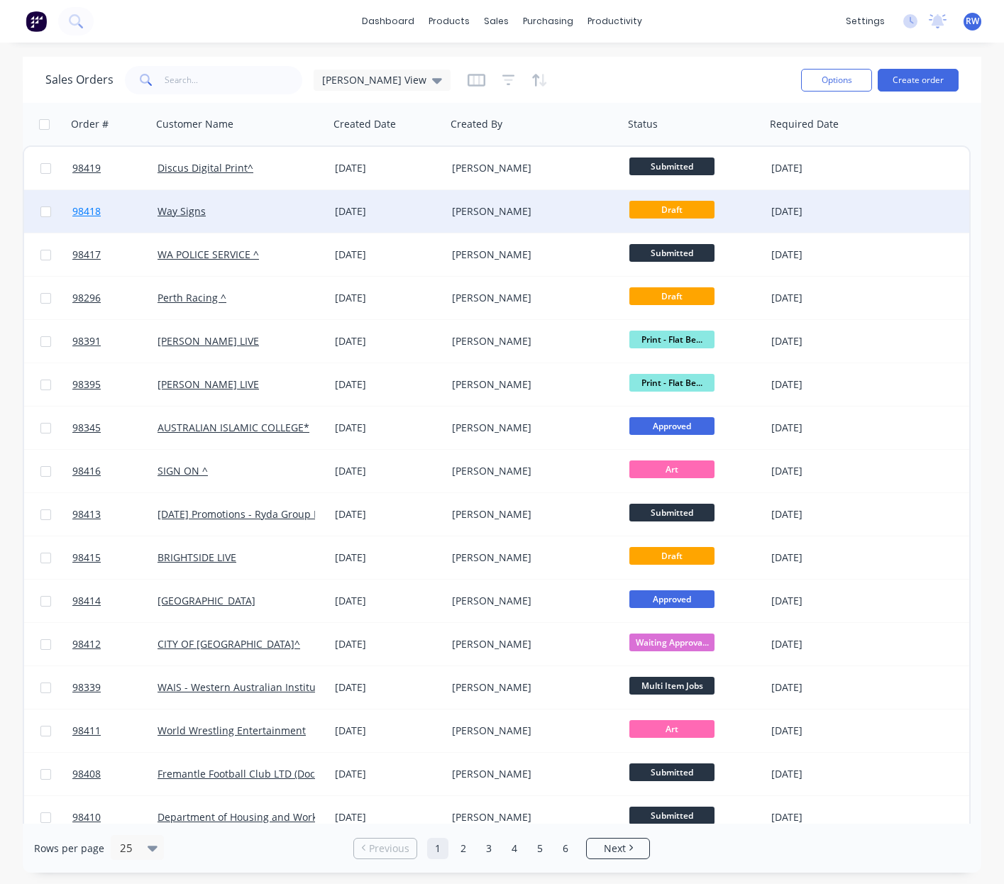
click at [92, 210] on span "98418" at bounding box center [86, 211] width 28 height 14
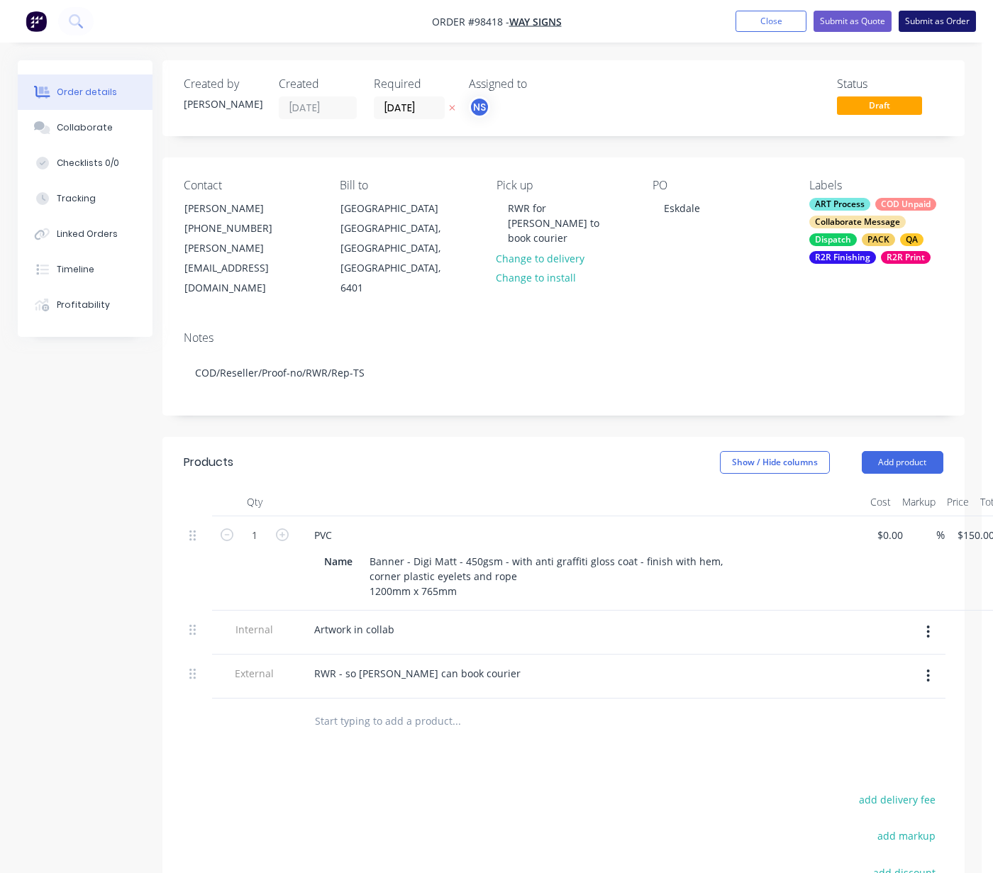
scroll to position [0, 7]
click at [940, 19] on button "Submit as Order" at bounding box center [937, 21] width 77 height 21
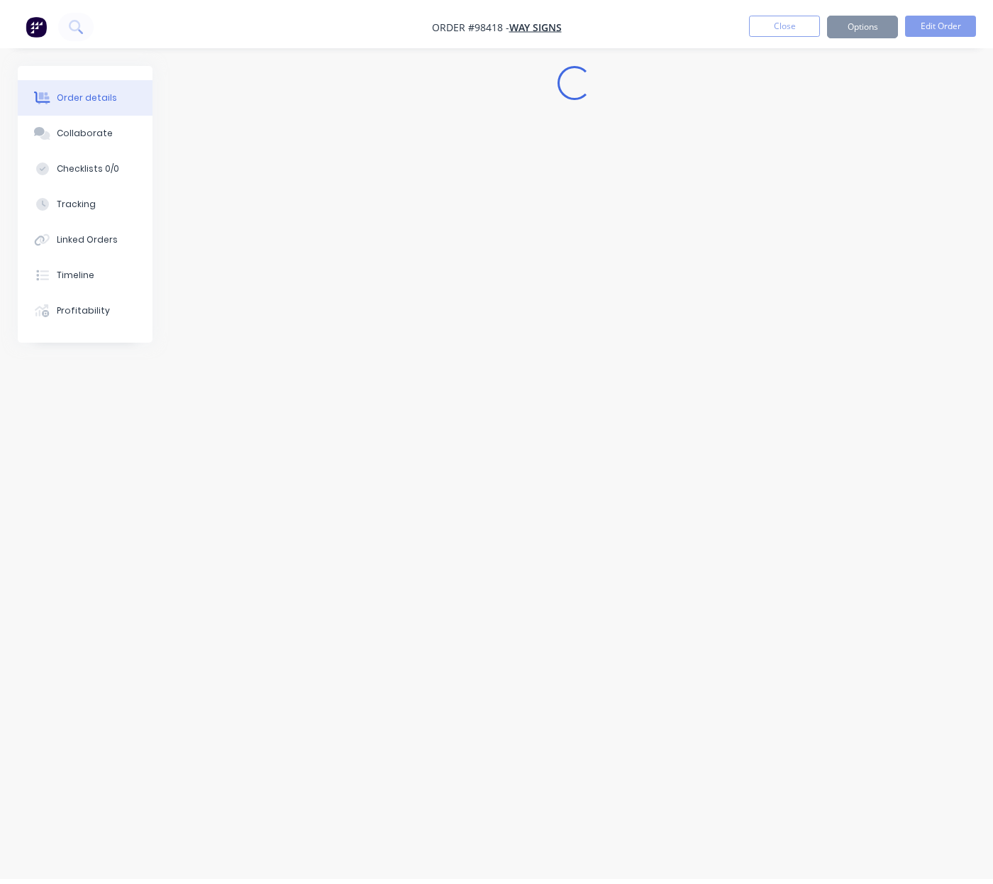
scroll to position [0, 0]
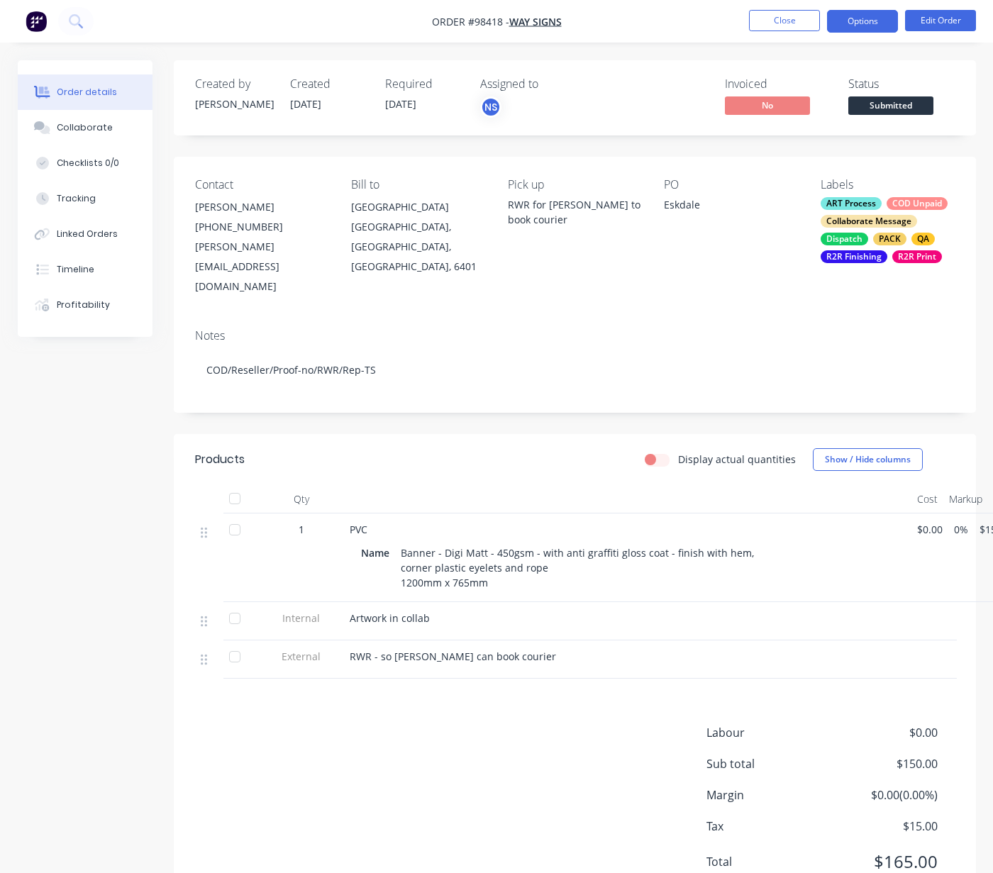
click at [860, 24] on button "Options" at bounding box center [862, 21] width 71 height 23
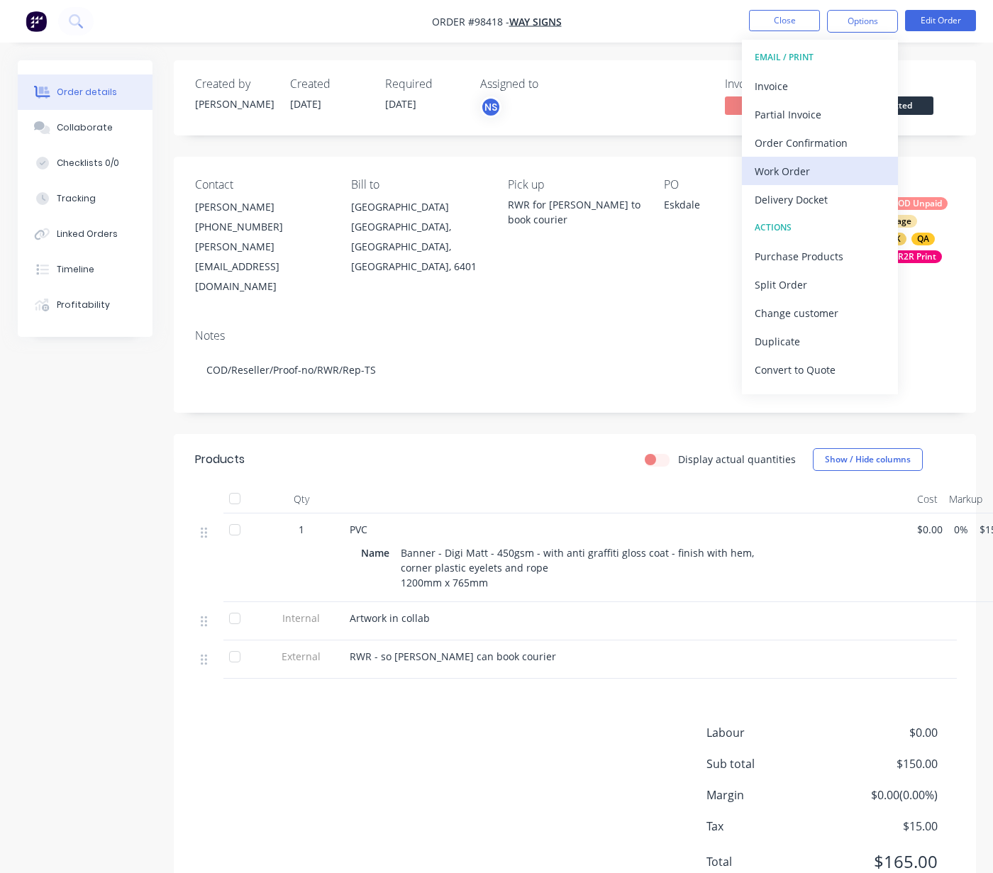
click at [802, 171] on div "Work Order" at bounding box center [820, 171] width 131 height 21
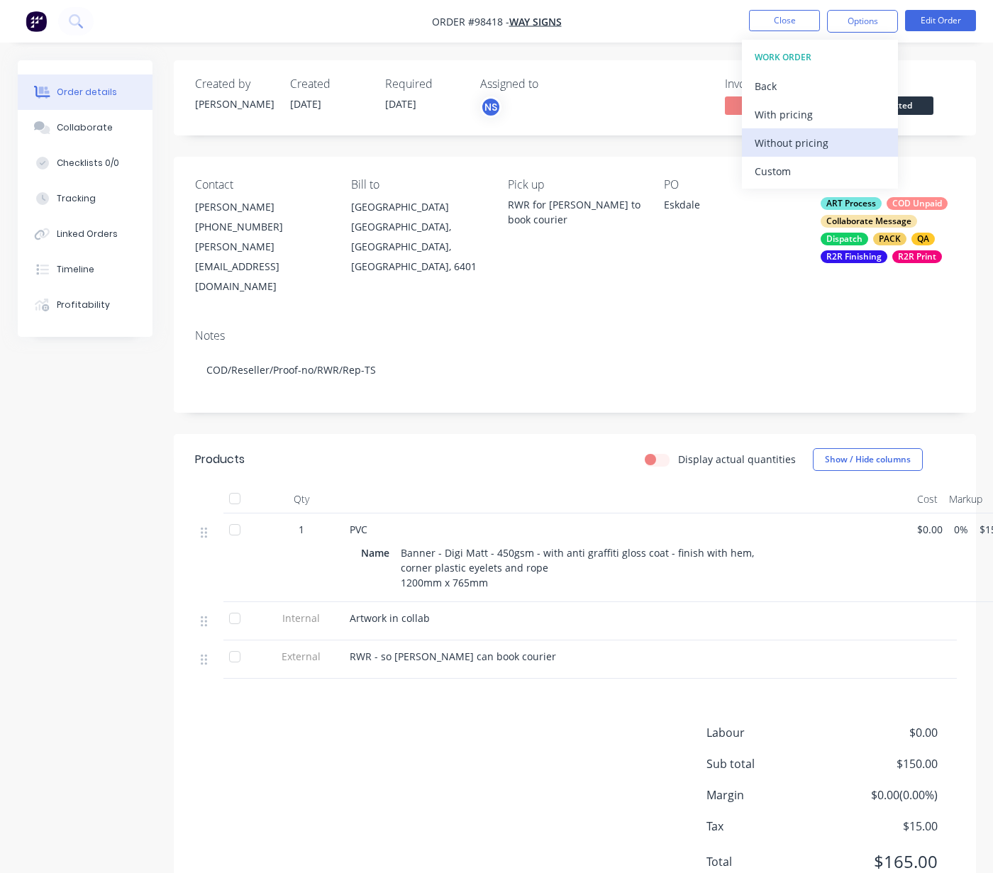
click at [797, 147] on div "Without pricing" at bounding box center [820, 143] width 131 height 21
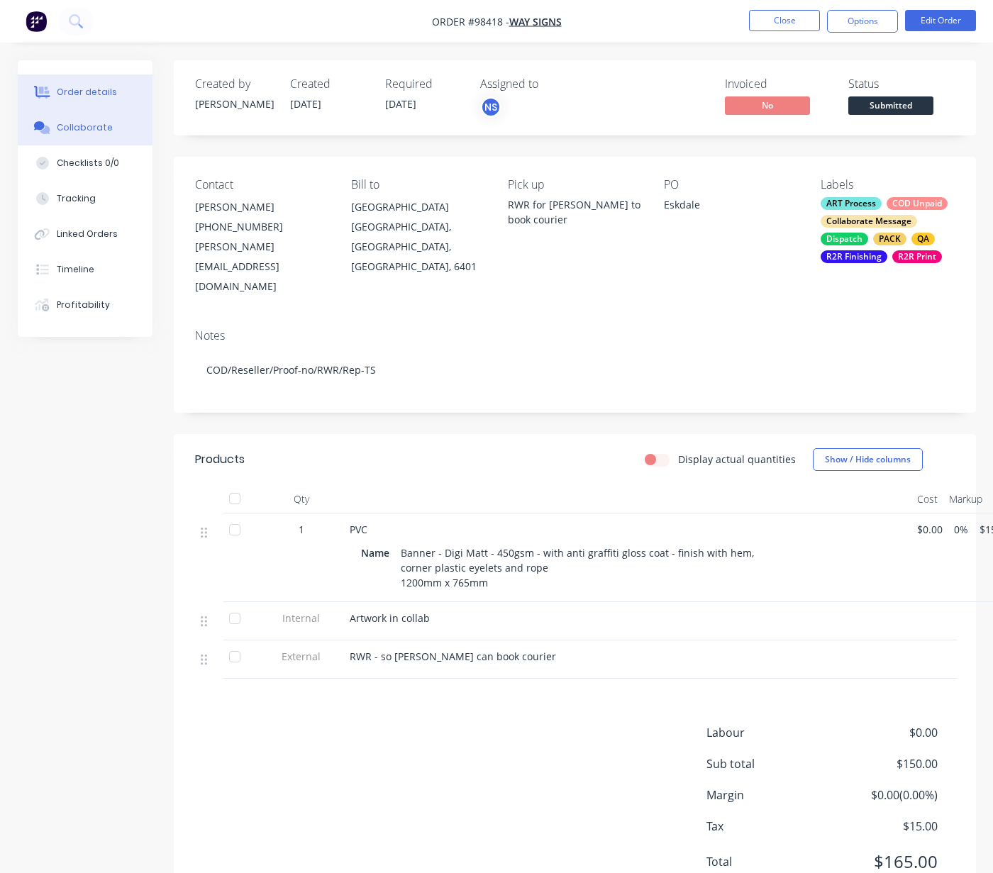
click at [76, 131] on div "Collaborate" at bounding box center [85, 127] width 56 height 13
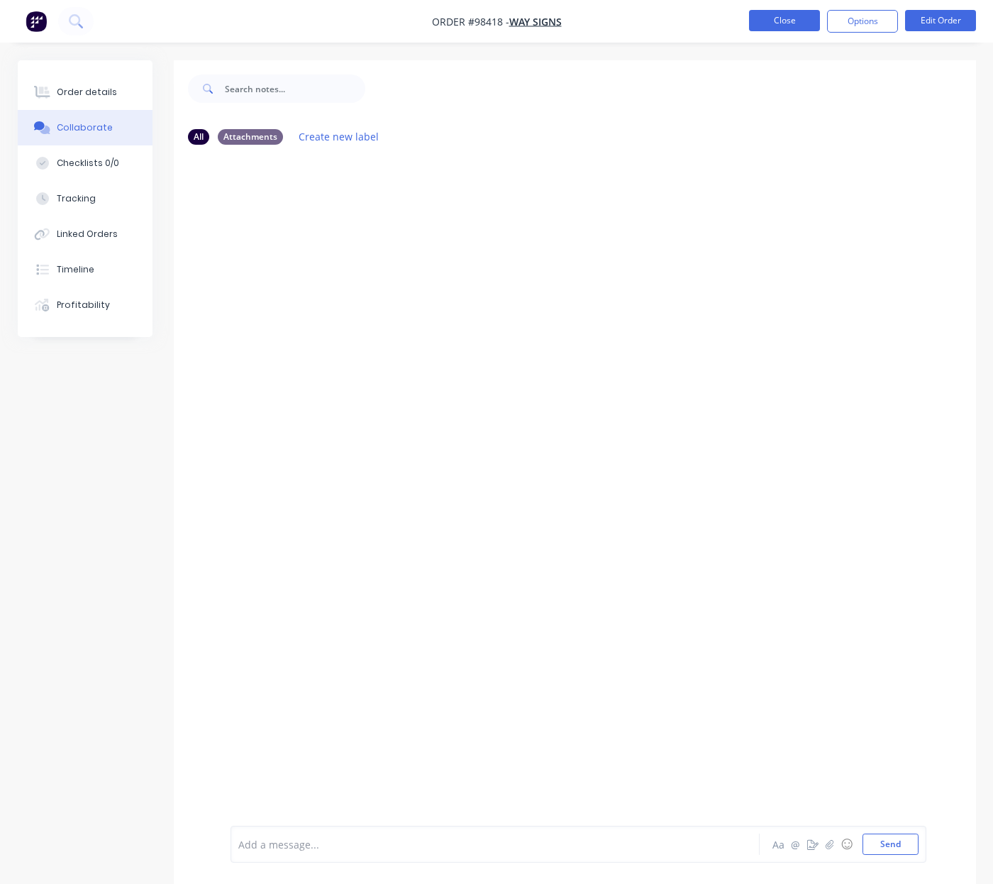
click at [780, 21] on button "Close" at bounding box center [784, 20] width 71 height 21
